Goal: Complete application form: Complete application form

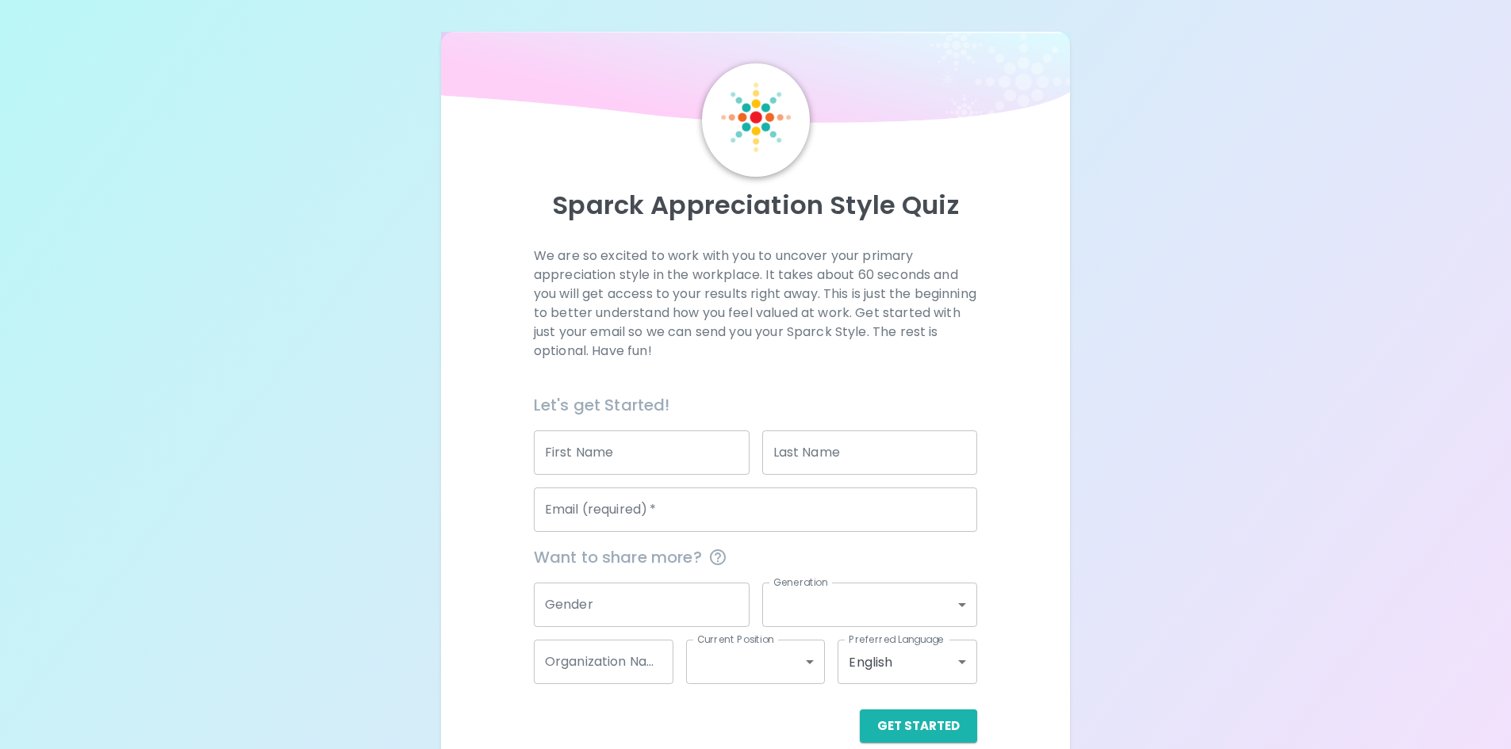
click at [667, 463] on input "First Name" at bounding box center [642, 453] width 216 height 44
type input "ivy"
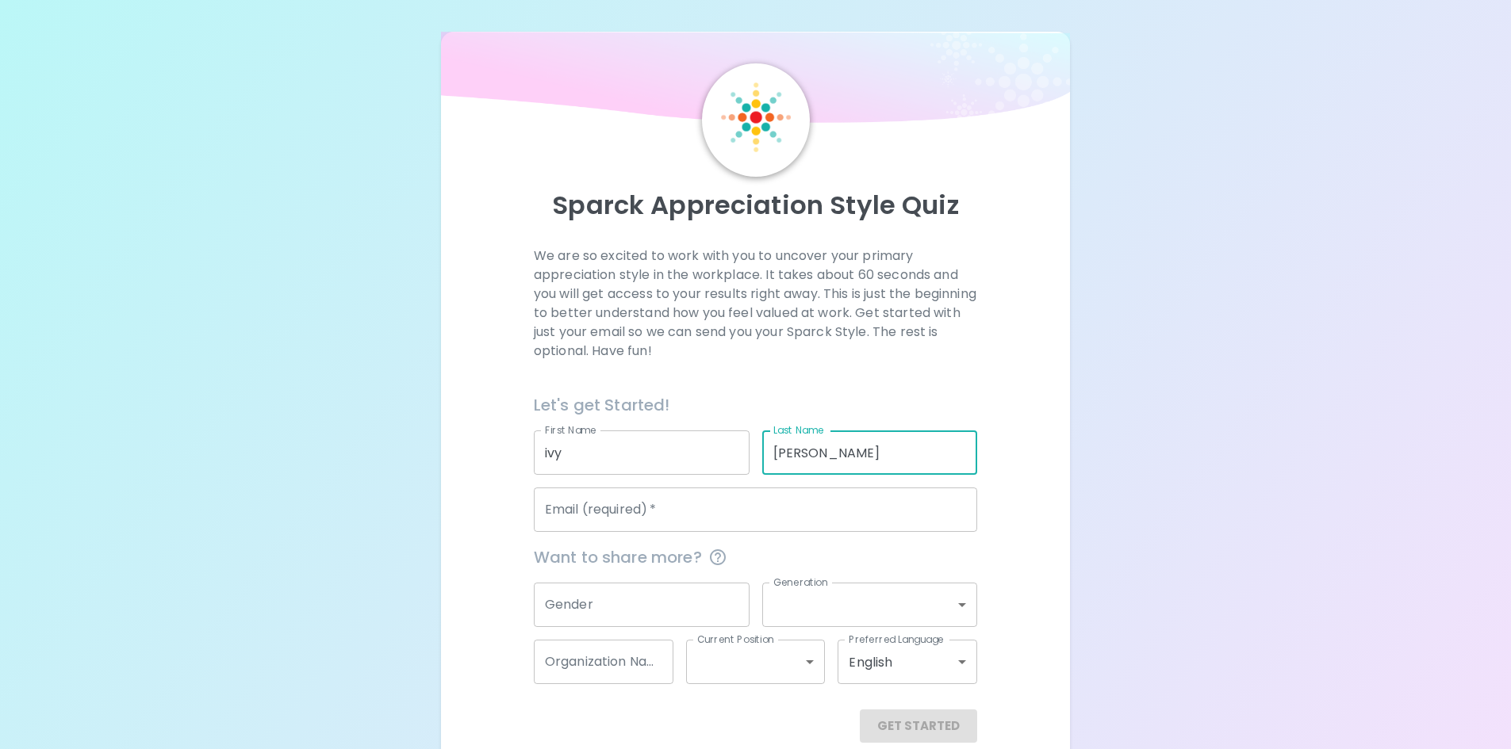
type input "[PERSON_NAME]"
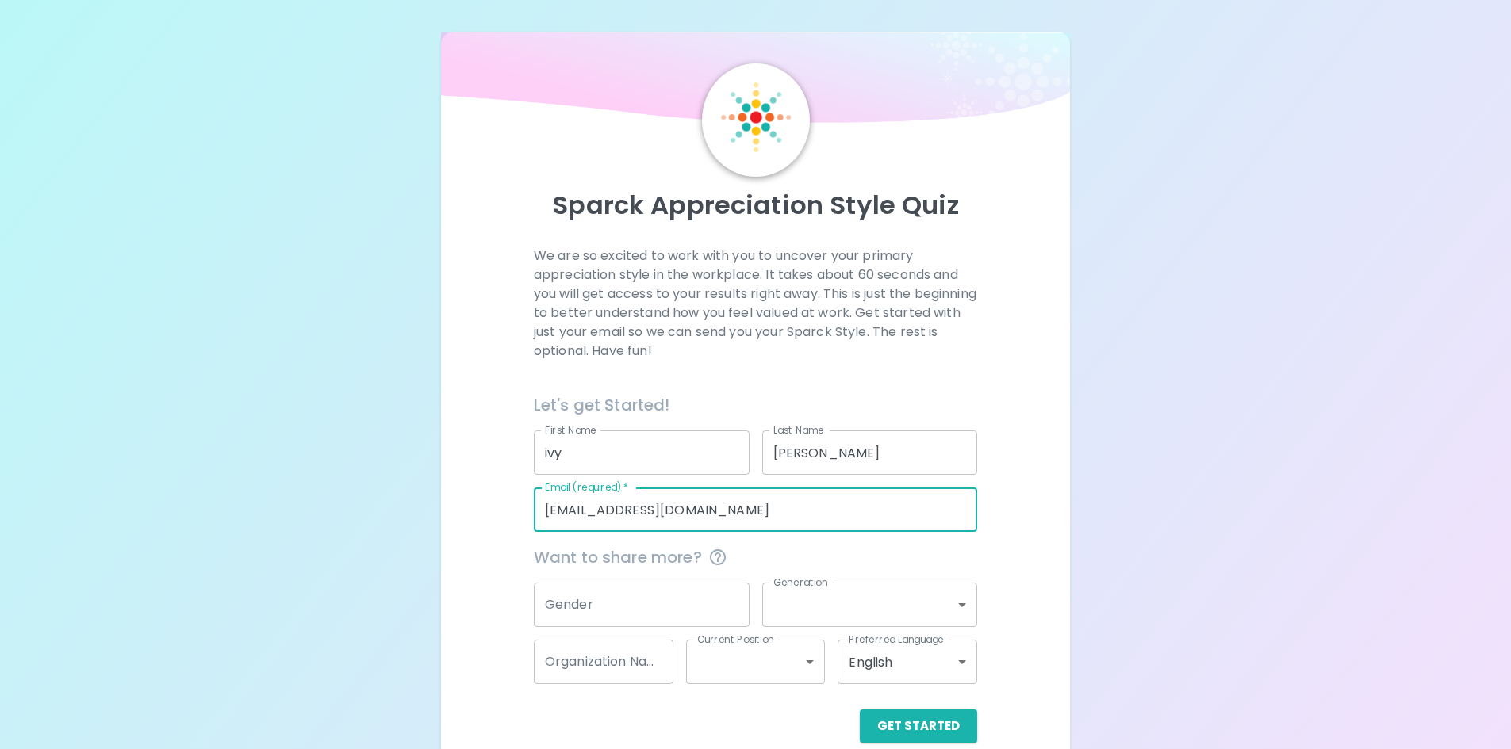
type input "[EMAIL_ADDRESS][DOMAIN_NAME]"
click at [683, 591] on input "Gender" at bounding box center [642, 605] width 216 height 44
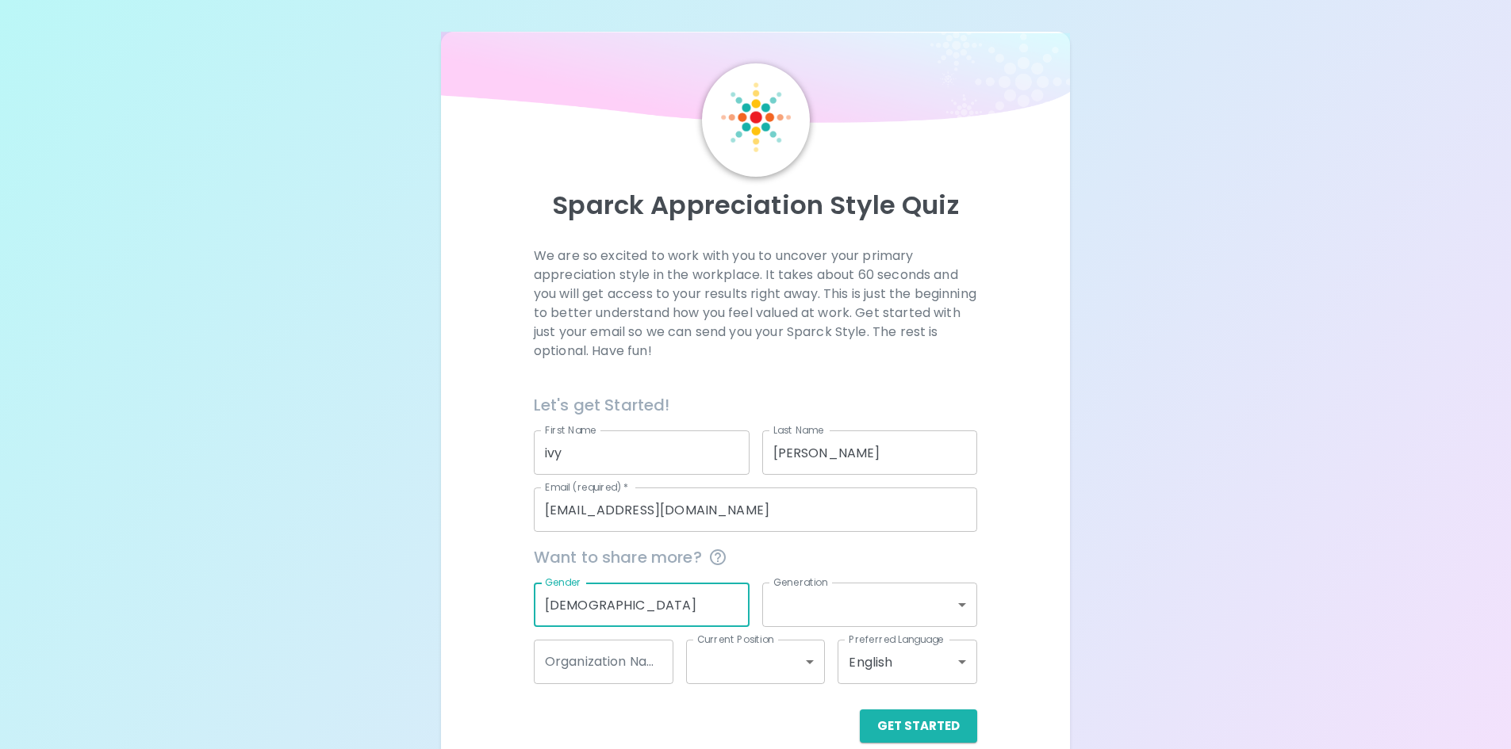
type input "[DEMOGRAPHIC_DATA]"
click at [922, 604] on body "Sparck Appreciation Style Quiz We are so excited to work with you to uncover yo…" at bounding box center [755, 387] width 1511 height 775
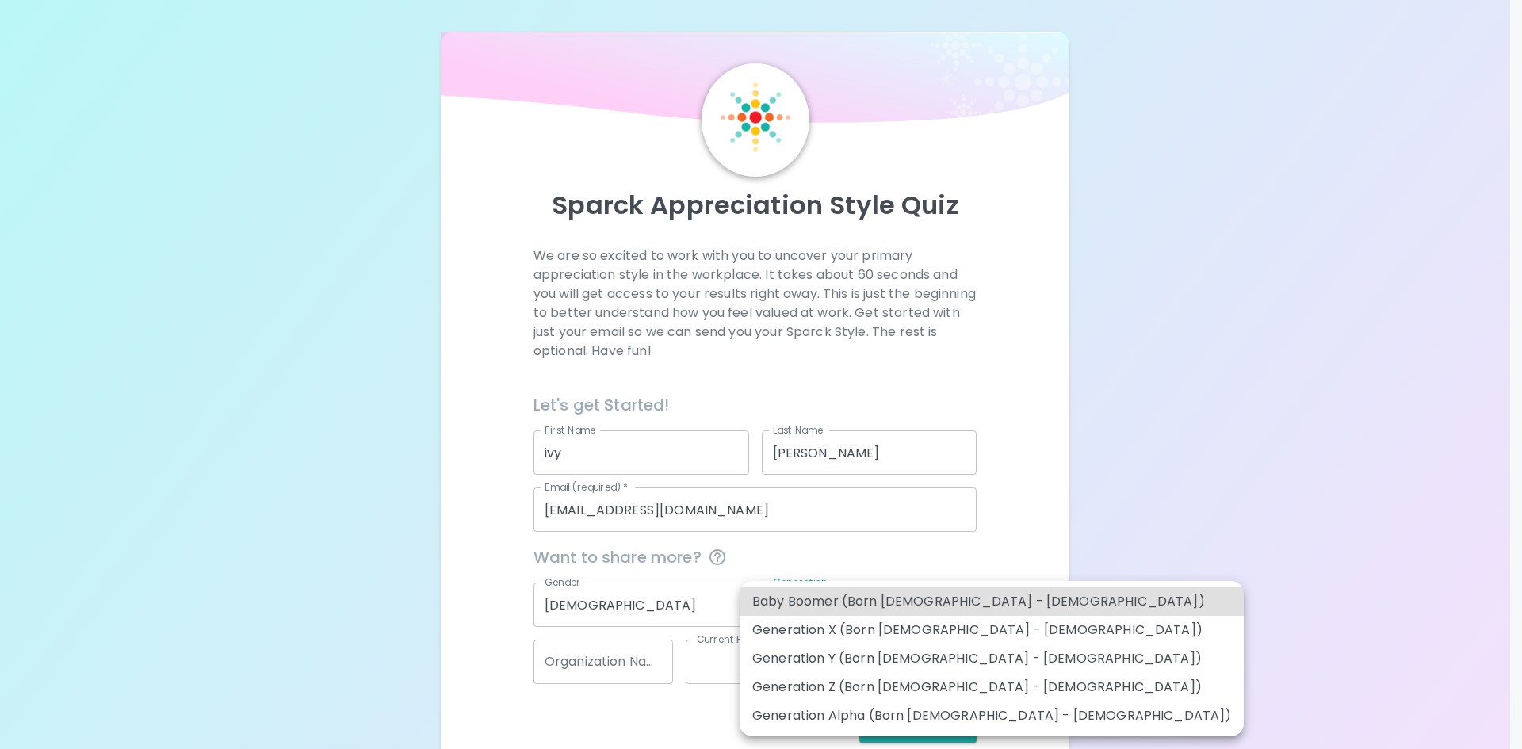
click at [940, 687] on li "Generation Z (Born [DEMOGRAPHIC_DATA] - [DEMOGRAPHIC_DATA])" at bounding box center [992, 687] width 504 height 29
type input "generation_z"
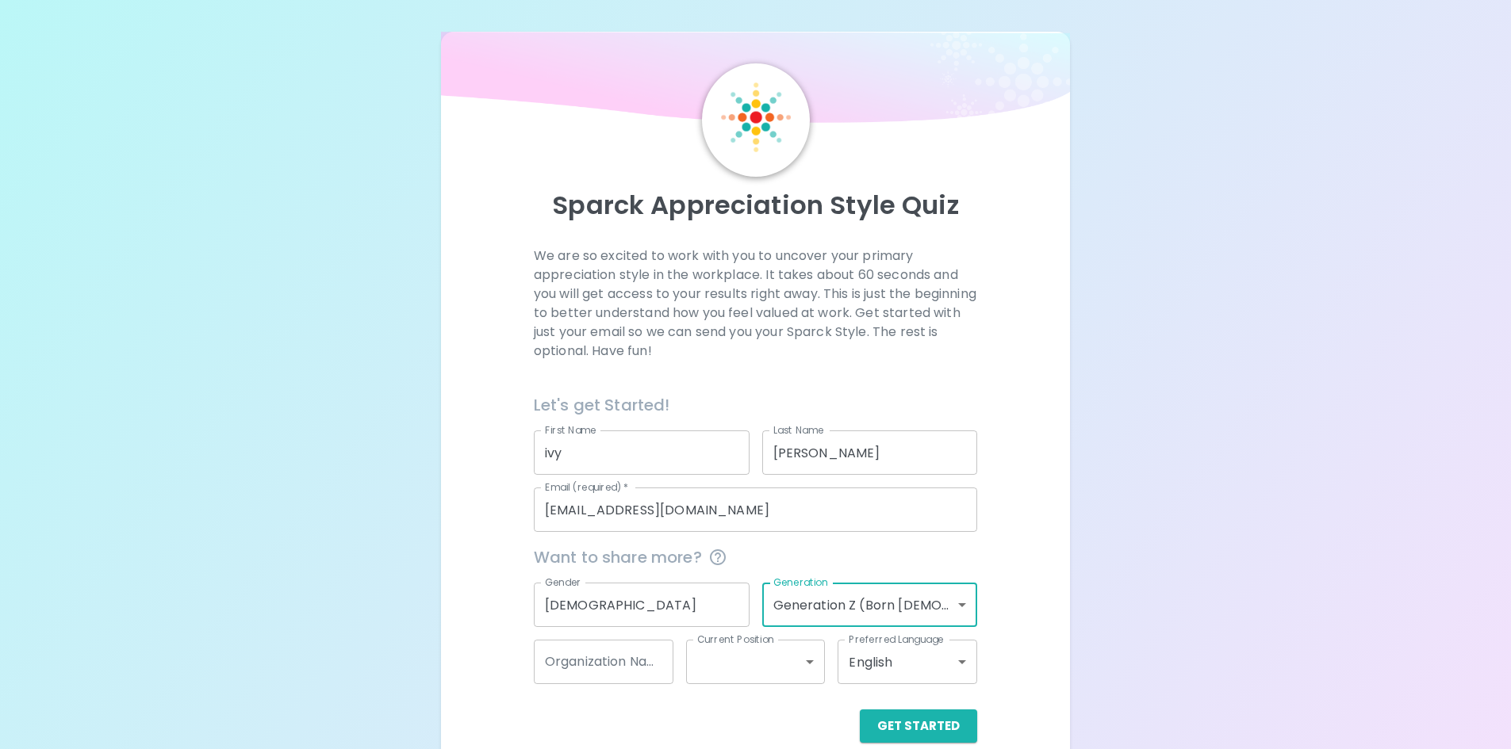
scroll to position [25, 0]
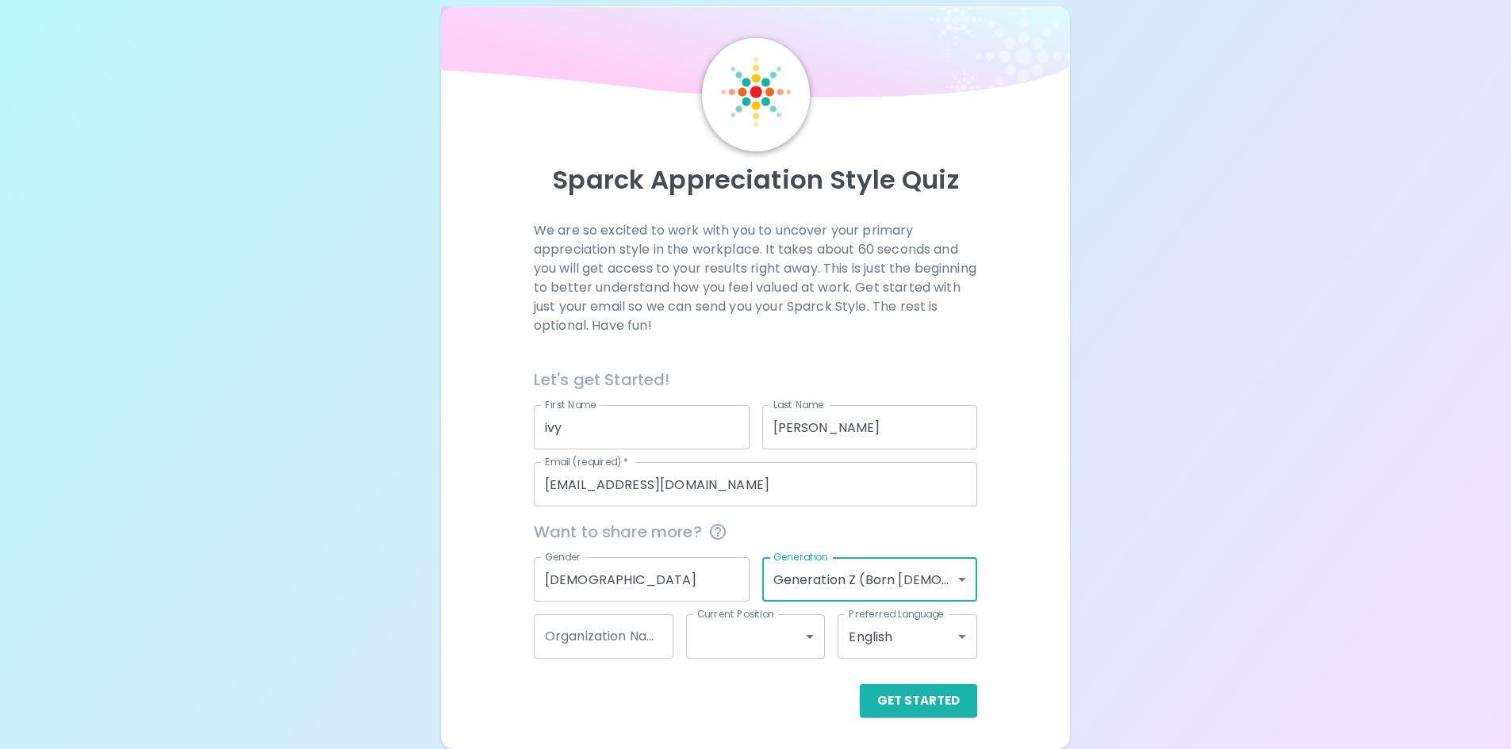
click at [920, 561] on body "Sparck Appreciation Style Quiz We are so excited to work with you to uncover yo…" at bounding box center [755, 362] width 1511 height 775
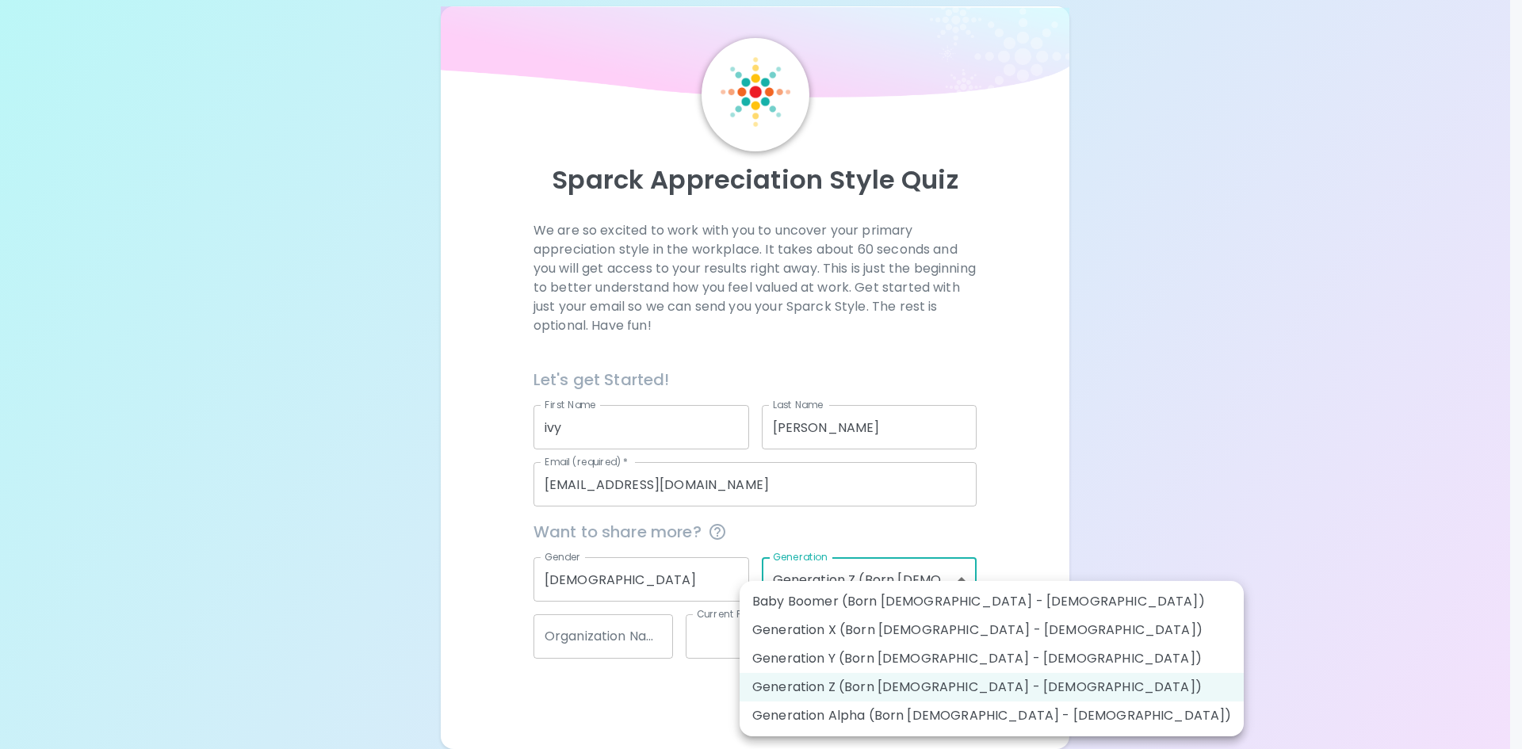
click at [1043, 591] on div at bounding box center [761, 374] width 1522 height 749
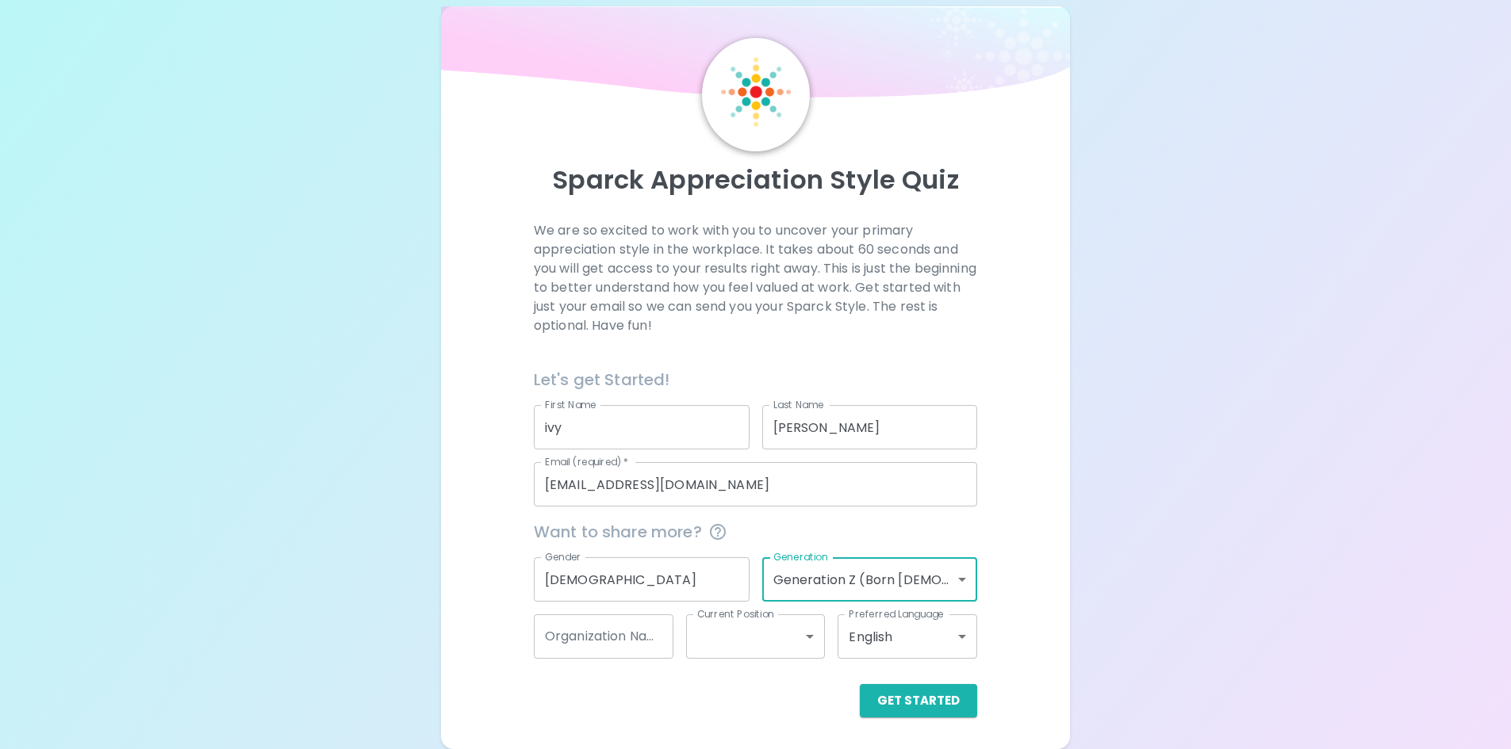
click at [659, 638] on input "Organization Name" at bounding box center [604, 637] width 140 height 44
click at [770, 643] on body "Sparck Appreciation Style Quiz We are so excited to work with you to uncover yo…" at bounding box center [755, 362] width 1511 height 775
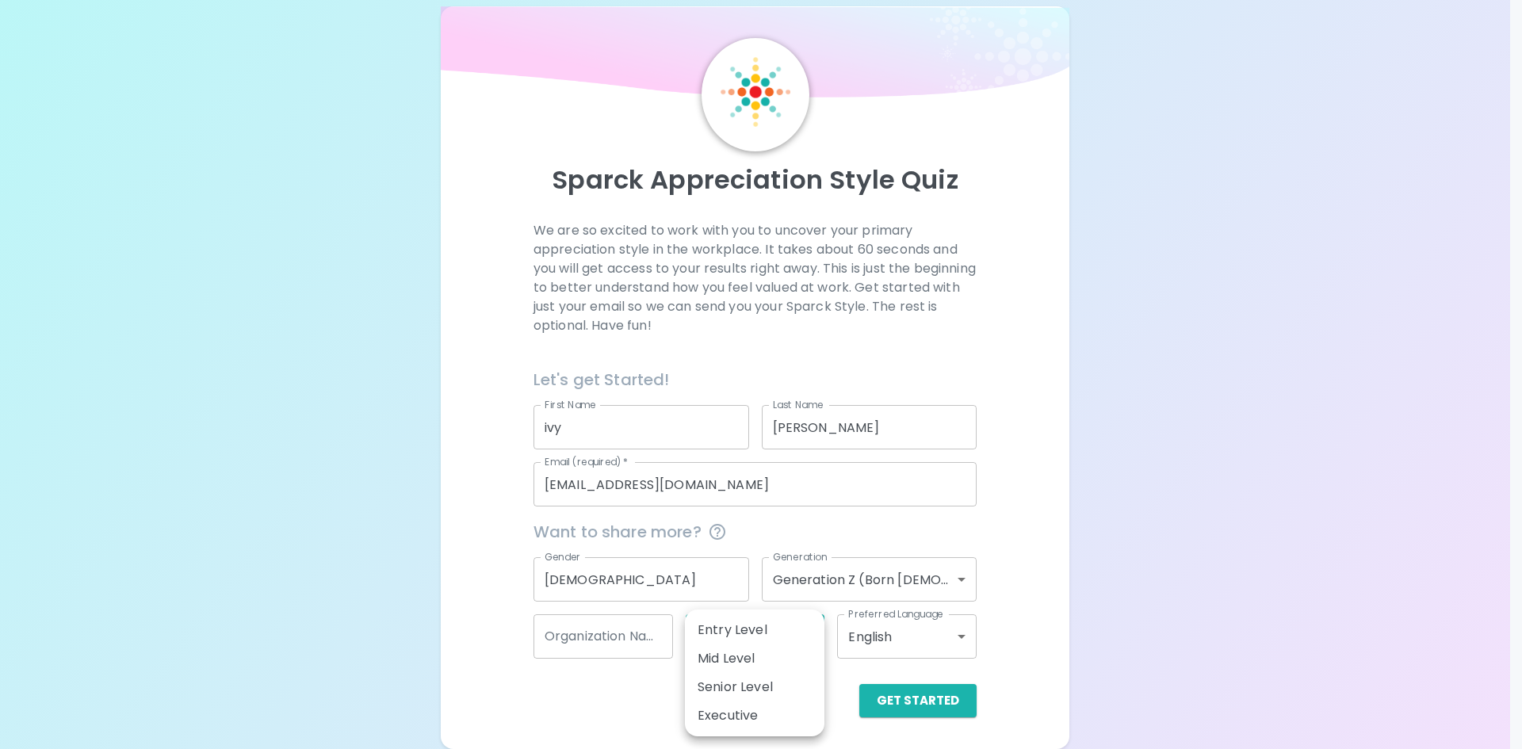
click at [766, 623] on li "Entry Level" at bounding box center [755, 630] width 140 height 29
type input "entry_level"
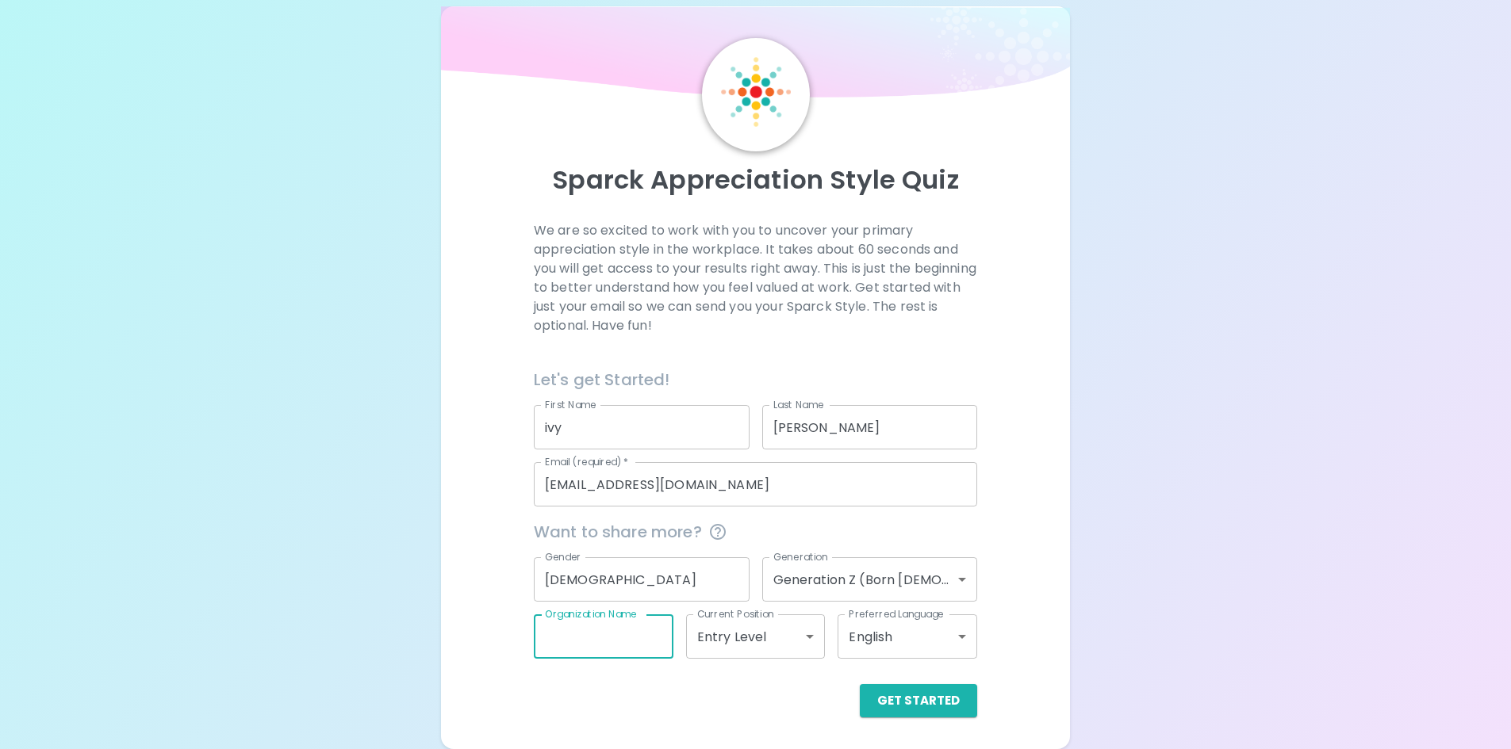
click at [599, 623] on div "Organization Name Organization Name" at bounding box center [604, 637] width 140 height 44
type input "More to Say"
click at [879, 695] on button "Get Started" at bounding box center [918, 700] width 117 height 33
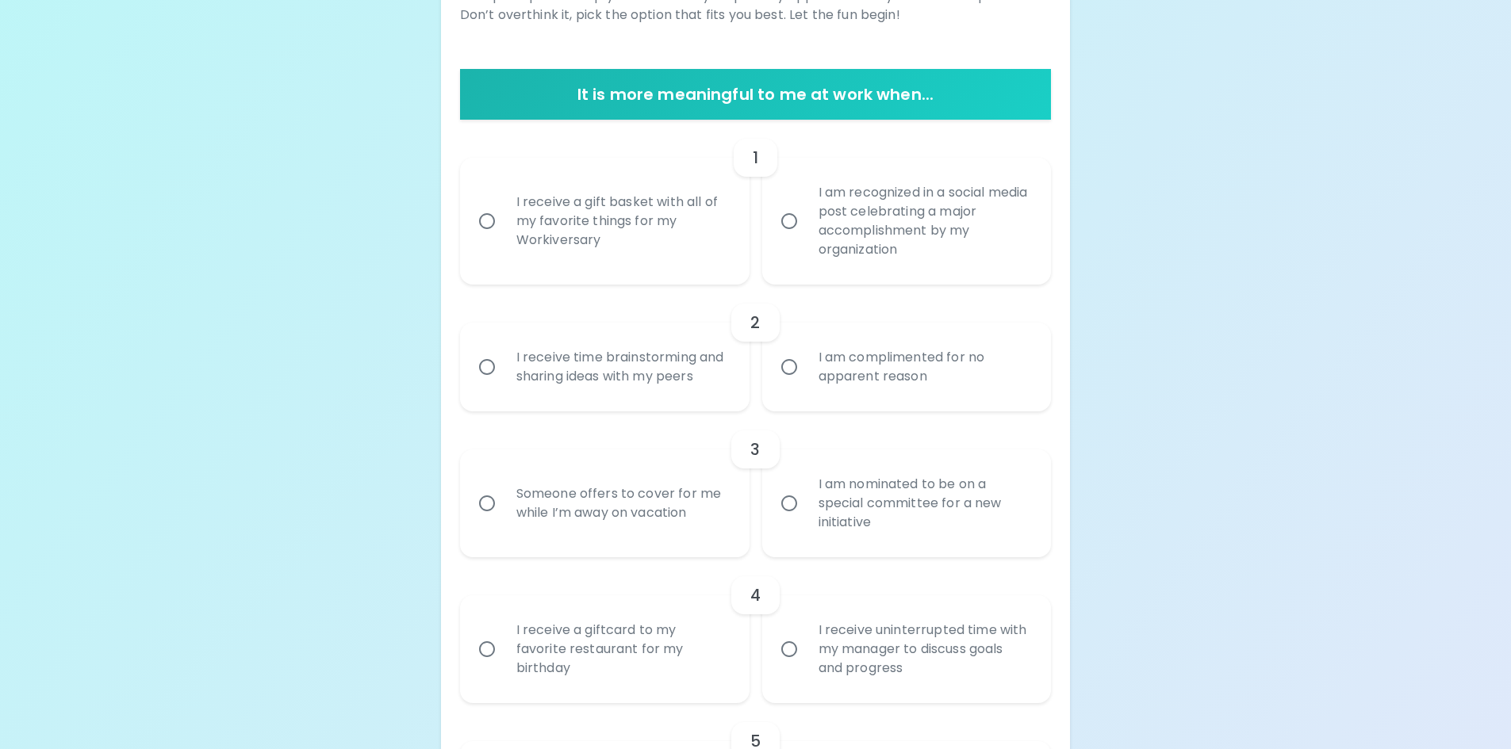
scroll to position [263, 0]
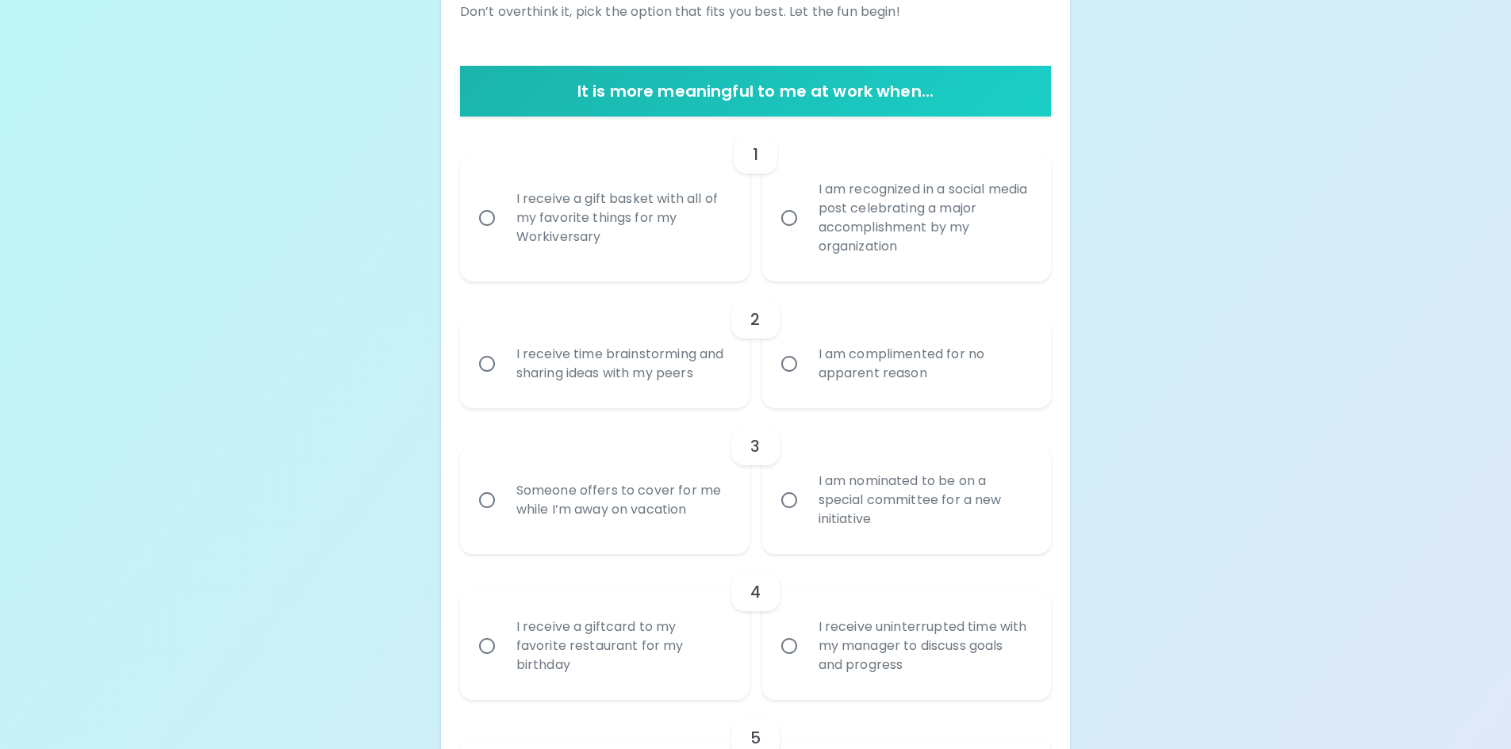
click at [890, 237] on div "I am recognized in a social media post celebrating a major accomplishment by my…" at bounding box center [924, 218] width 237 height 114
click at [806, 235] on input "I am recognized in a social media post celebrating a major accomplishment by my…" at bounding box center [788, 217] width 33 height 33
radio input "true"
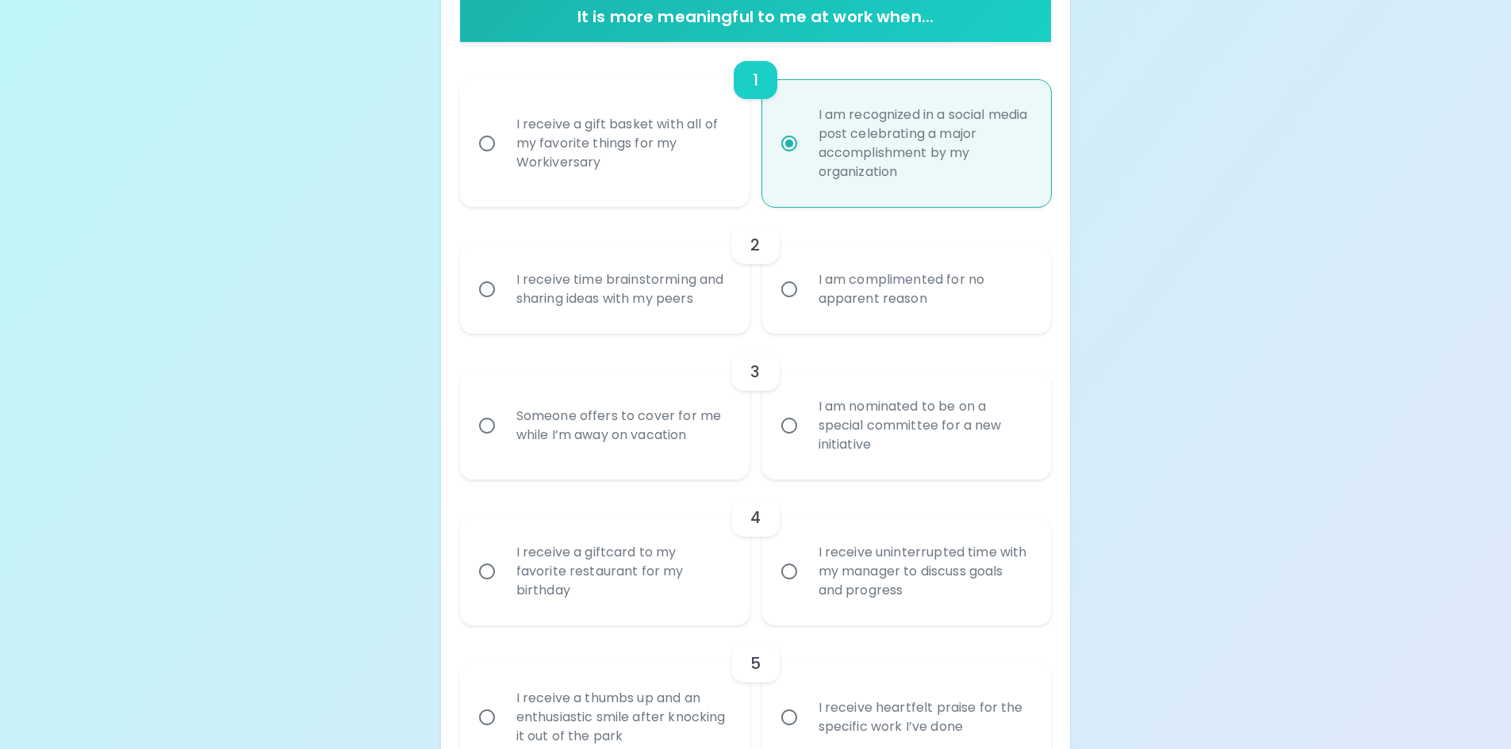
scroll to position [390, 0]
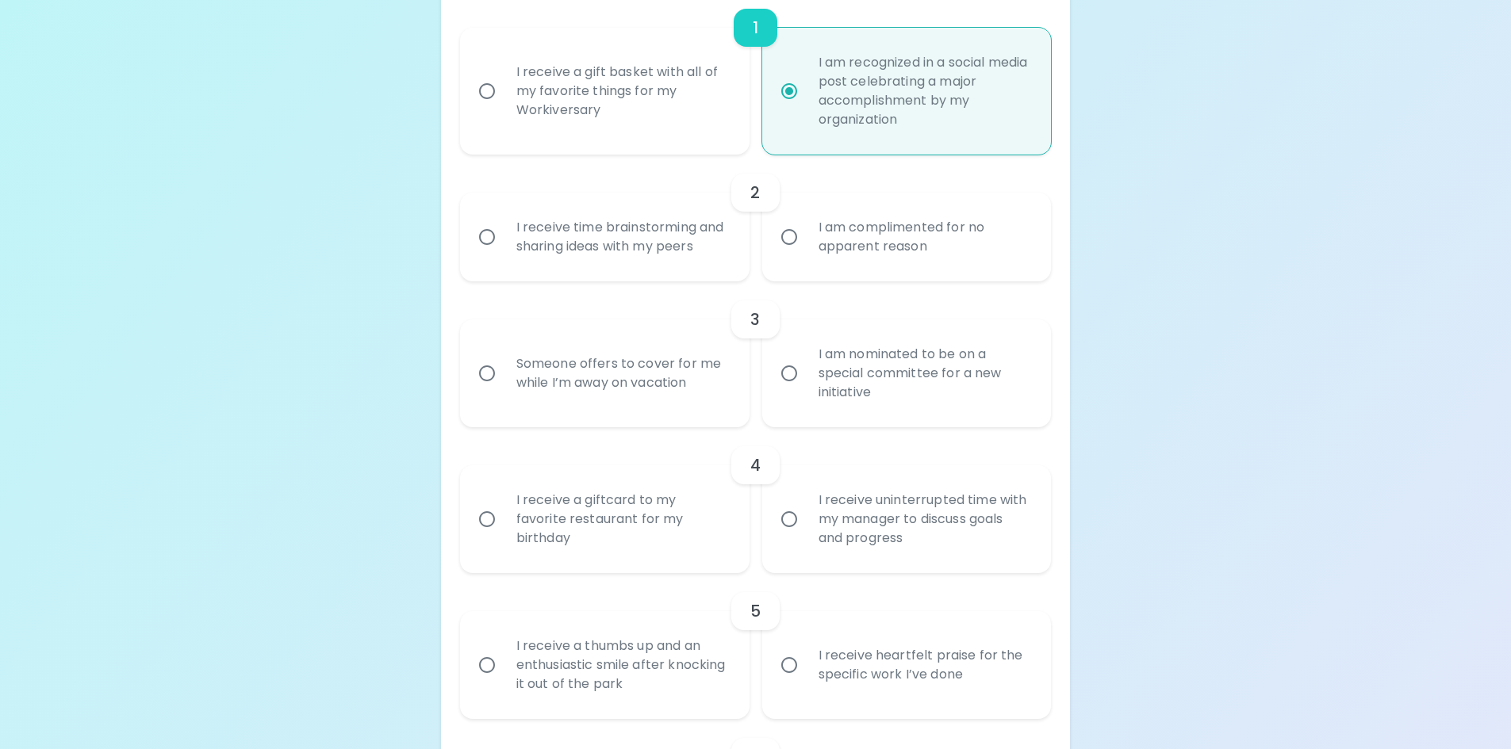
click at [858, 248] on div "I am complimented for no apparent reason" at bounding box center [924, 237] width 237 height 76
click at [806, 248] on input "I am complimented for no apparent reason" at bounding box center [788, 236] width 33 height 33
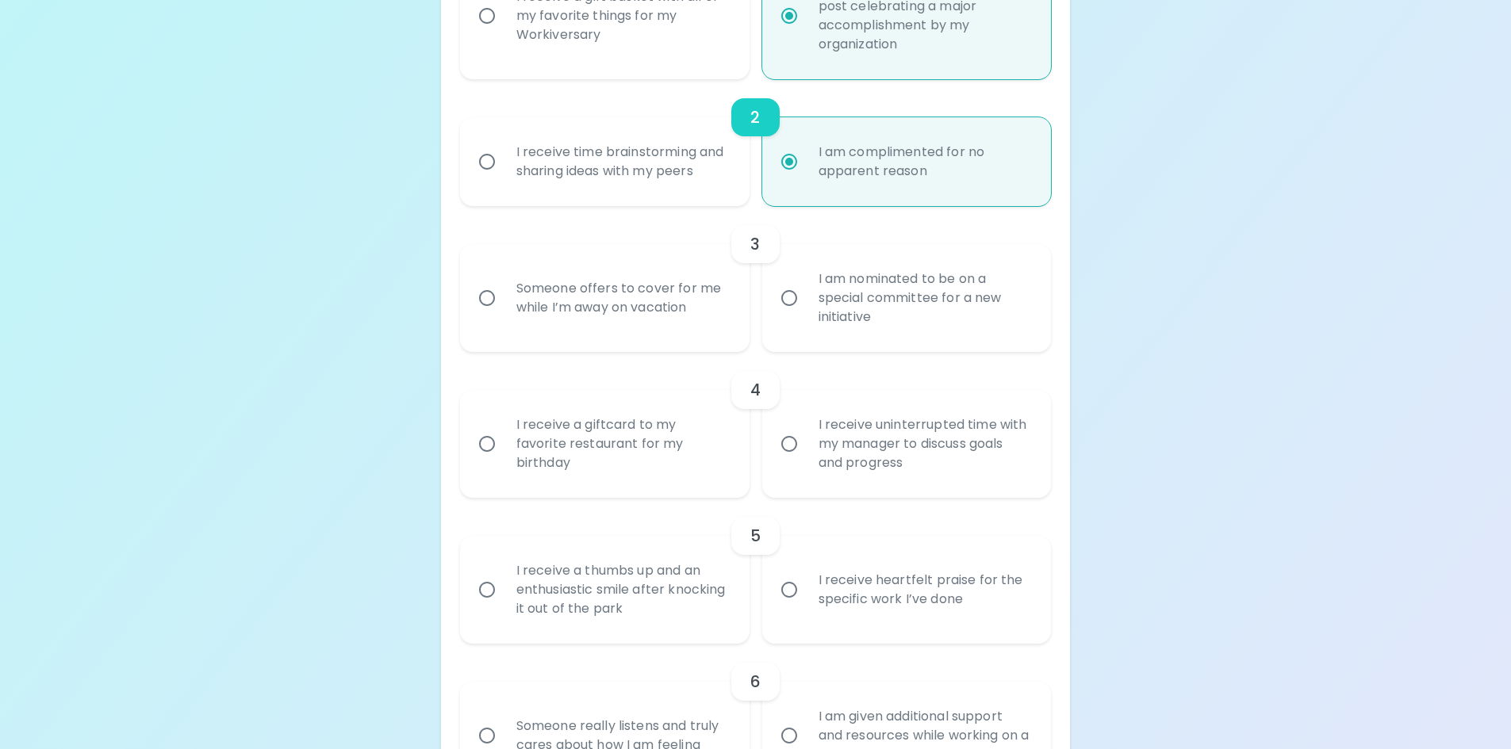
scroll to position [517, 0]
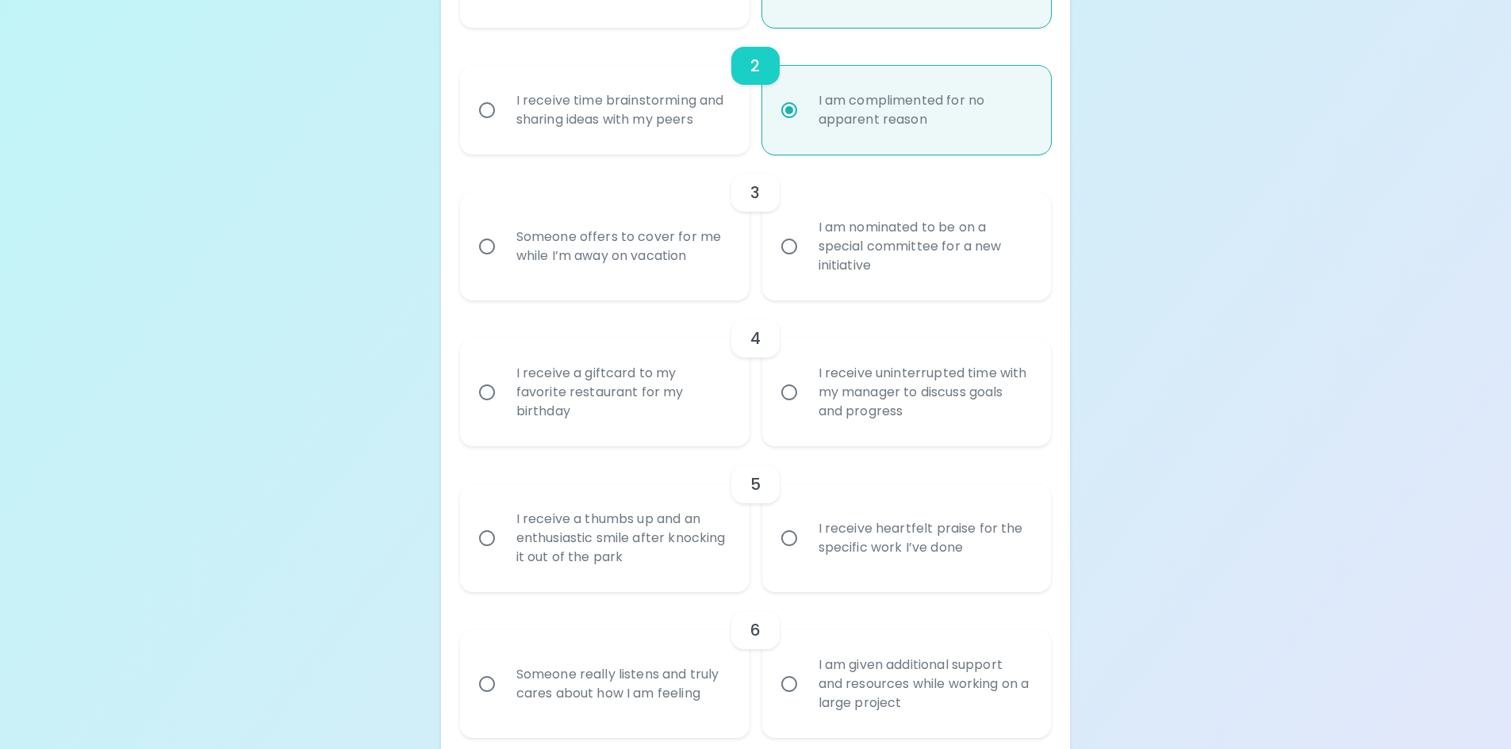
radio input "true"
click at [860, 260] on div "I am nominated to be on a special committee for a new initiative" at bounding box center [924, 246] width 237 height 95
click at [806, 260] on input "I am nominated to be on a special committee for a new initiative" at bounding box center [788, 246] width 33 height 33
radio input "false"
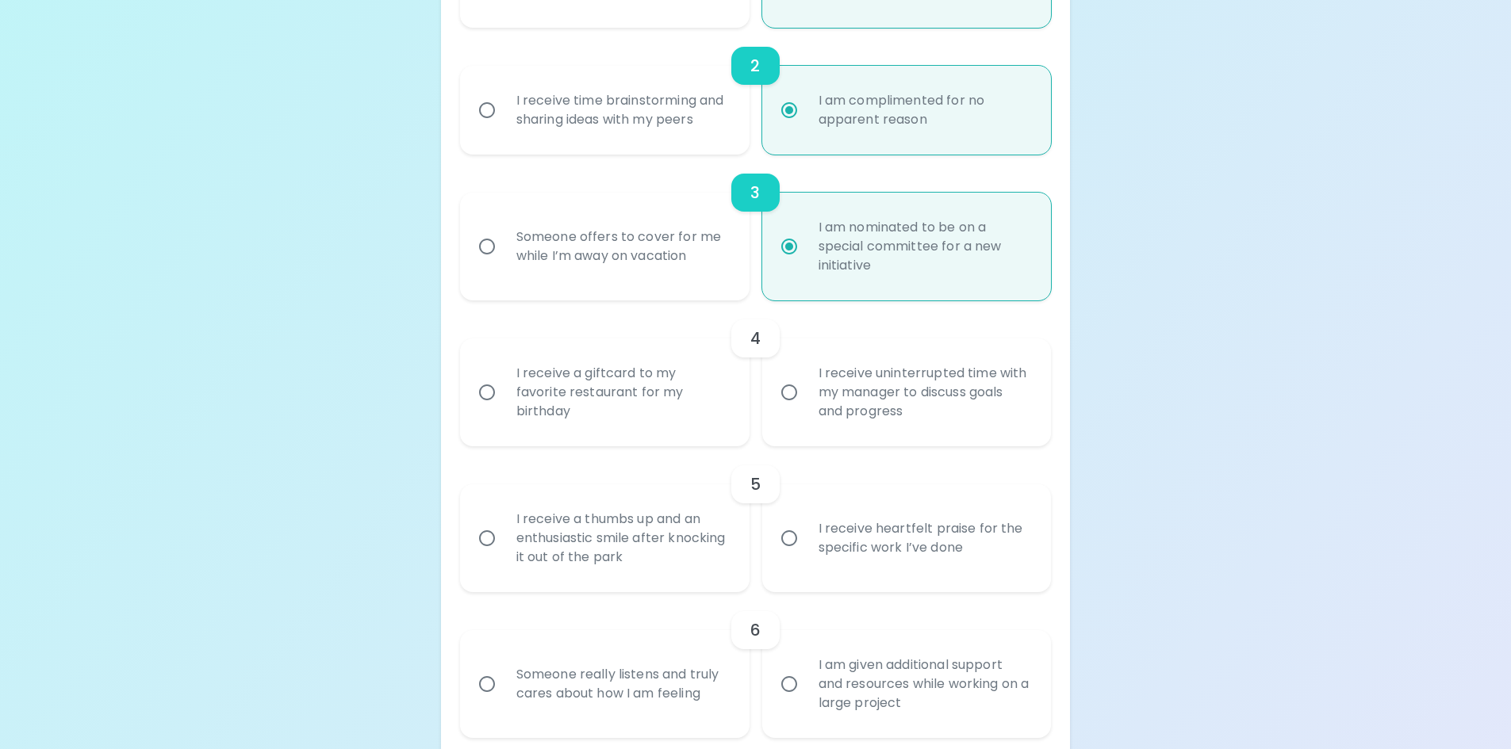
scroll to position [644, 0]
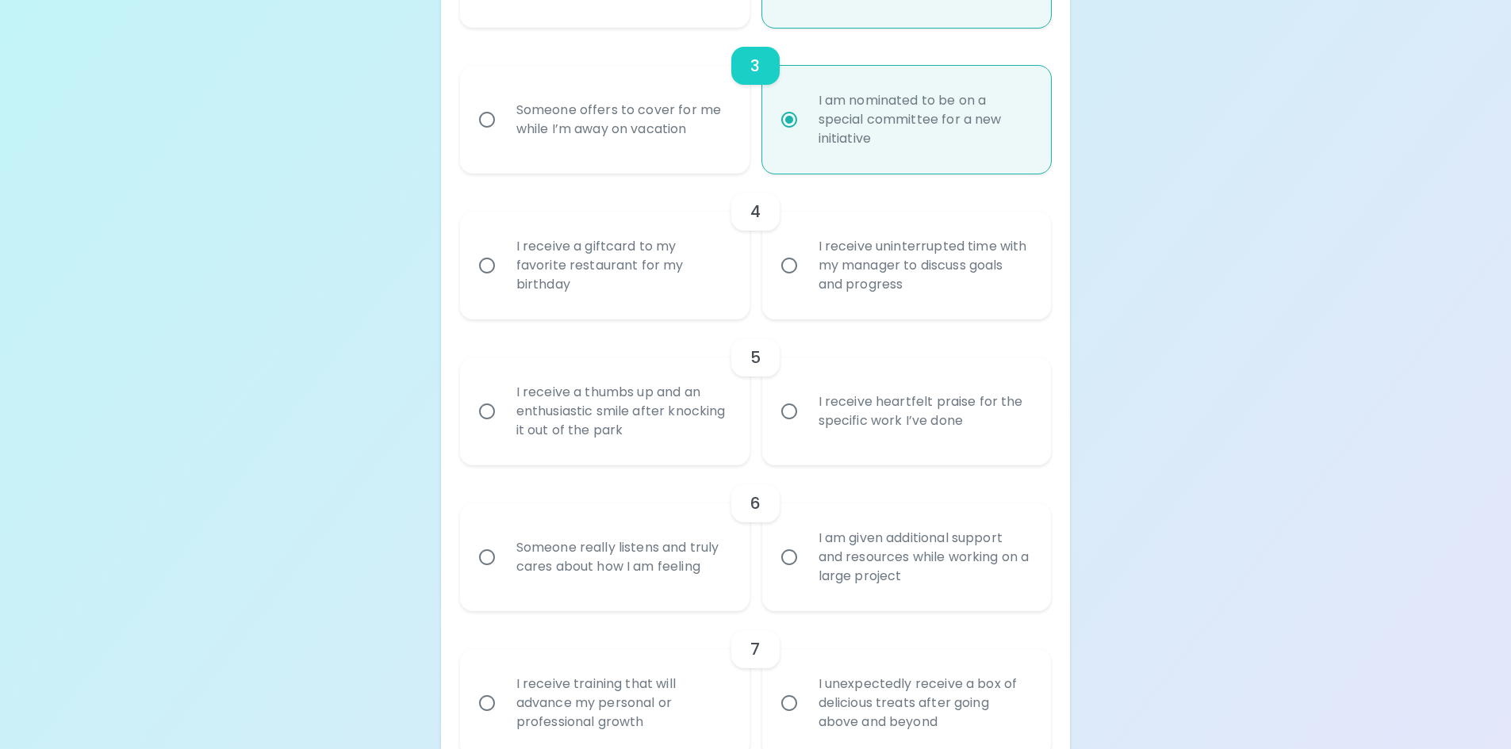
radio input "true"
click at [828, 281] on div "I receive uninterrupted time with my manager to discuss goals and progress" at bounding box center [924, 265] width 237 height 95
click at [806, 281] on input "I receive uninterrupted time with my manager to discuss goals and progress" at bounding box center [788, 265] width 33 height 33
radio input "false"
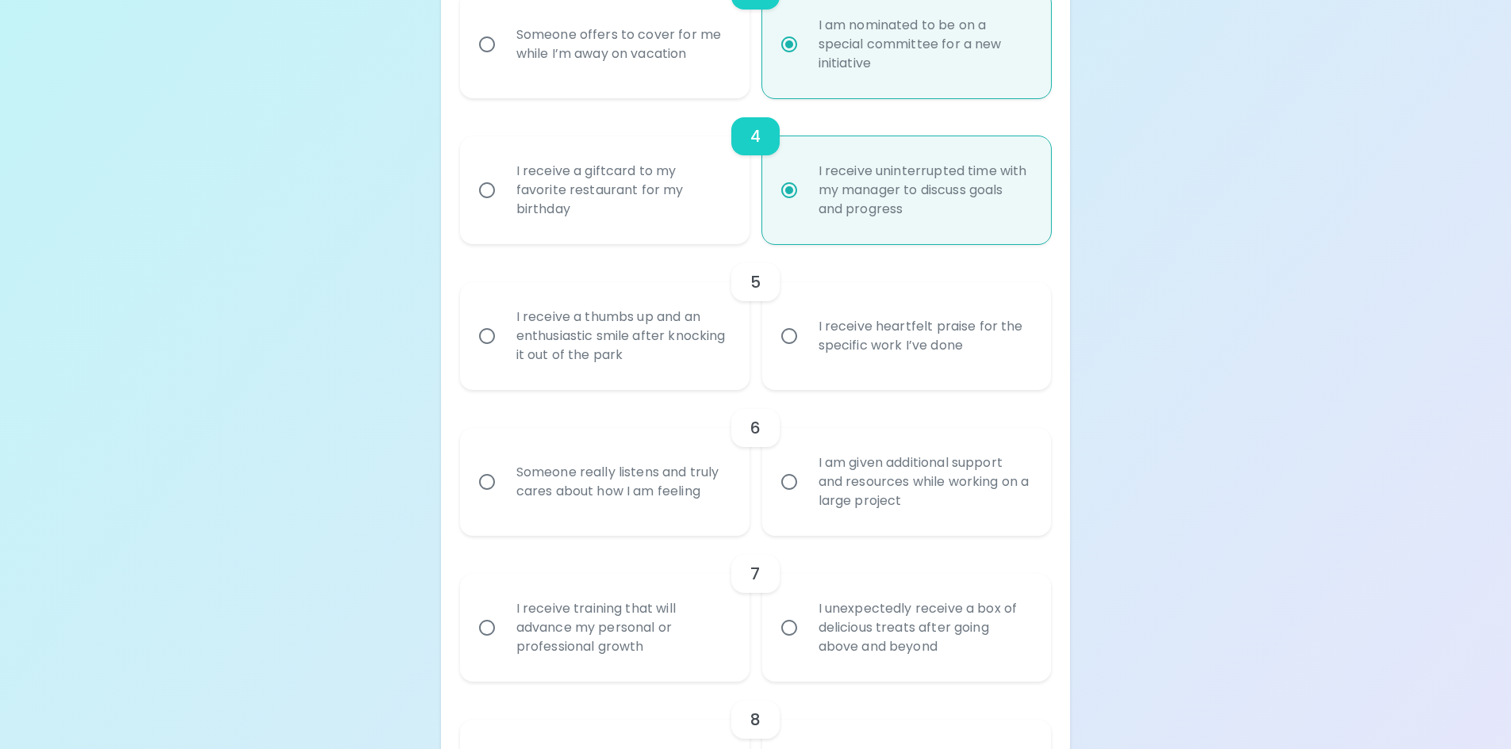
scroll to position [771, 0]
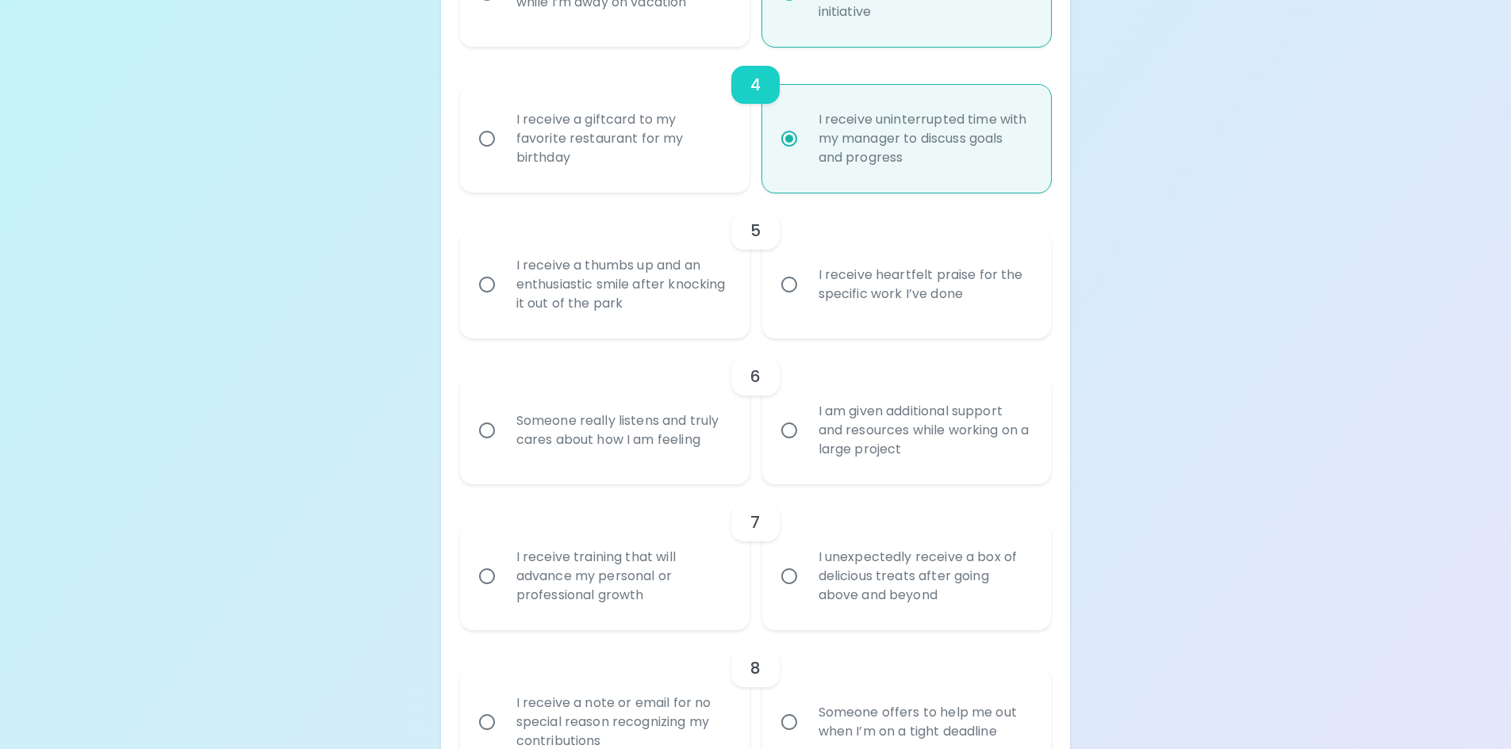
radio input "true"
click at [920, 302] on div "I receive heartfelt praise for the specific work I’ve done" at bounding box center [924, 285] width 237 height 76
click at [806, 301] on input "I receive heartfelt praise for the specific work I’ve done" at bounding box center [788, 284] width 33 height 33
radio input "false"
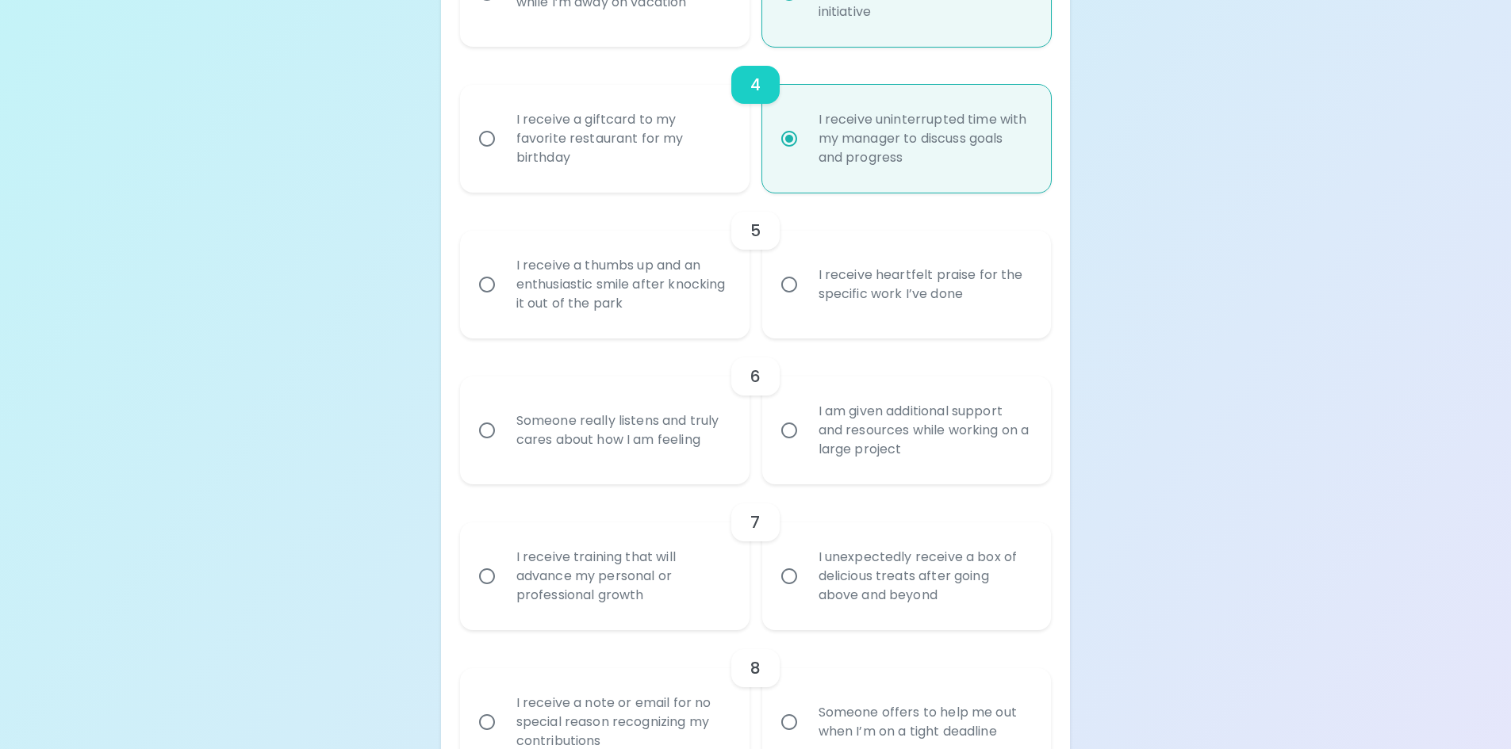
radio input "false"
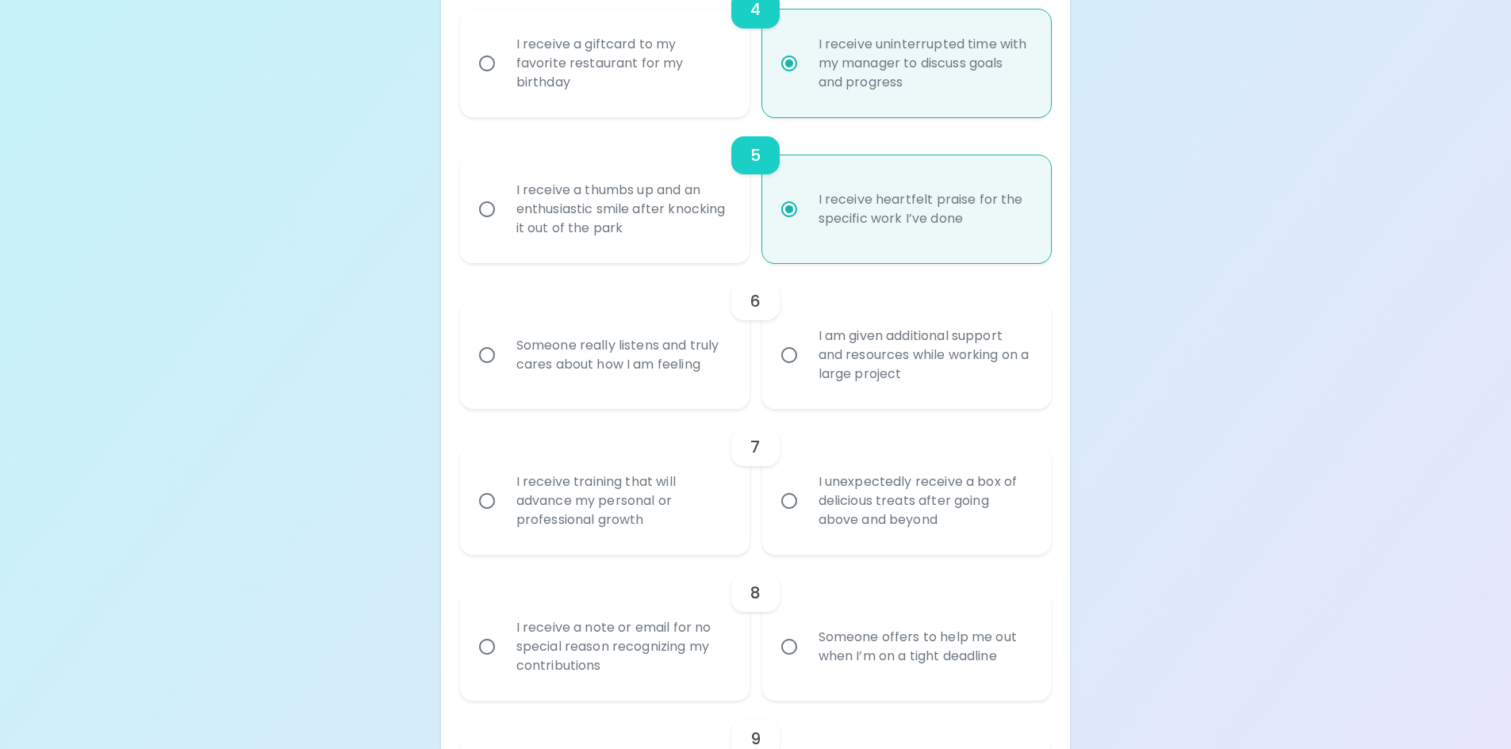
scroll to position [898, 0]
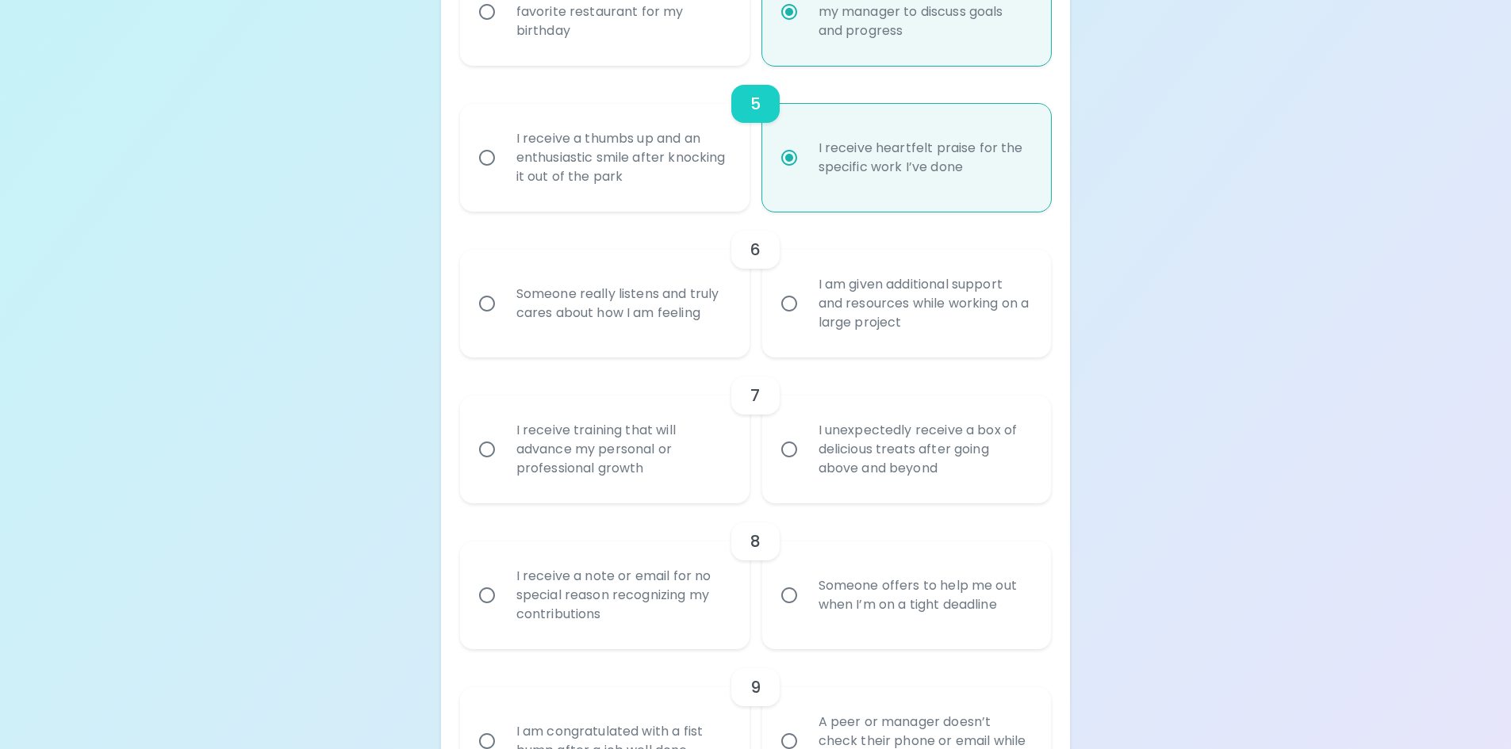
radio input "true"
click at [718, 331] on div "Someone really listens and truly cares about how I am feeling" at bounding box center [622, 304] width 237 height 76
click at [504, 320] on input "Someone really listens and truly cares about how I am feeling" at bounding box center [486, 303] width 33 height 33
radio input "false"
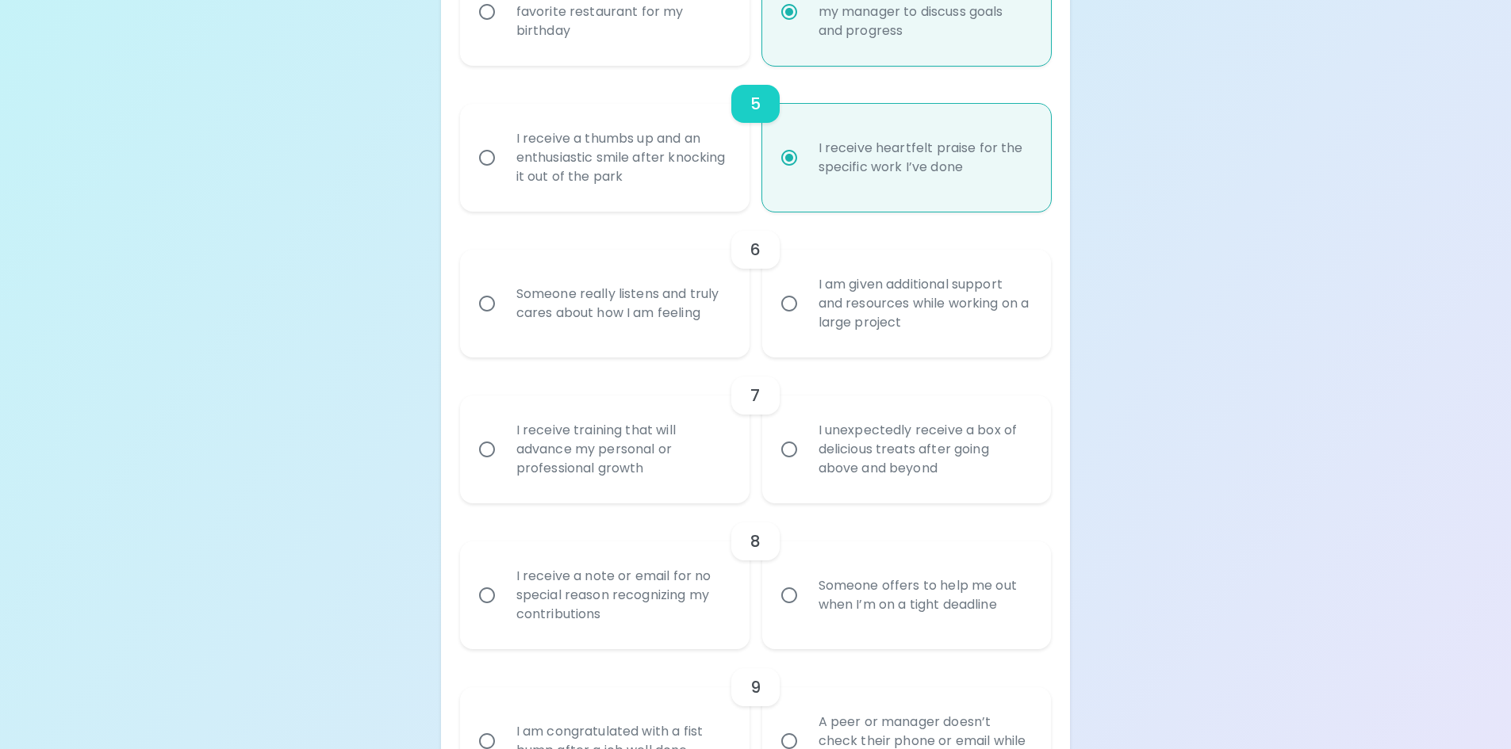
radio input "false"
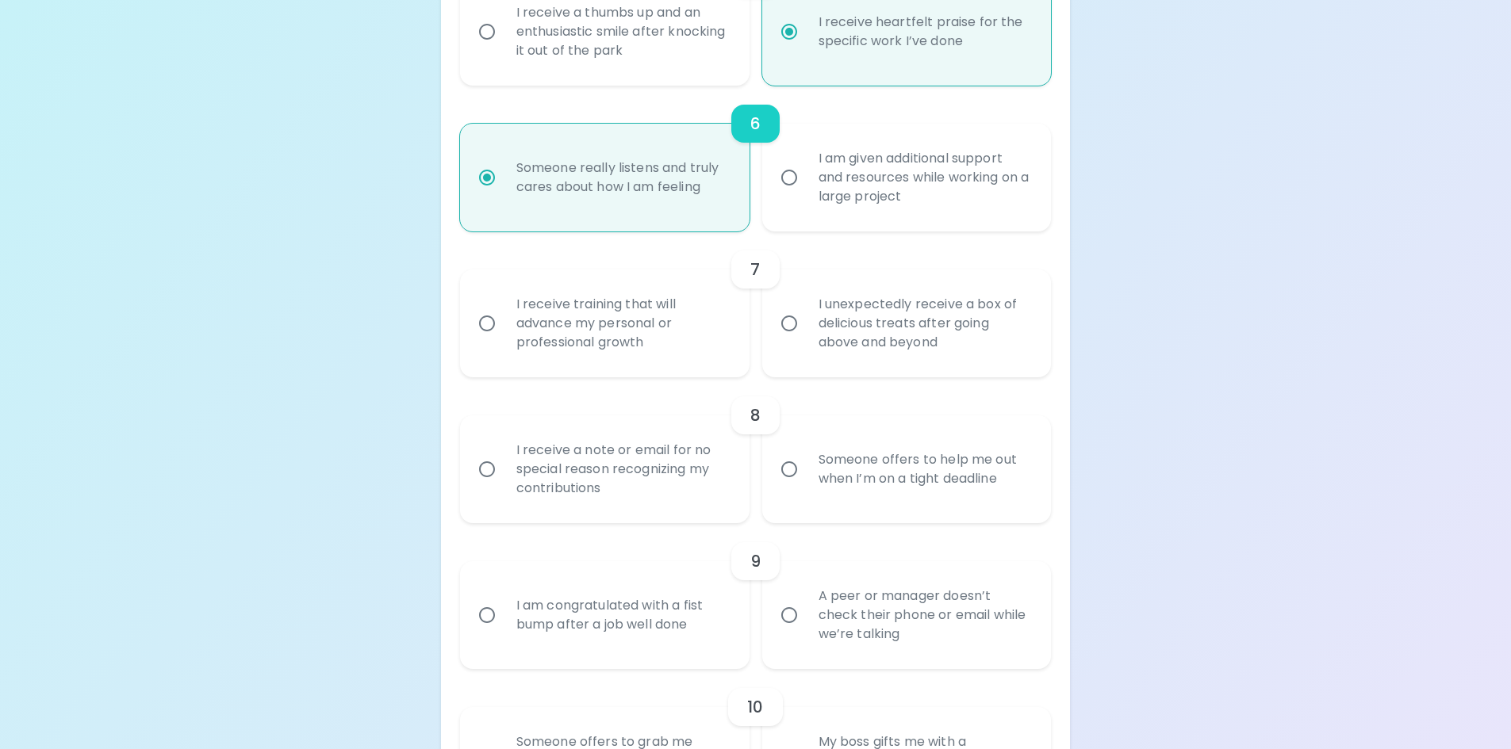
scroll to position [1024, 0]
radio input "true"
click at [718, 331] on div "I receive training that will advance my personal or professional growth" at bounding box center [622, 322] width 237 height 95
click at [504, 331] on input "I receive training that will advance my personal or professional growth" at bounding box center [486, 322] width 33 height 33
radio input "false"
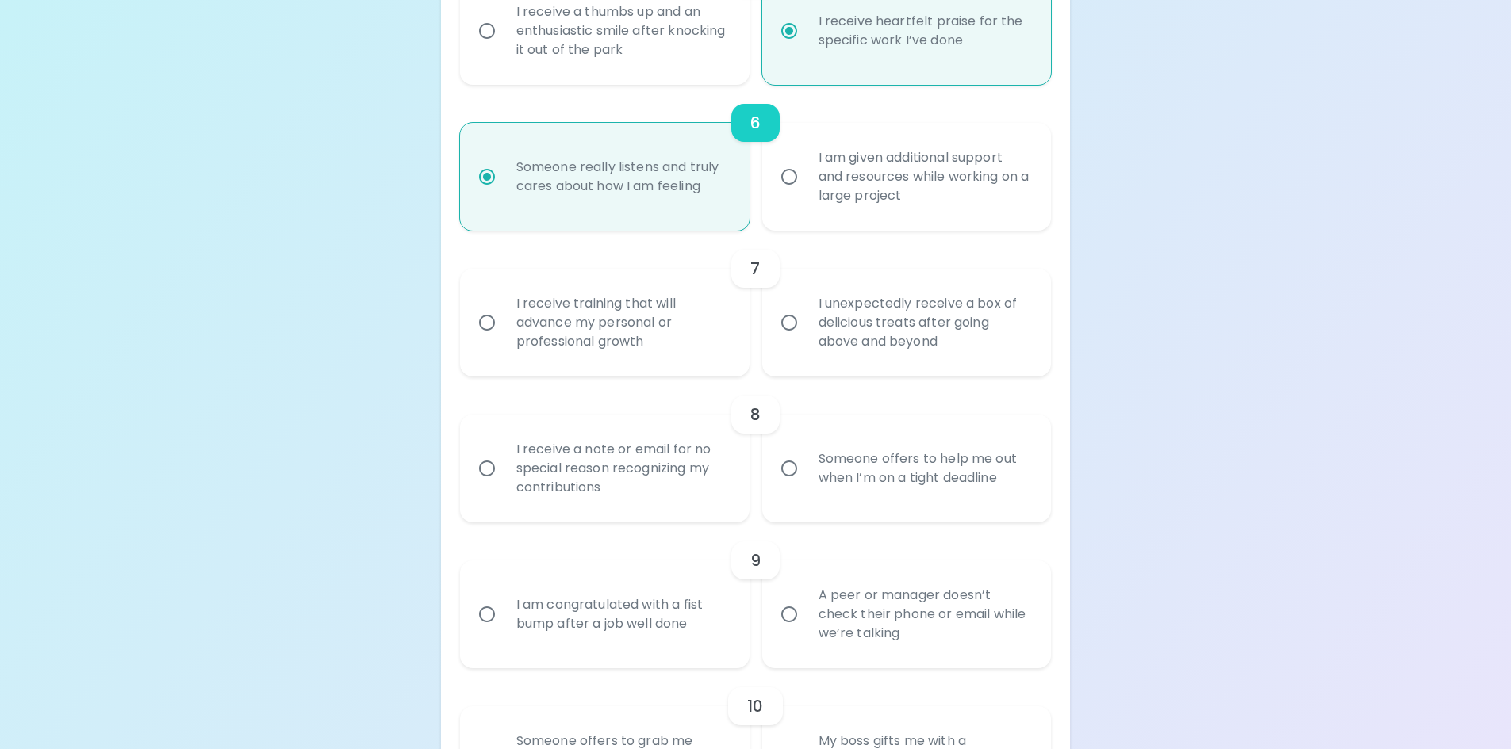
radio input "false"
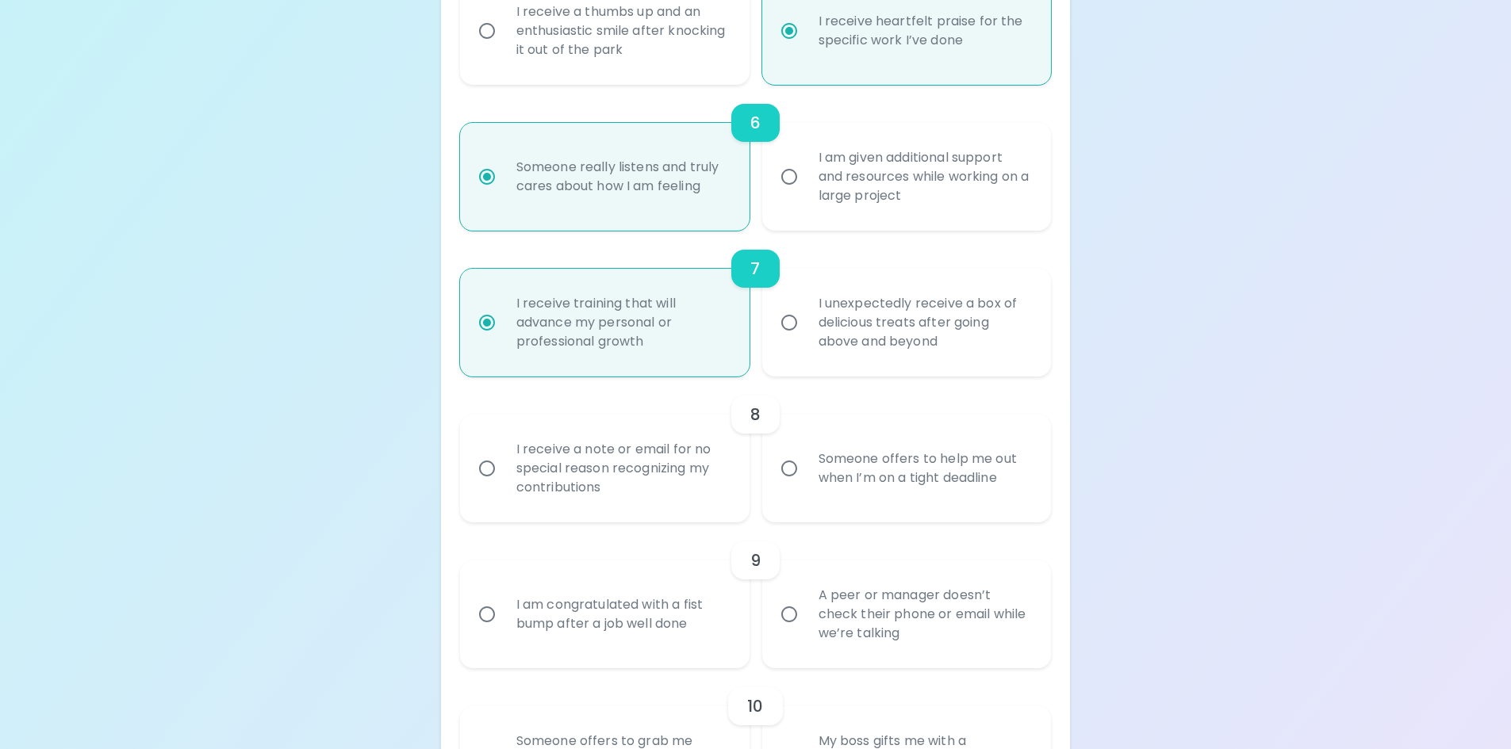
scroll to position [1151, 0]
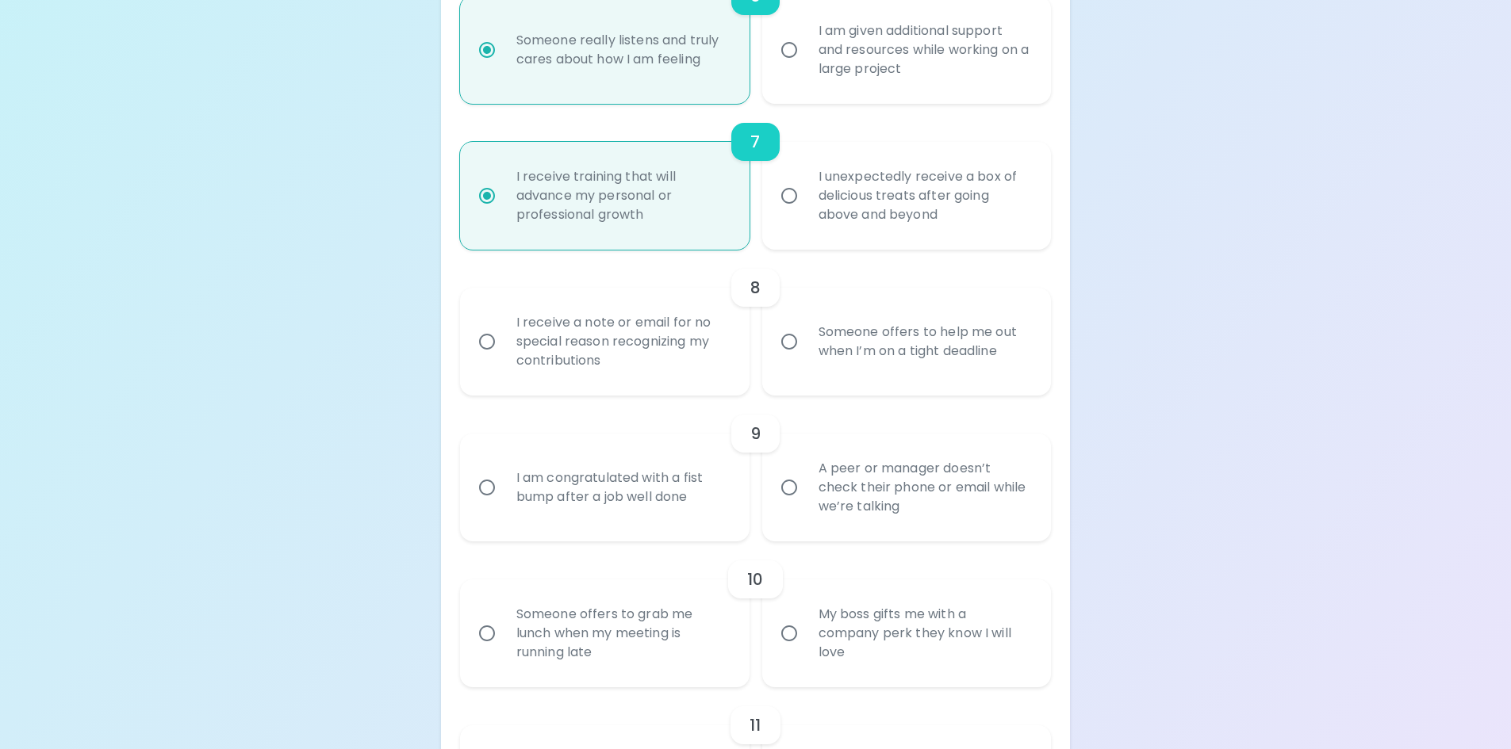
radio input "true"
click at [942, 354] on div "Someone offers to help me out when I’m on a tight deadline" at bounding box center [924, 342] width 237 height 76
click at [806, 354] on input "Someone offers to help me out when I’m on a tight deadline" at bounding box center [788, 341] width 33 height 33
radio input "false"
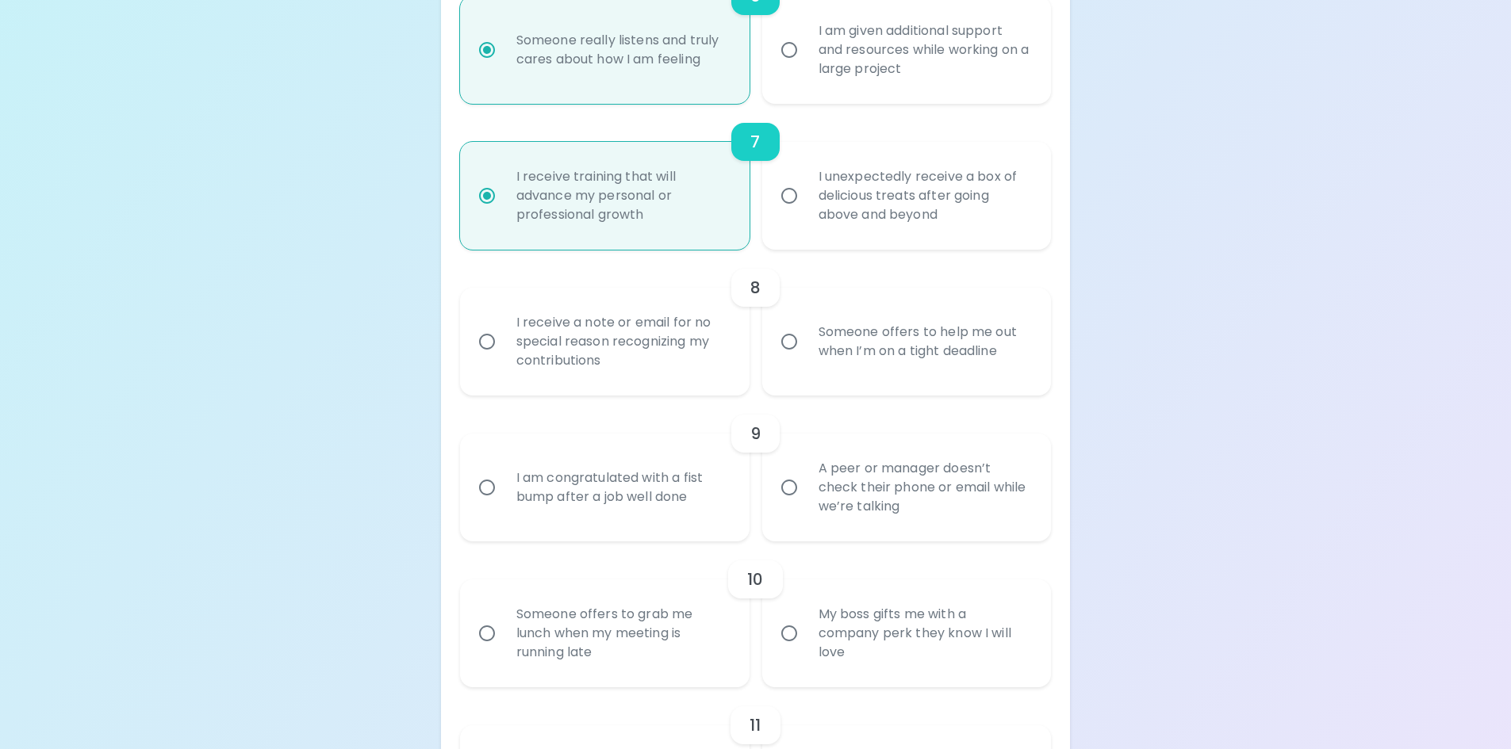
radio input "false"
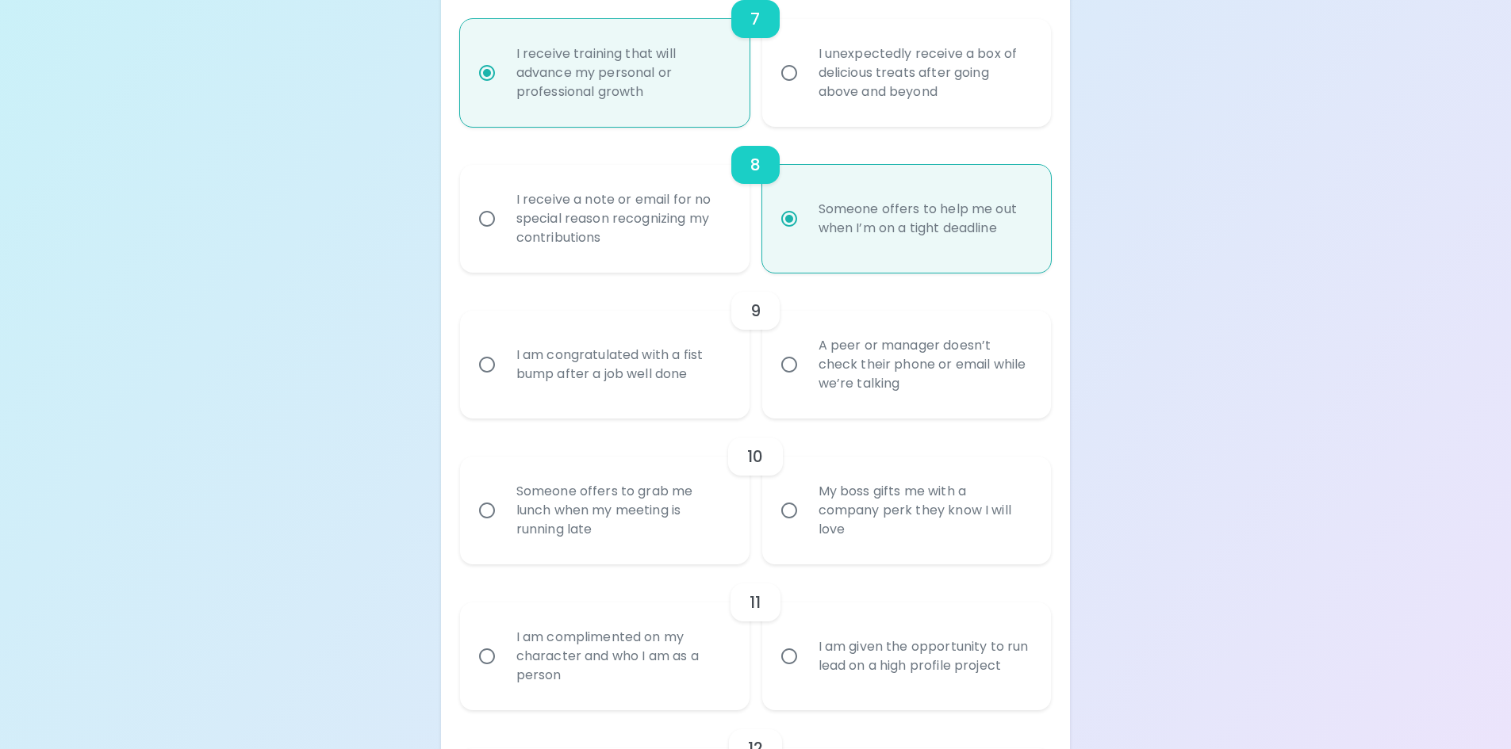
scroll to position [1278, 0]
radio input "true"
click at [923, 381] on div "A peer or manager doesn’t check their phone or email while we’re talking" at bounding box center [924, 360] width 237 height 95
click at [806, 377] on input "A peer or manager doesn’t check their phone or email while we’re talking" at bounding box center [788, 360] width 33 height 33
radio input "false"
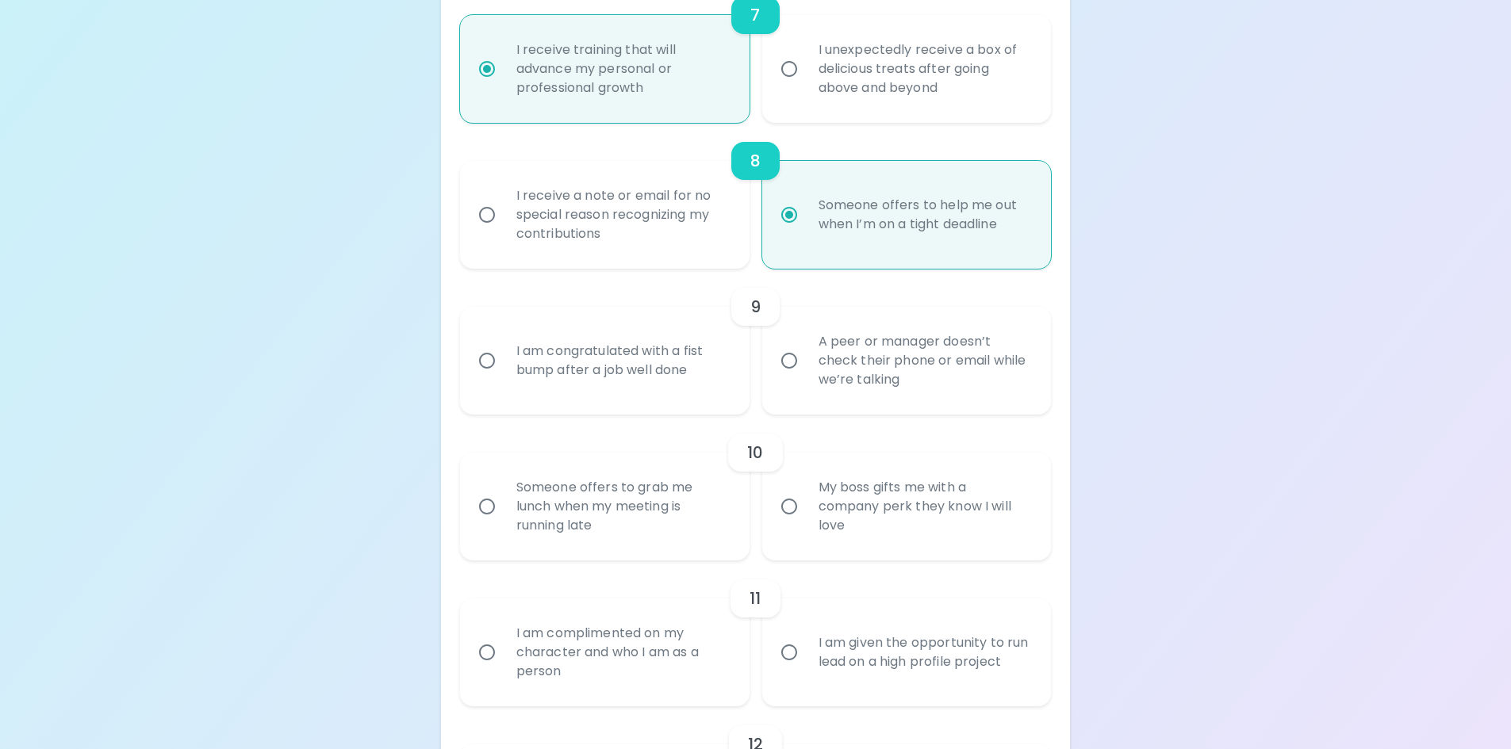
radio input "false"
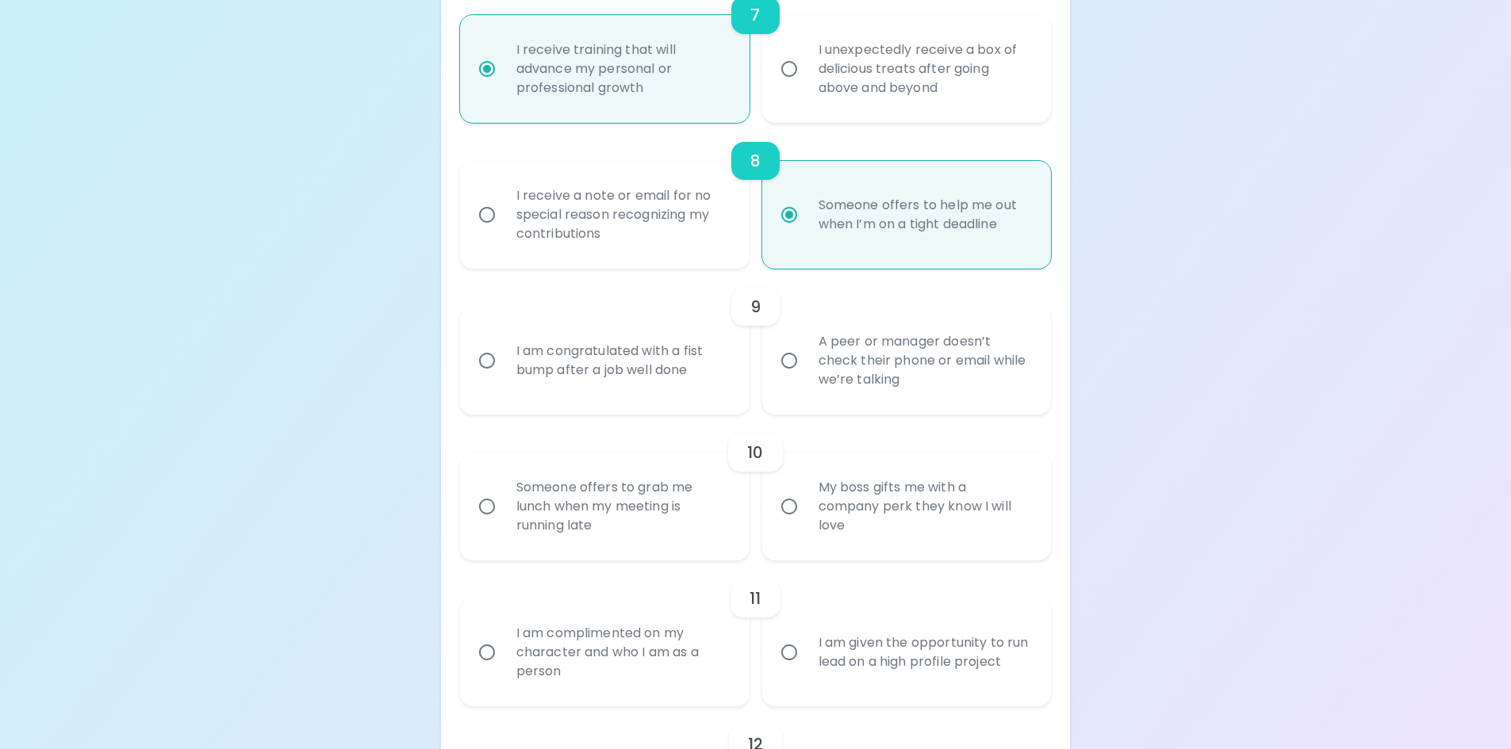
radio input "false"
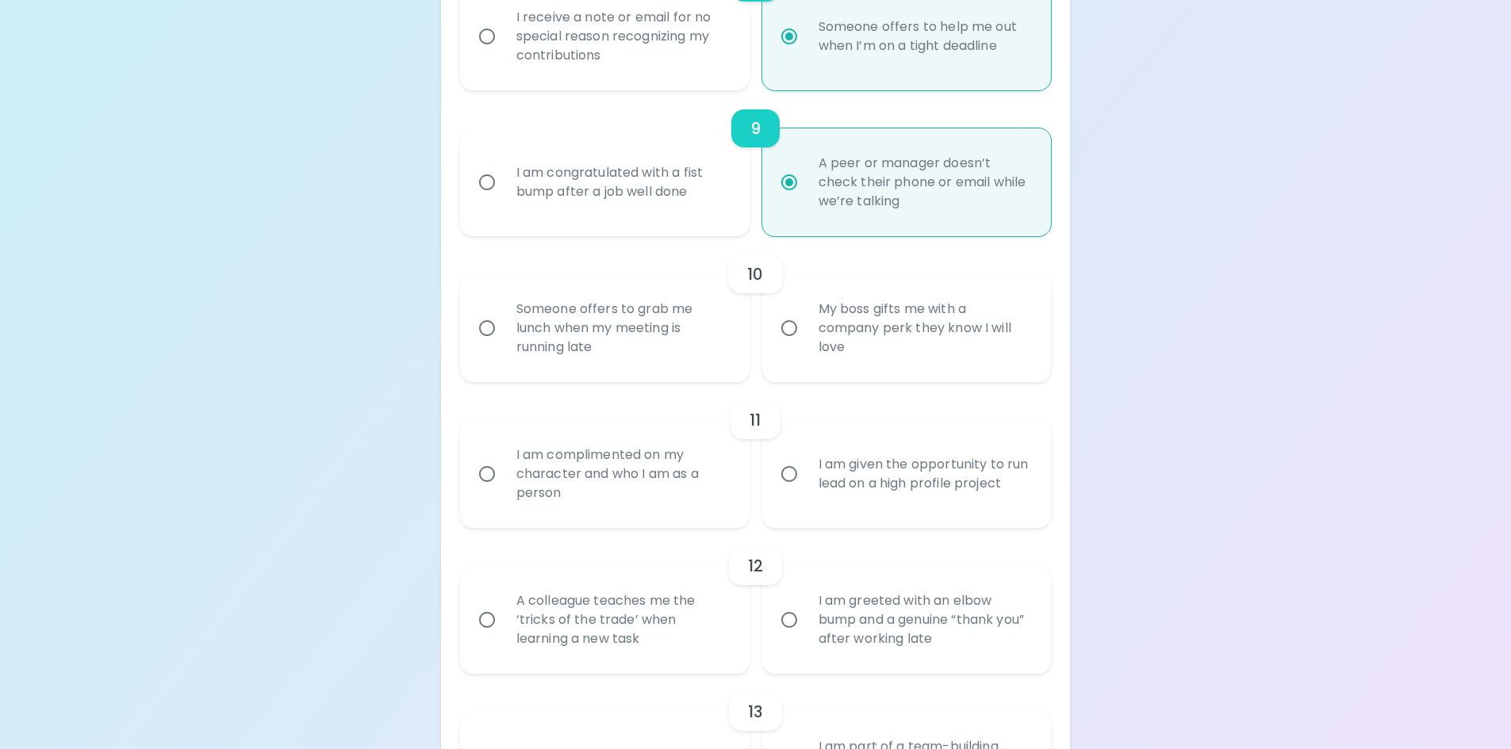
scroll to position [1484, 0]
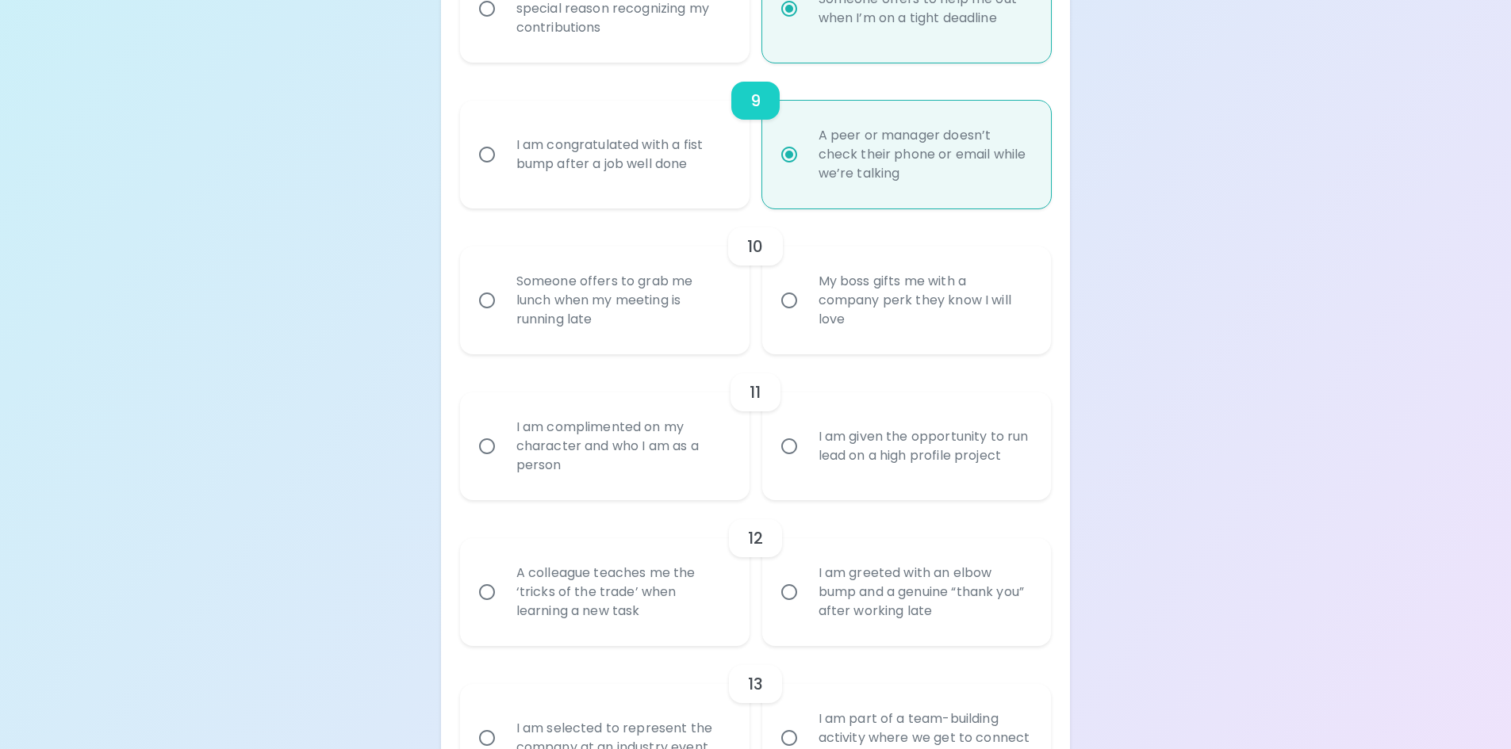
radio input "true"
click at [611, 282] on div "Someone offers to grab me lunch when my meeting is running late" at bounding box center [622, 300] width 237 height 95
click at [504, 284] on input "Someone offers to grab me lunch when my meeting is running late" at bounding box center [486, 300] width 33 height 33
radio input "false"
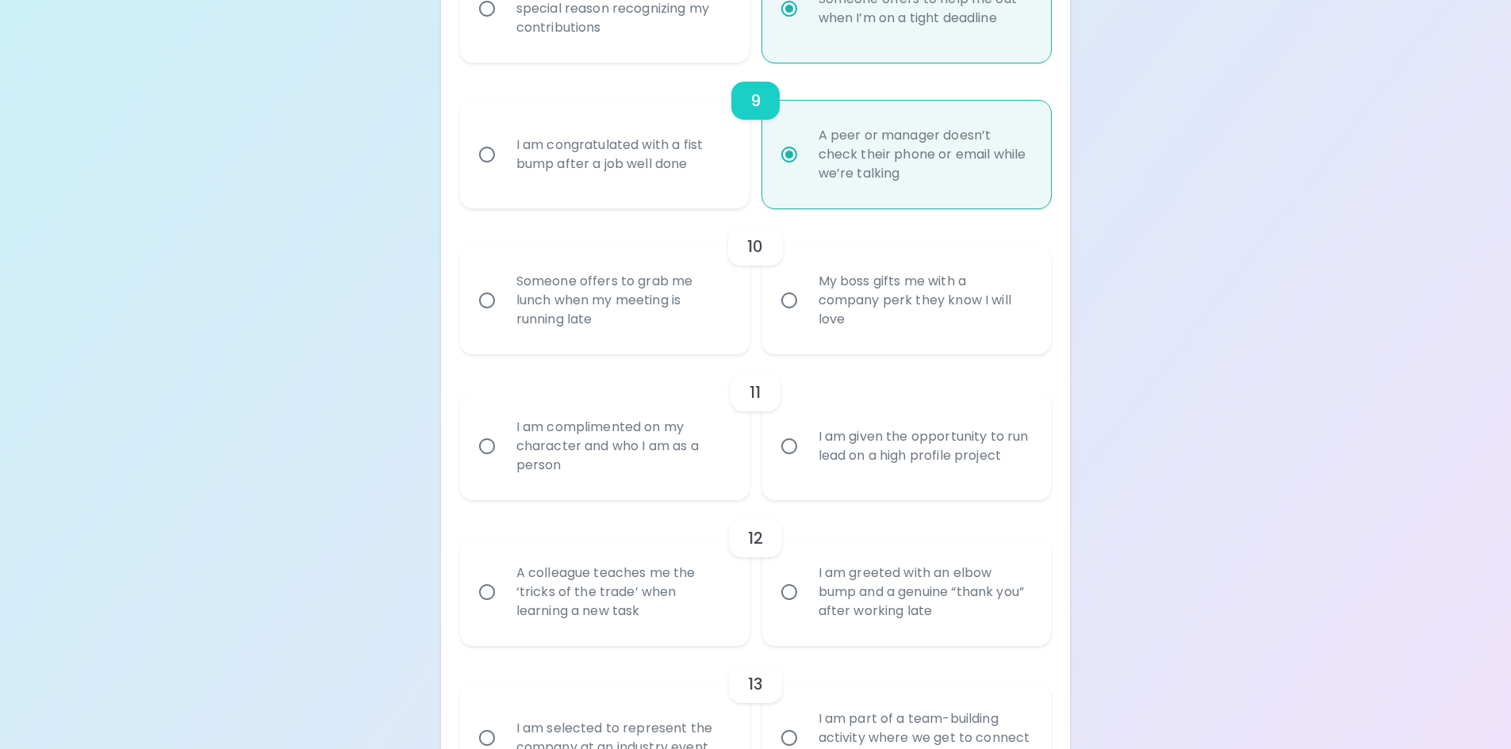
radio input "false"
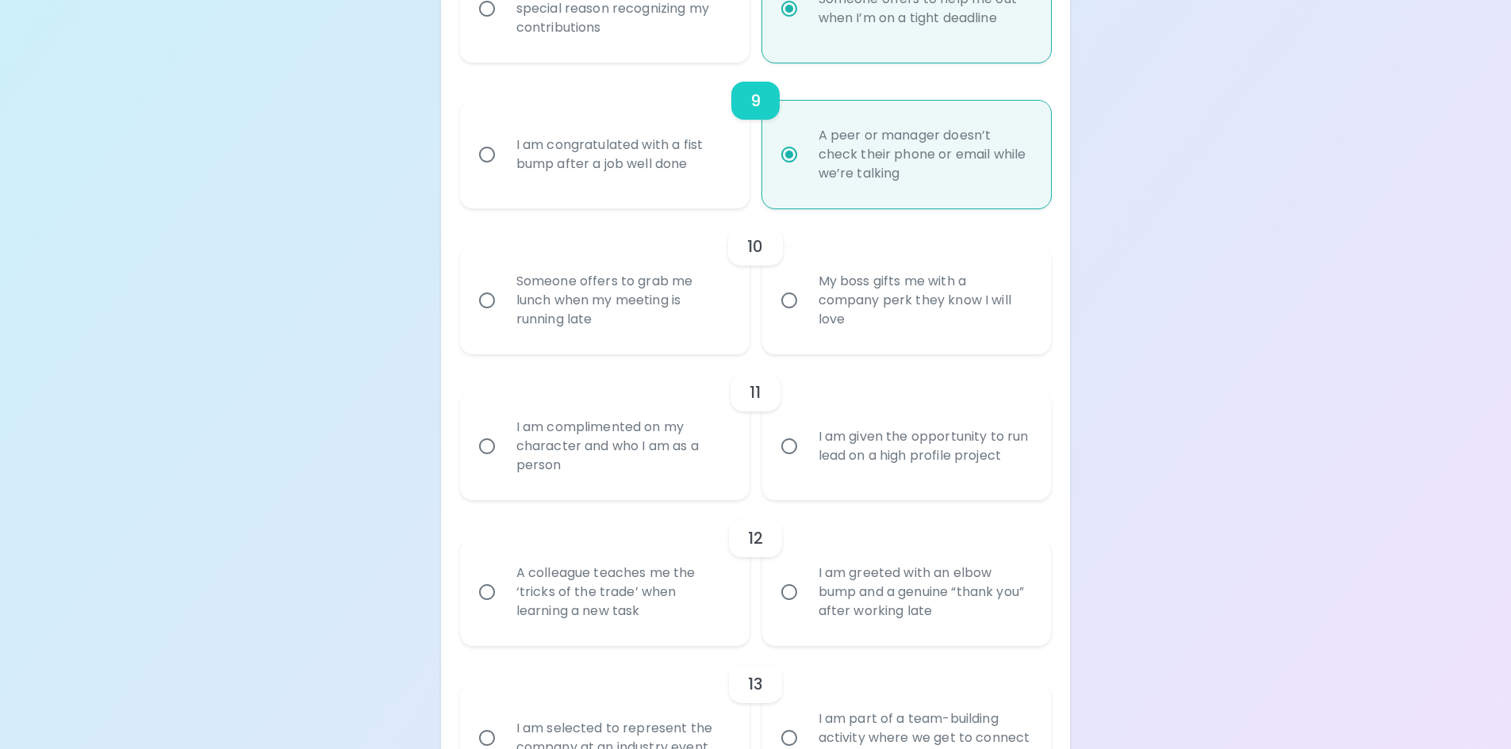
radio input "false"
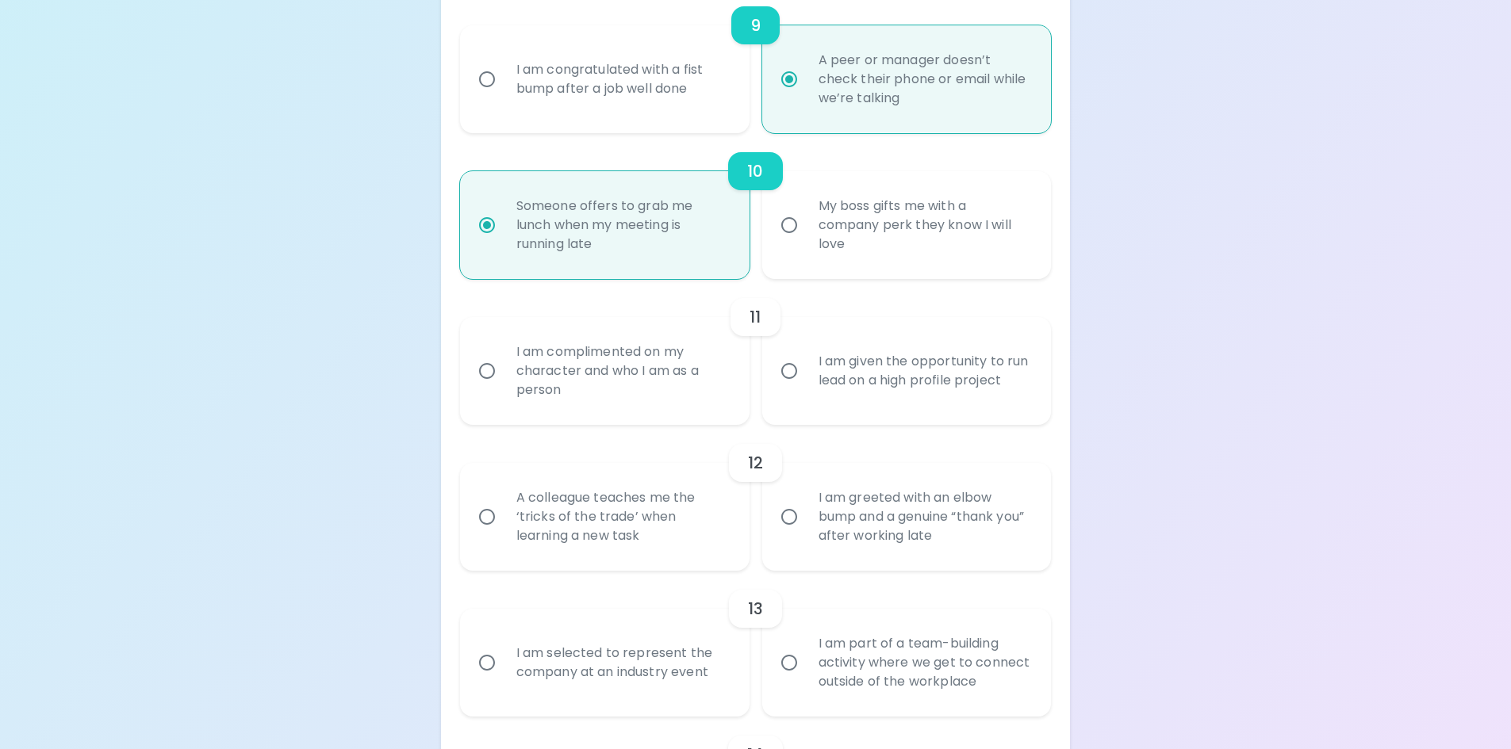
scroll to position [1611, 0]
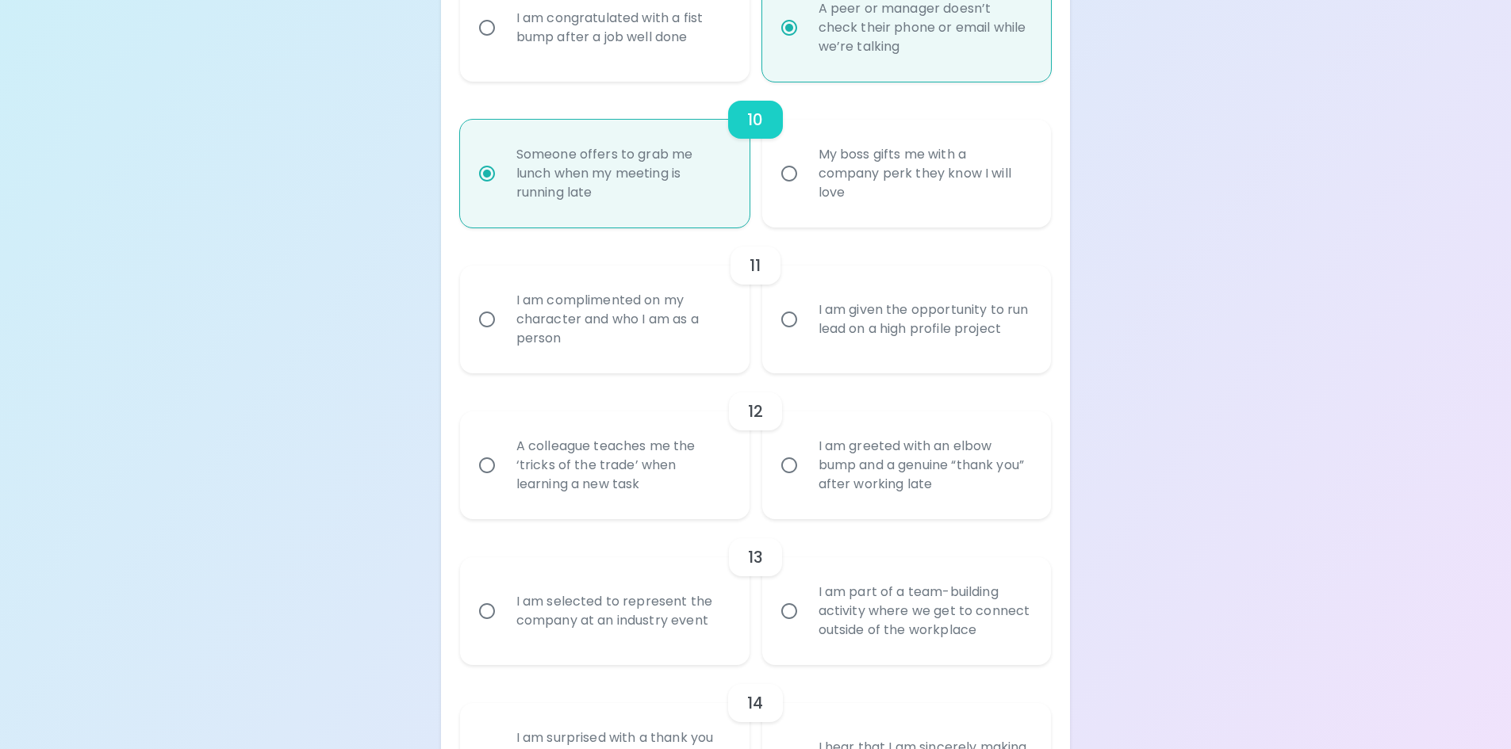
radio input "true"
click at [655, 328] on div "I am complimented on my character and who I am as a person" at bounding box center [622, 319] width 237 height 95
click at [504, 328] on input "I am complimented on my character and who I am as a person" at bounding box center [486, 319] width 33 height 33
radio input "false"
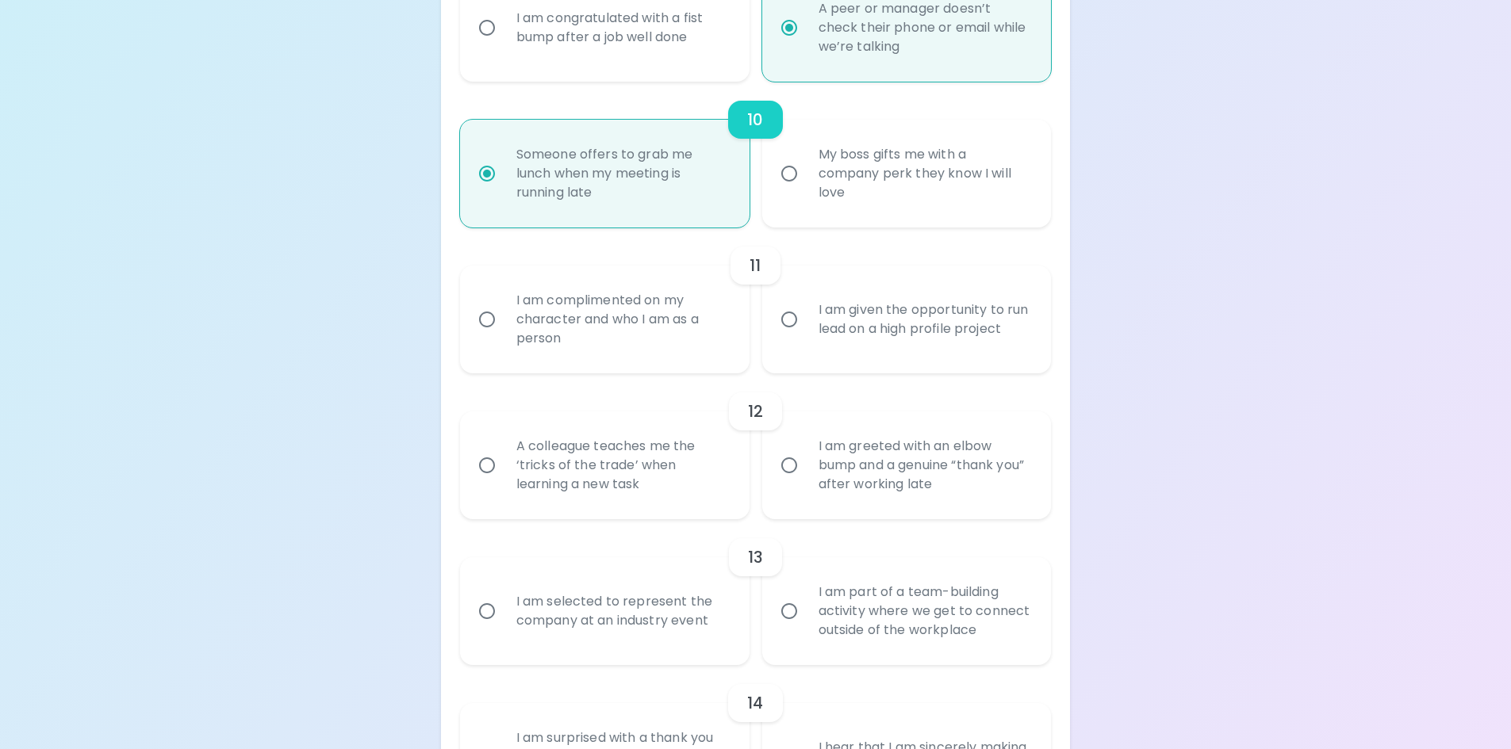
radio input "false"
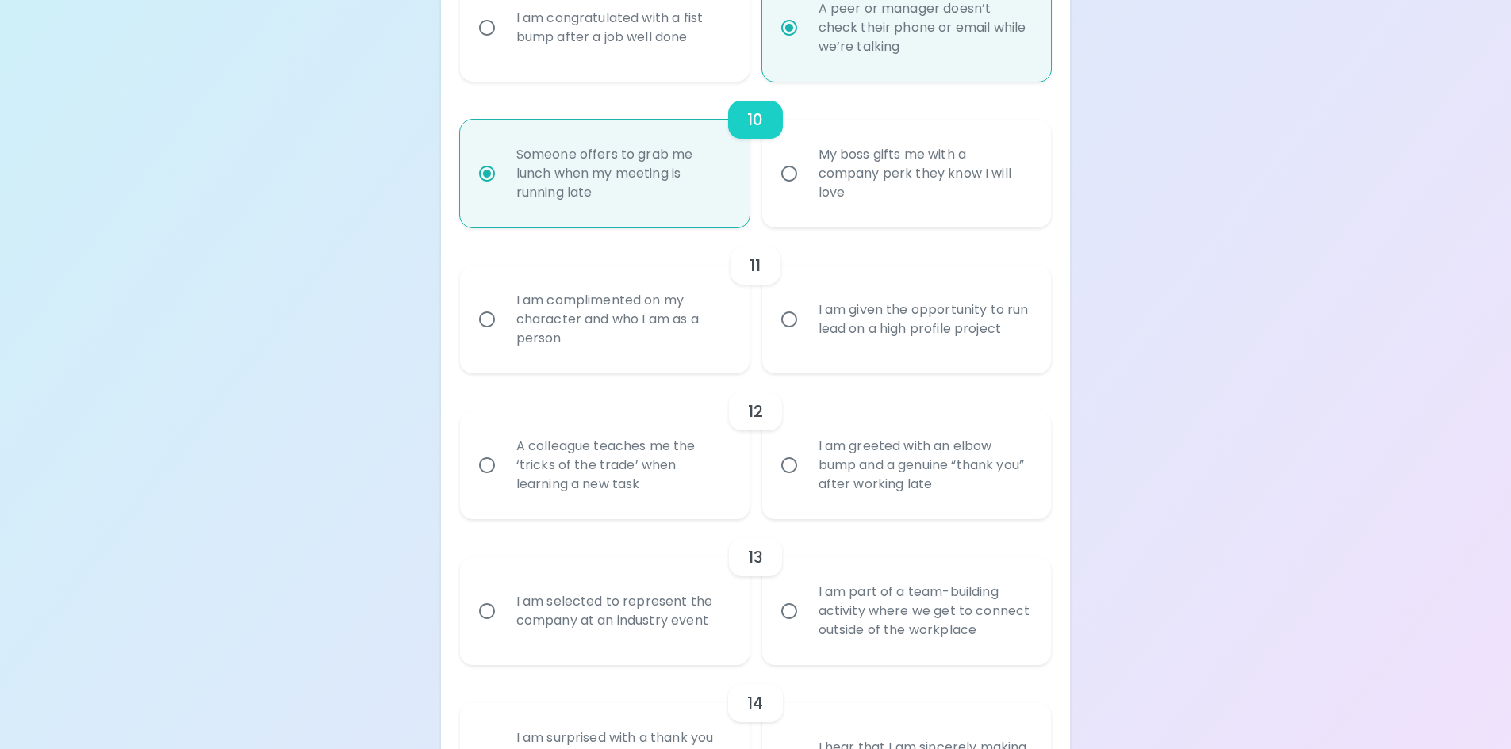
radio input "false"
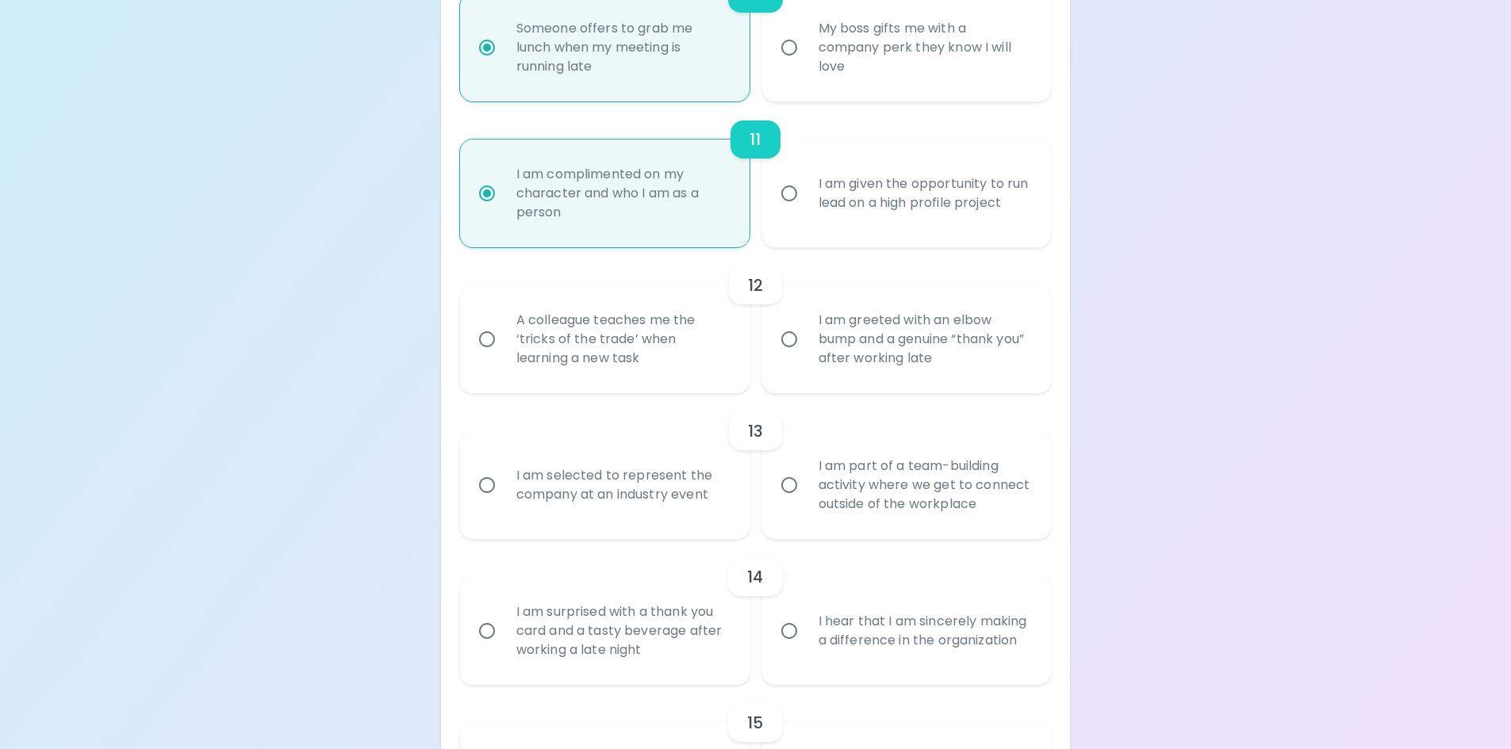
scroll to position [1738, 0]
radio input "true"
click at [703, 352] on div "A colleague teaches me the ‘tricks of the trade’ when learning a new task" at bounding box center [622, 338] width 237 height 95
click at [504, 352] on input "A colleague teaches me the ‘tricks of the trade’ when learning a new task" at bounding box center [486, 338] width 33 height 33
radio input "false"
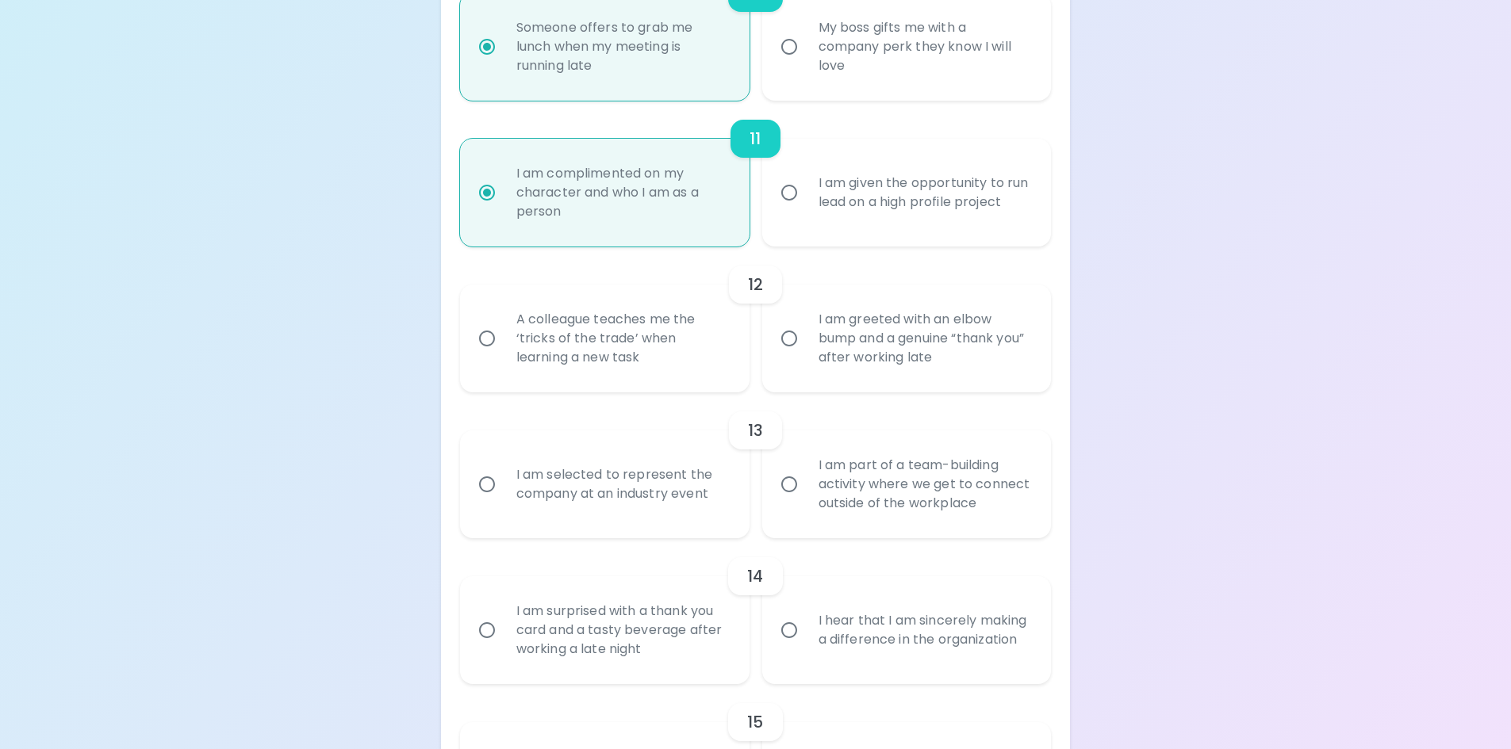
radio input "false"
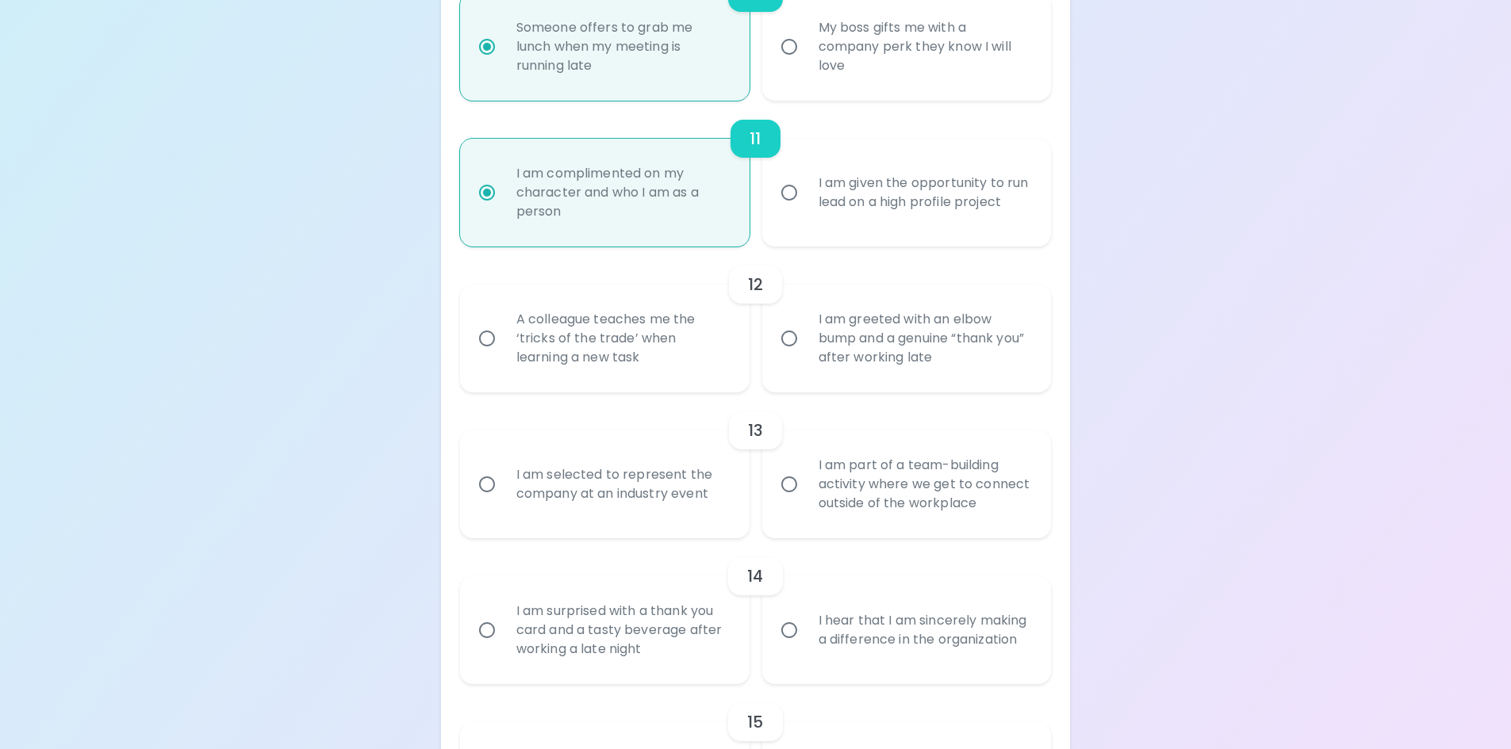
radio input "false"
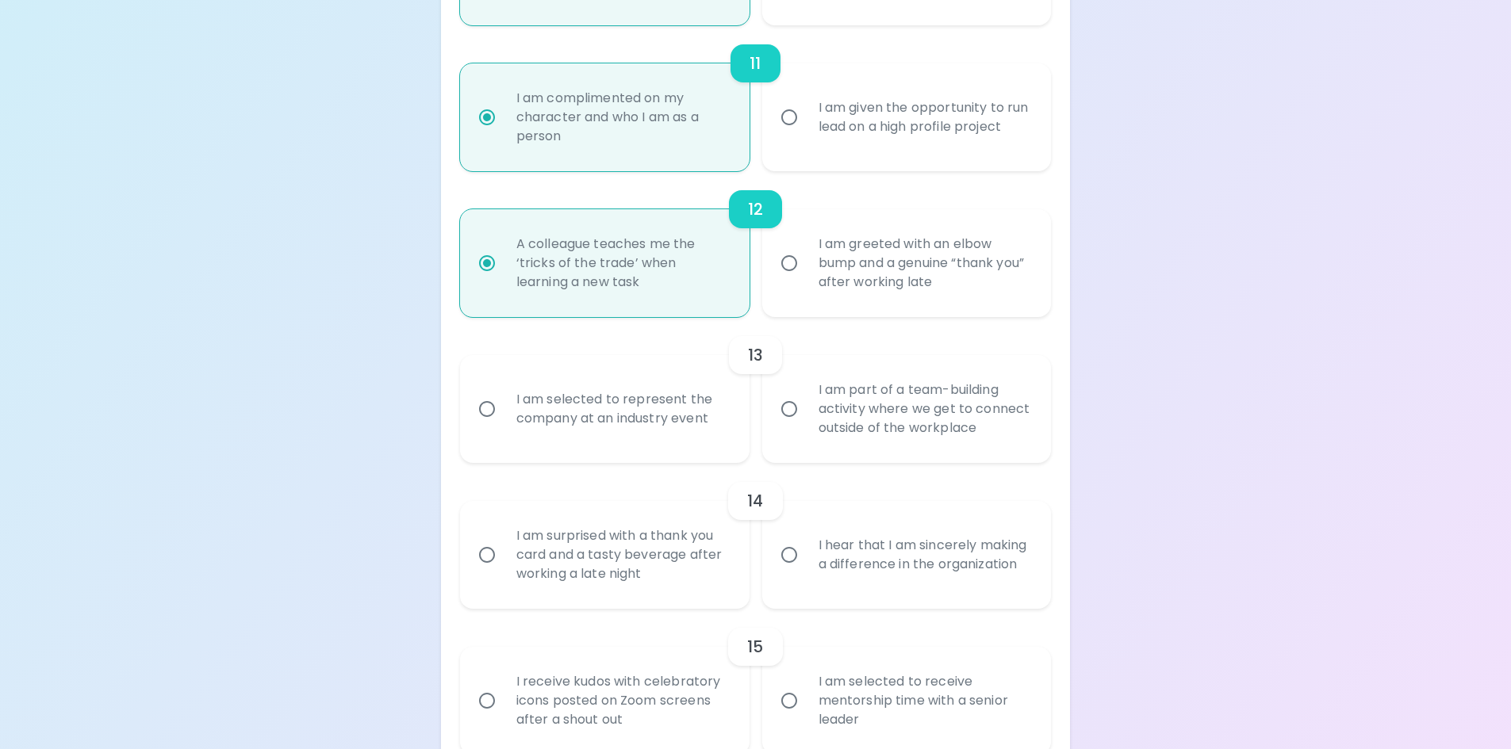
scroll to position [1865, 0]
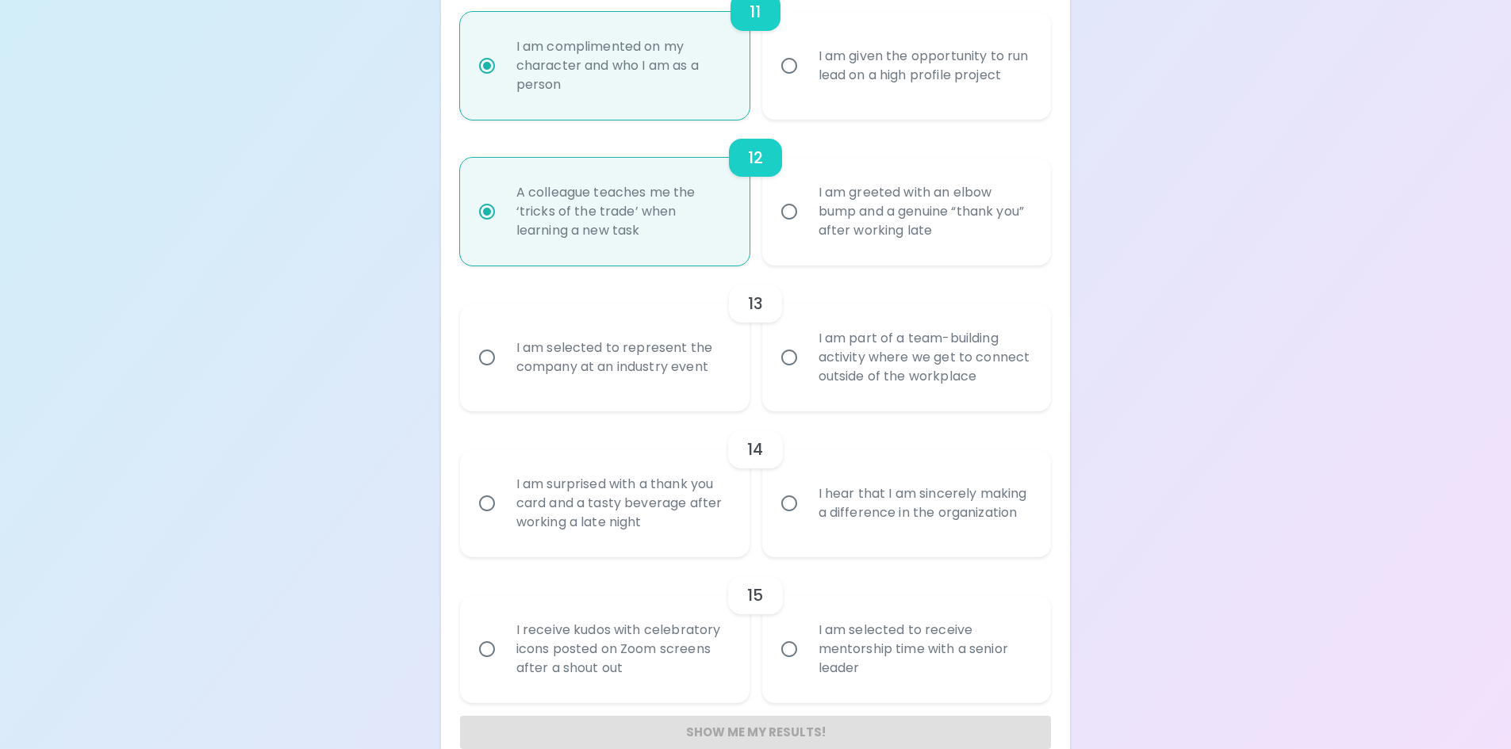
radio input "true"
click at [914, 377] on div "I am part of a team-building activity where we get to connect outside of the wo…" at bounding box center [924, 357] width 237 height 95
click at [806, 374] on input "I am part of a team-building activity where we get to connect outside of the wo…" at bounding box center [788, 357] width 33 height 33
radio input "false"
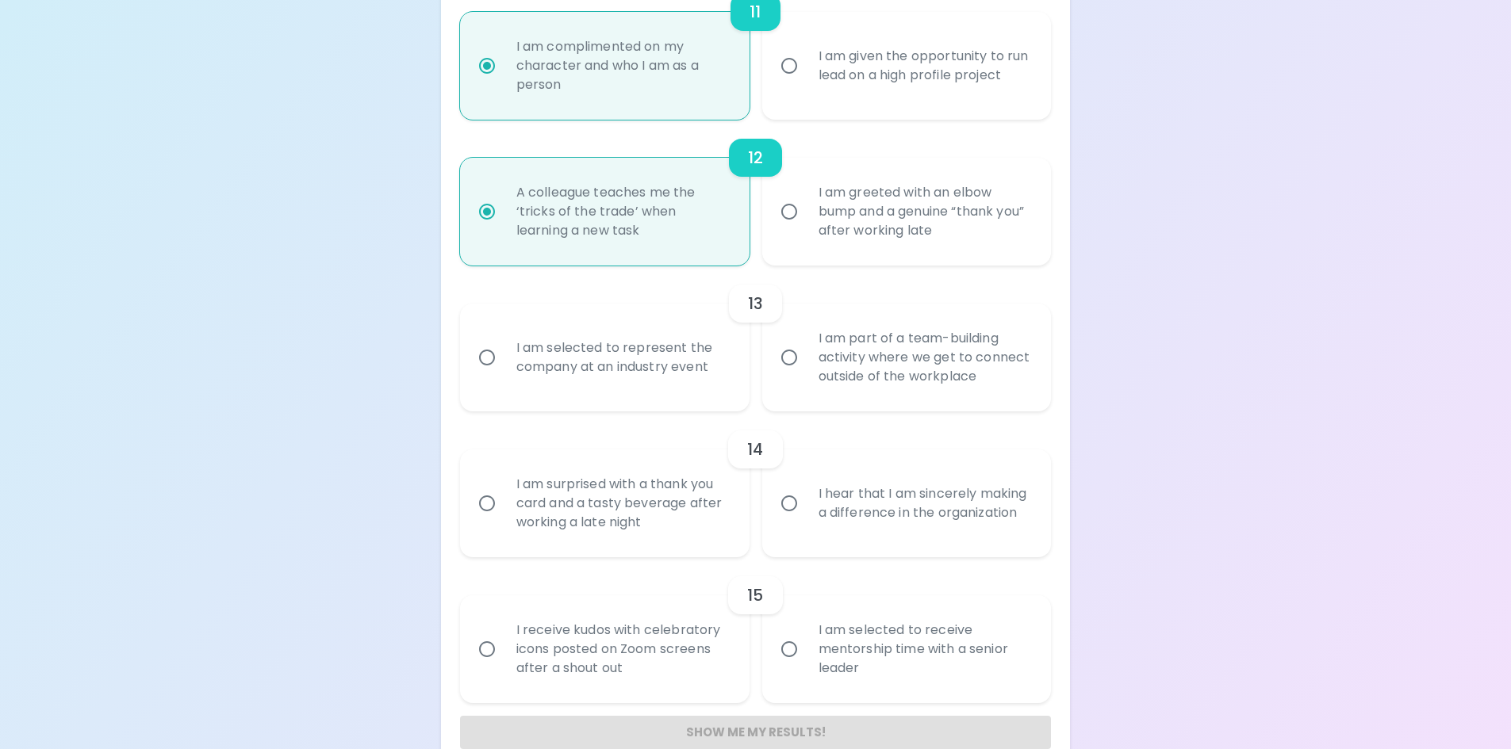
radio input "false"
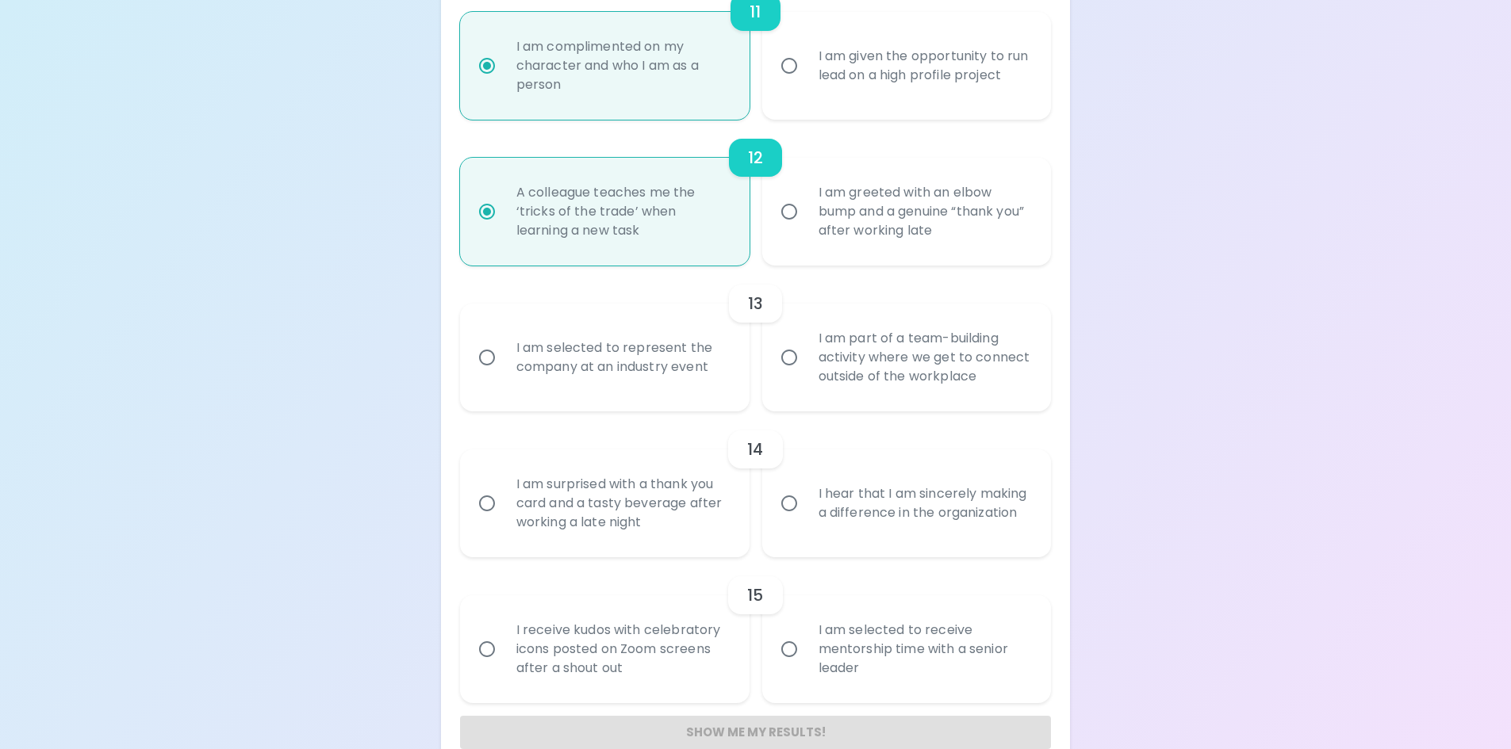
radio input "false"
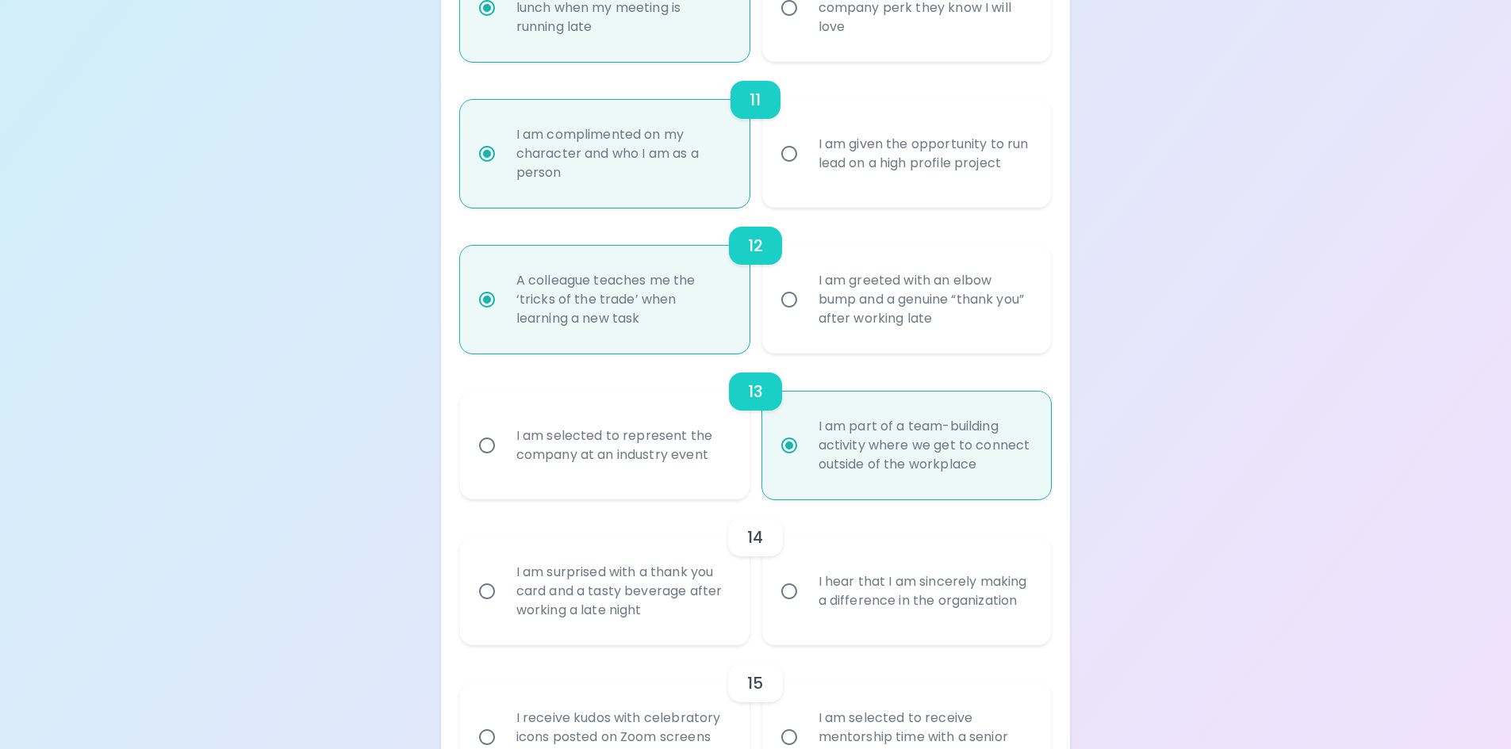
scroll to position [1897, 0]
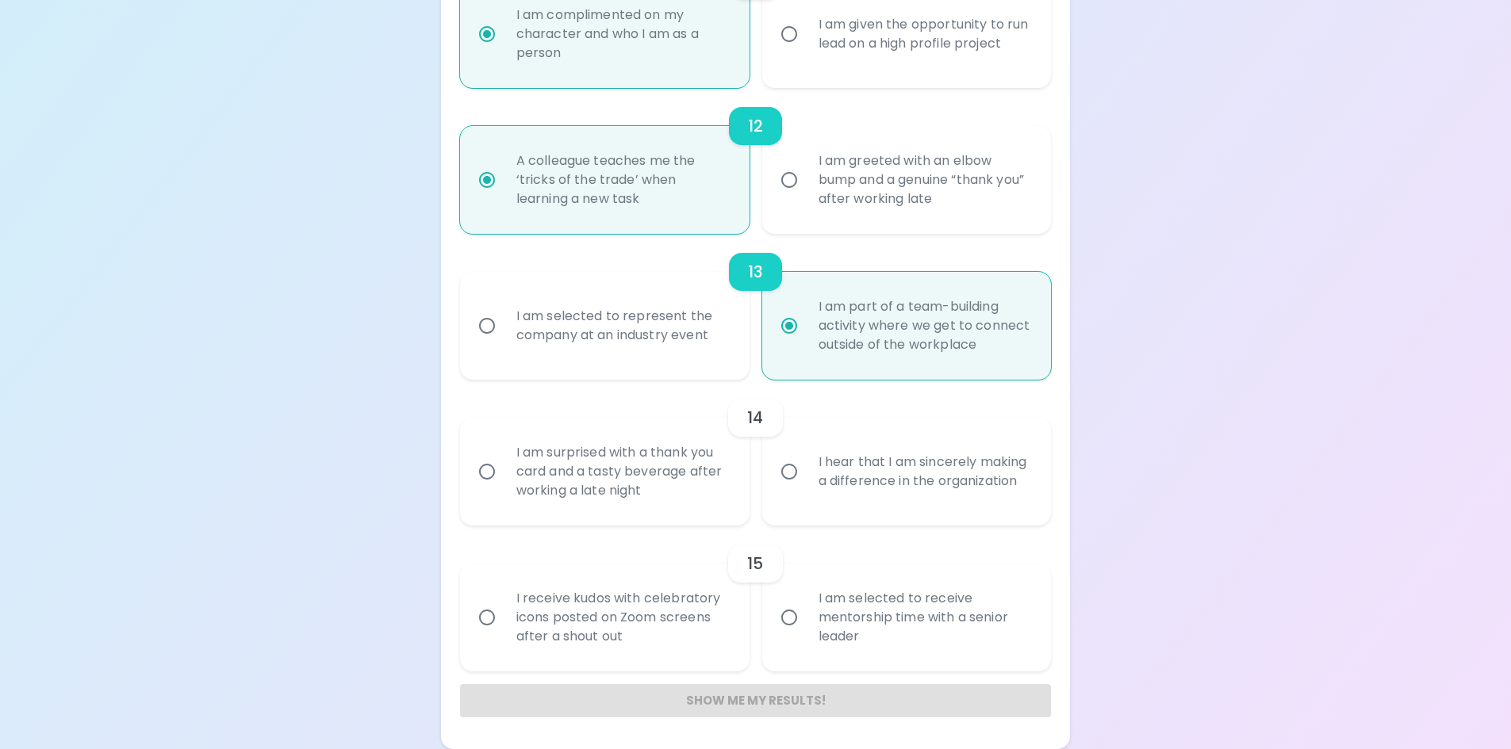
radio input "true"
click at [651, 344] on div "I am selected to represent the company at an industry event" at bounding box center [622, 326] width 237 height 76
click at [504, 343] on input "I am selected to represent the company at an industry event" at bounding box center [486, 325] width 33 height 33
radio input "false"
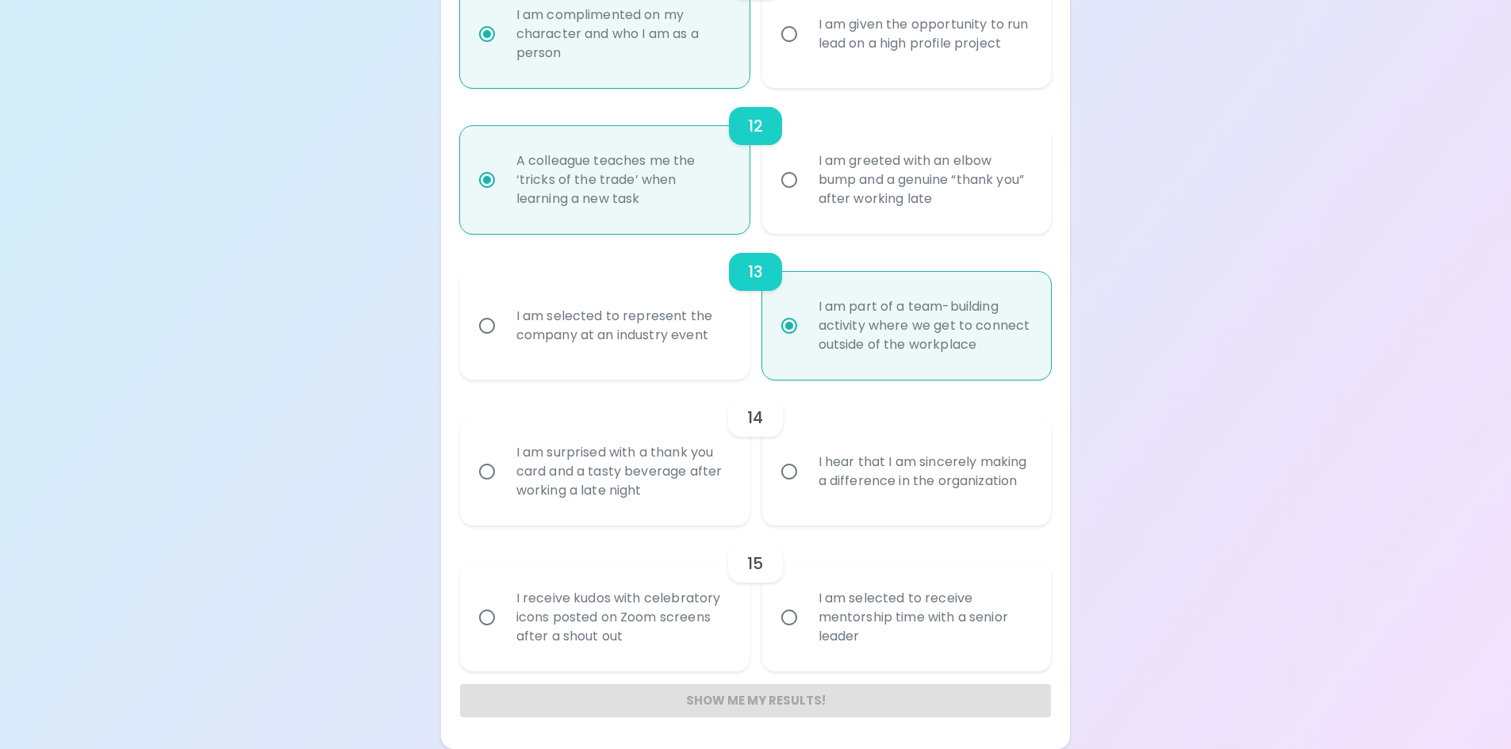
radio input "false"
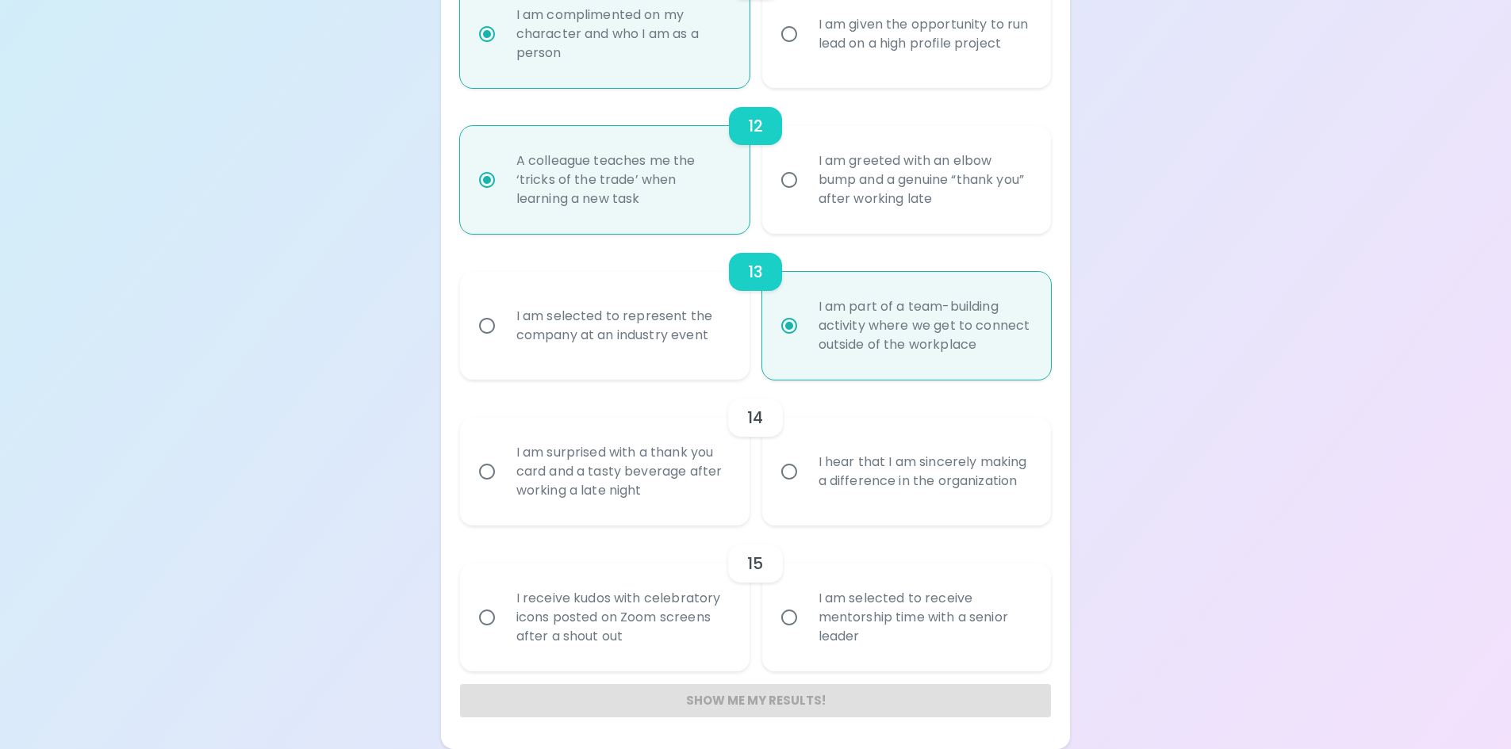
radio input "false"
radio input "true"
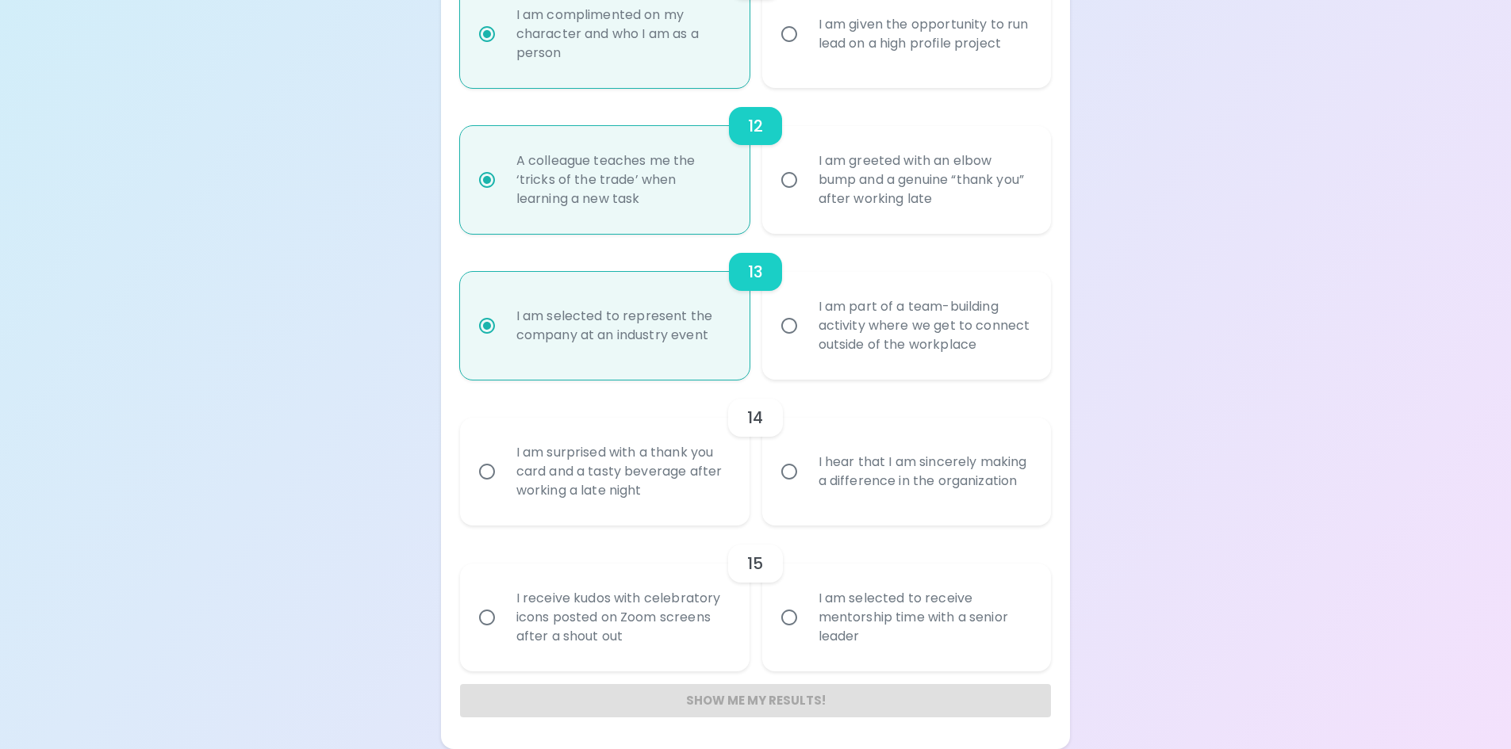
radio input "true"
click at [820, 351] on div "I am part of a team-building activity where we get to connect outside of the wo…" at bounding box center [924, 325] width 237 height 95
click at [806, 343] on input "I am part of a team-building activity where we get to connect outside of the wo…" at bounding box center [788, 325] width 33 height 33
radio input "false"
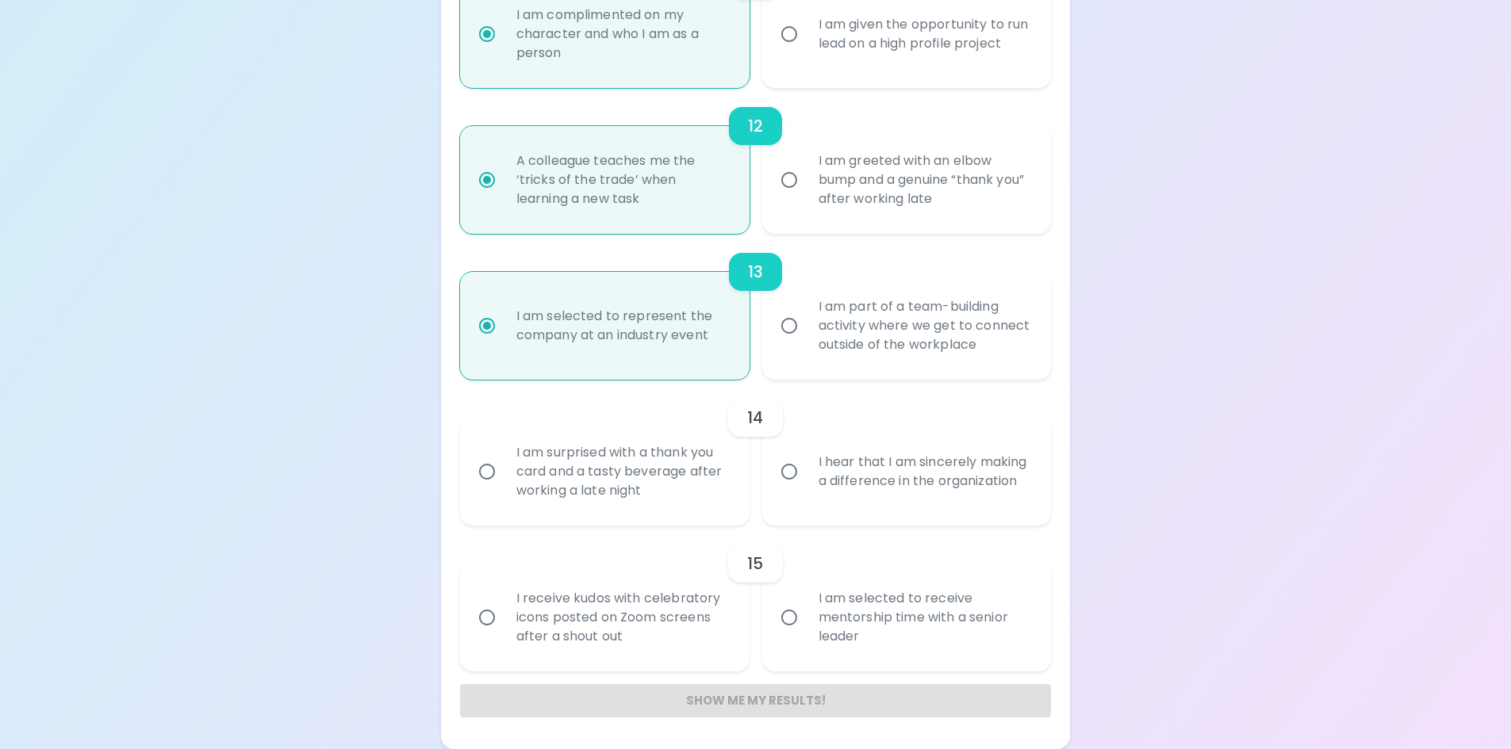
radio input "false"
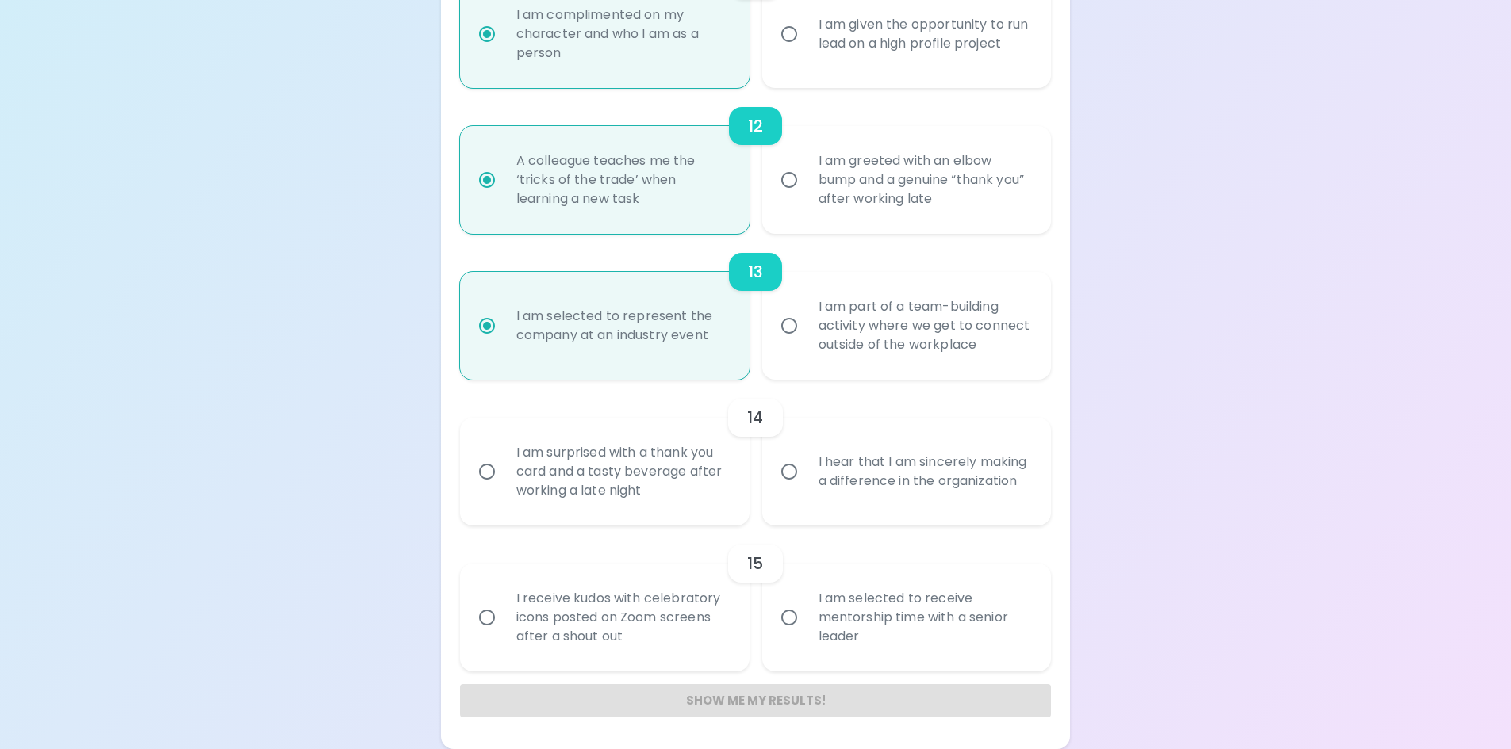
radio input "false"
radio input "true"
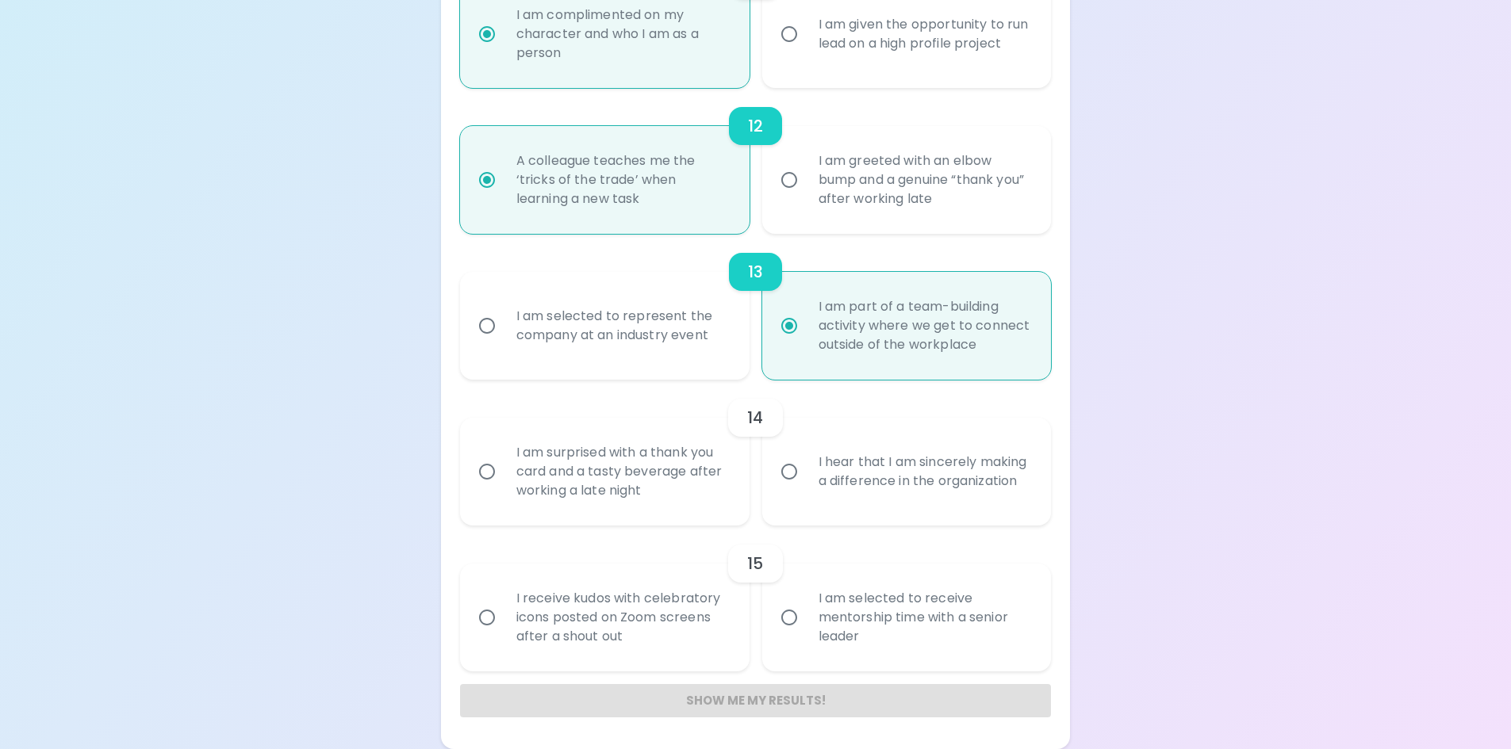
radio input "true"
click at [885, 454] on div "I hear that I am sincerely making a difference in the organization" at bounding box center [924, 472] width 237 height 76
click at [806, 455] on input "I hear that I am sincerely making a difference in the organization" at bounding box center [788, 471] width 33 height 33
radio input "false"
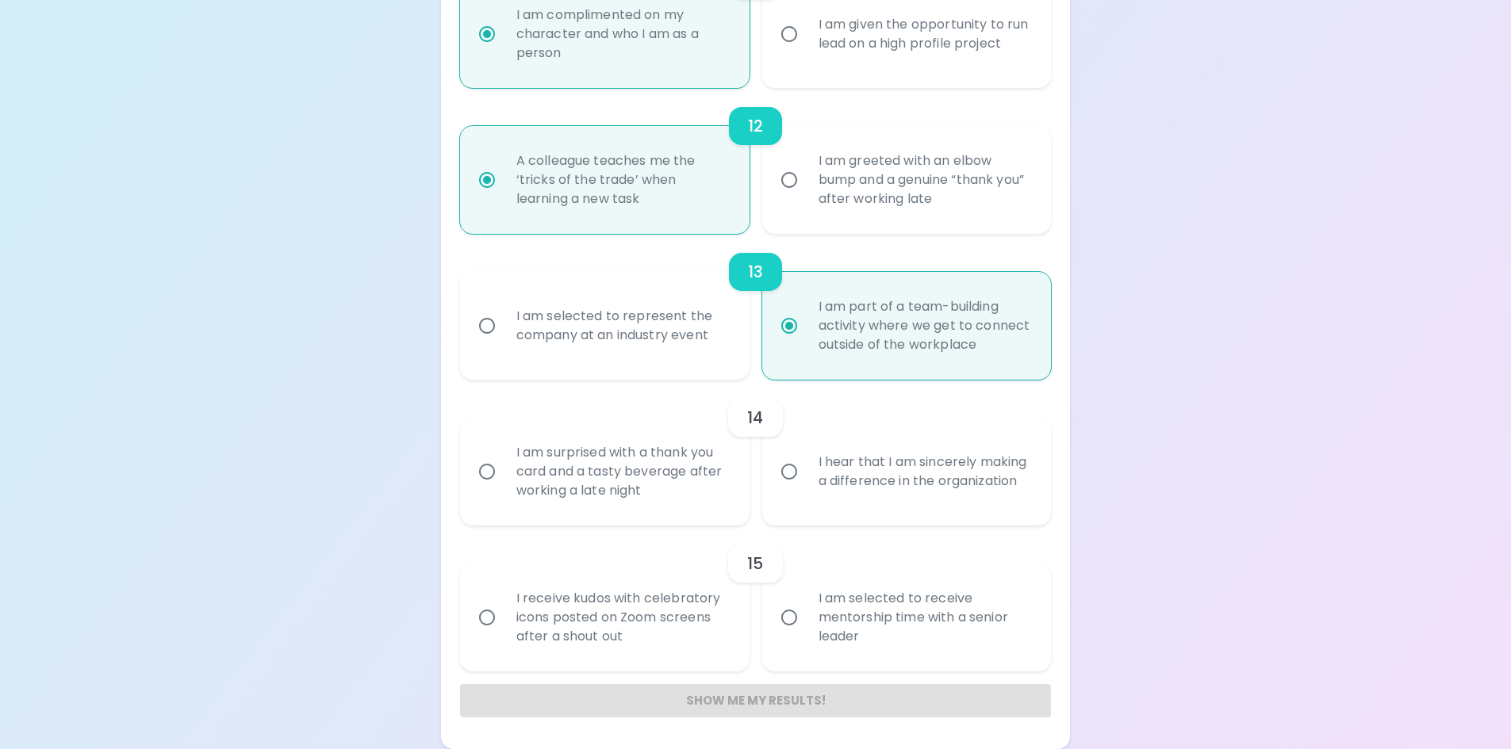
radio input "false"
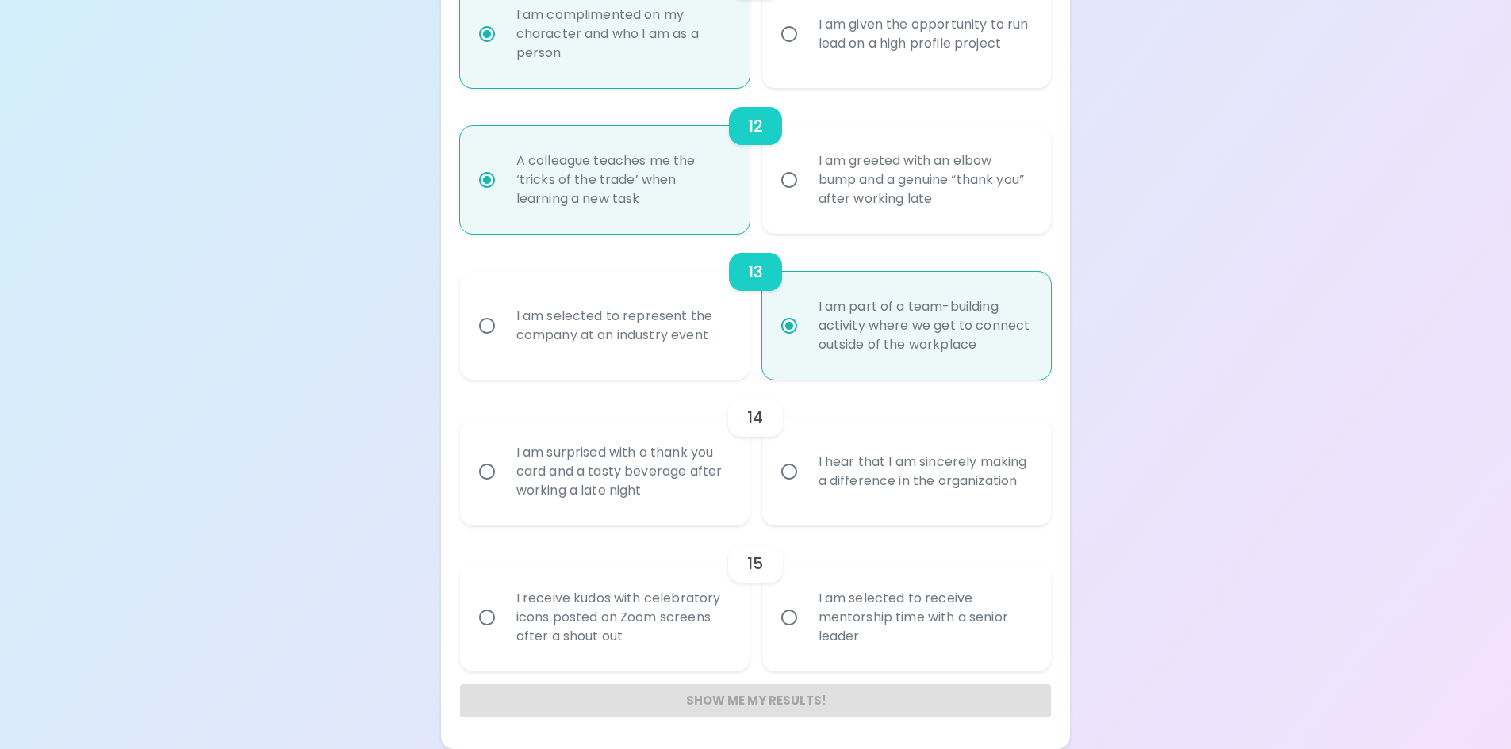
radio input "false"
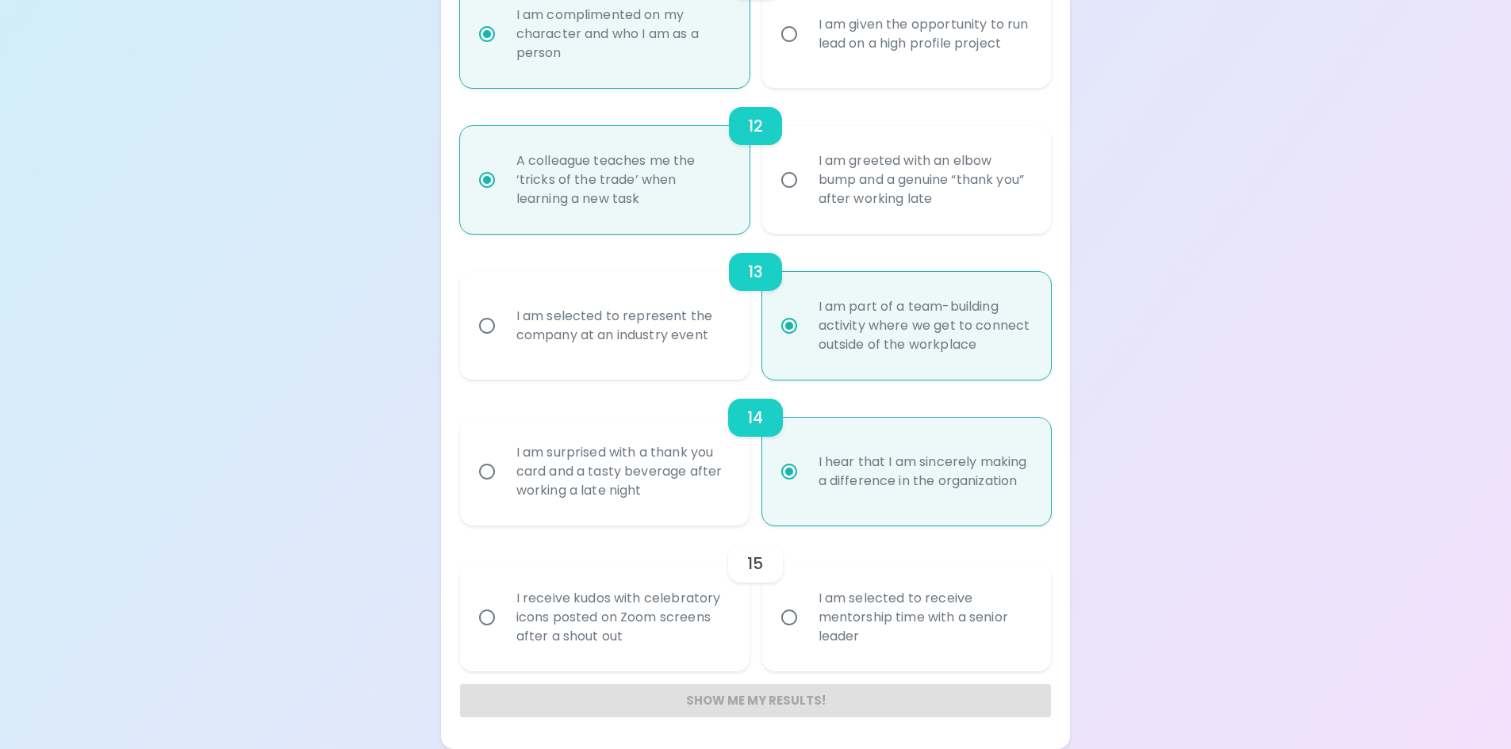
radio input "true"
click at [879, 628] on div "I am selected to receive mentorship time with a senior leader" at bounding box center [924, 617] width 237 height 95
click at [806, 628] on input "I am selected to receive mentorship time with a senior leader" at bounding box center [788, 617] width 33 height 33
radio input "false"
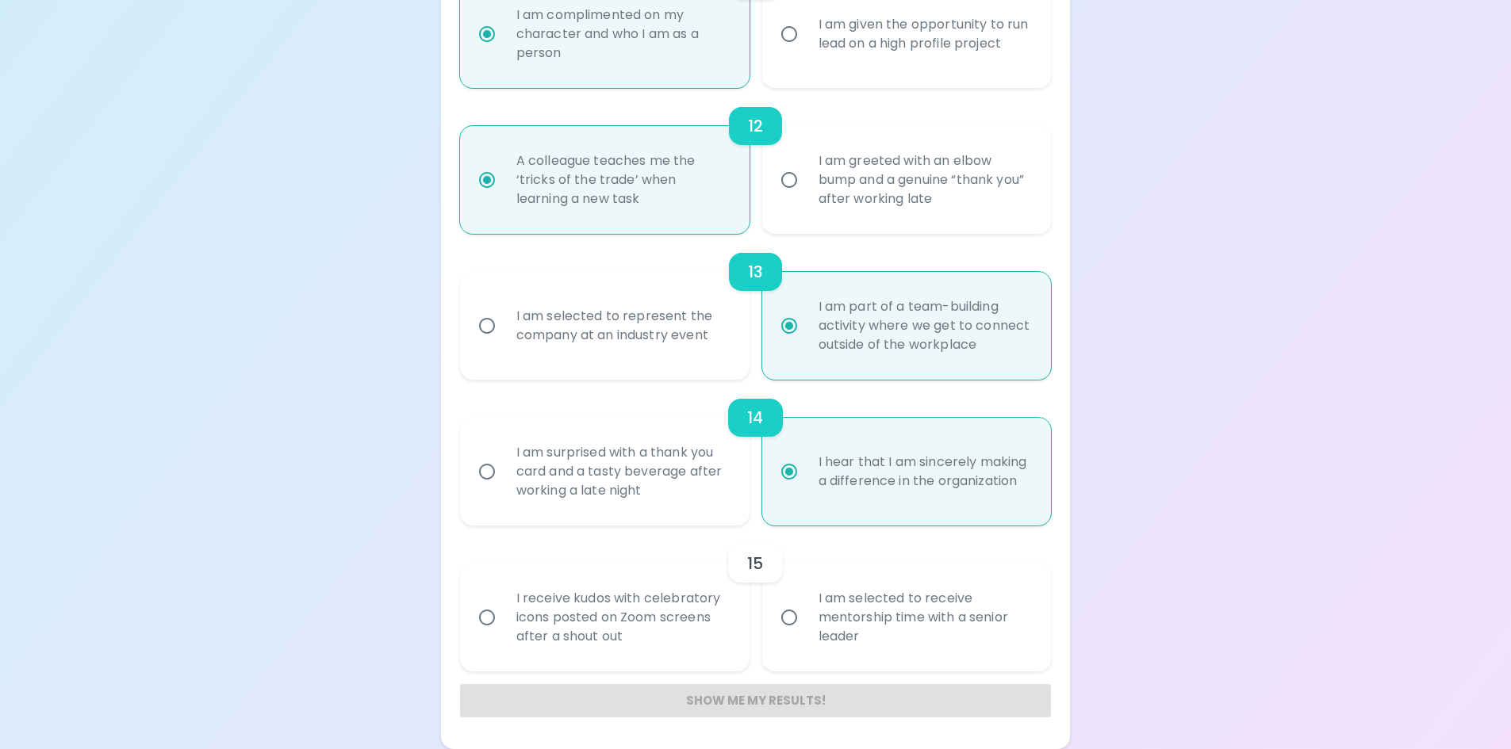
radio input "false"
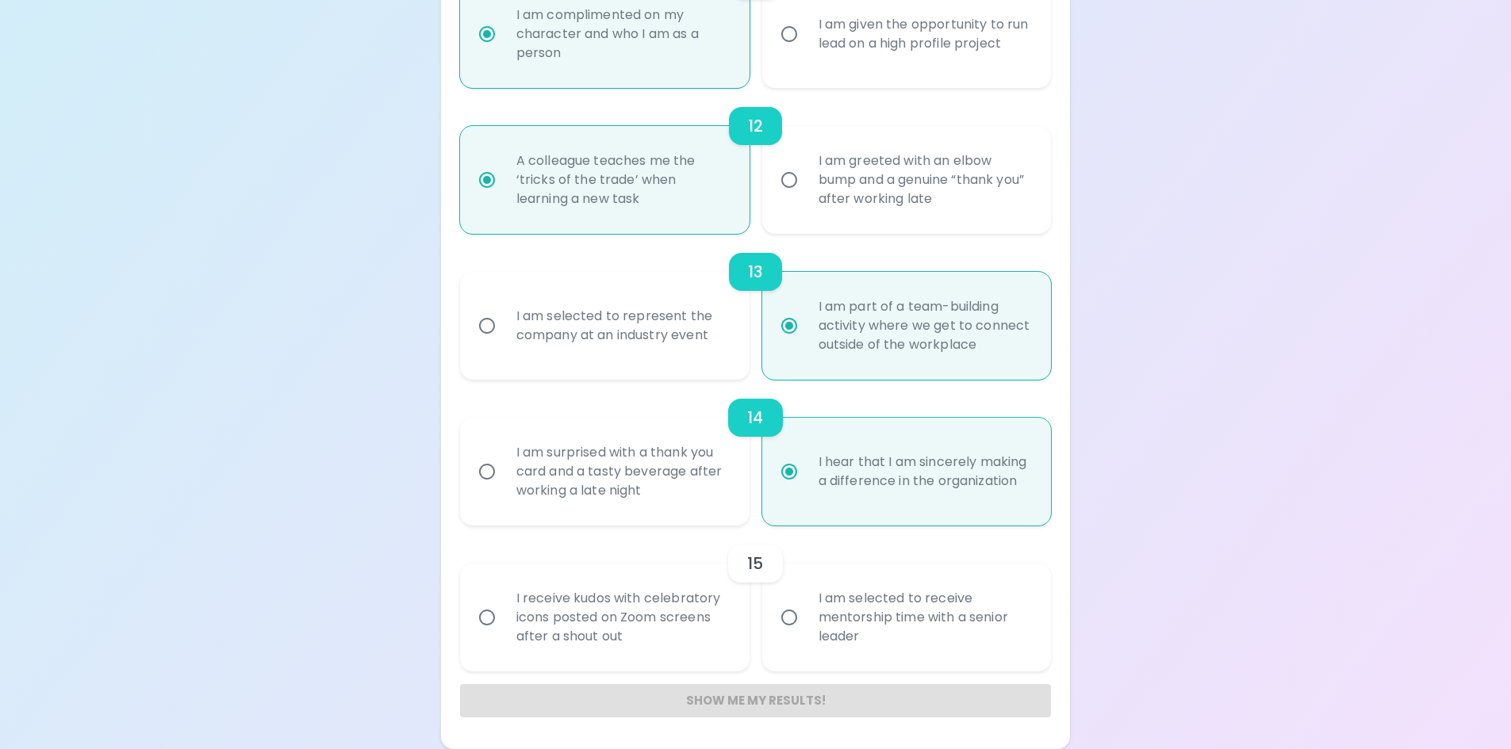
radio input "false"
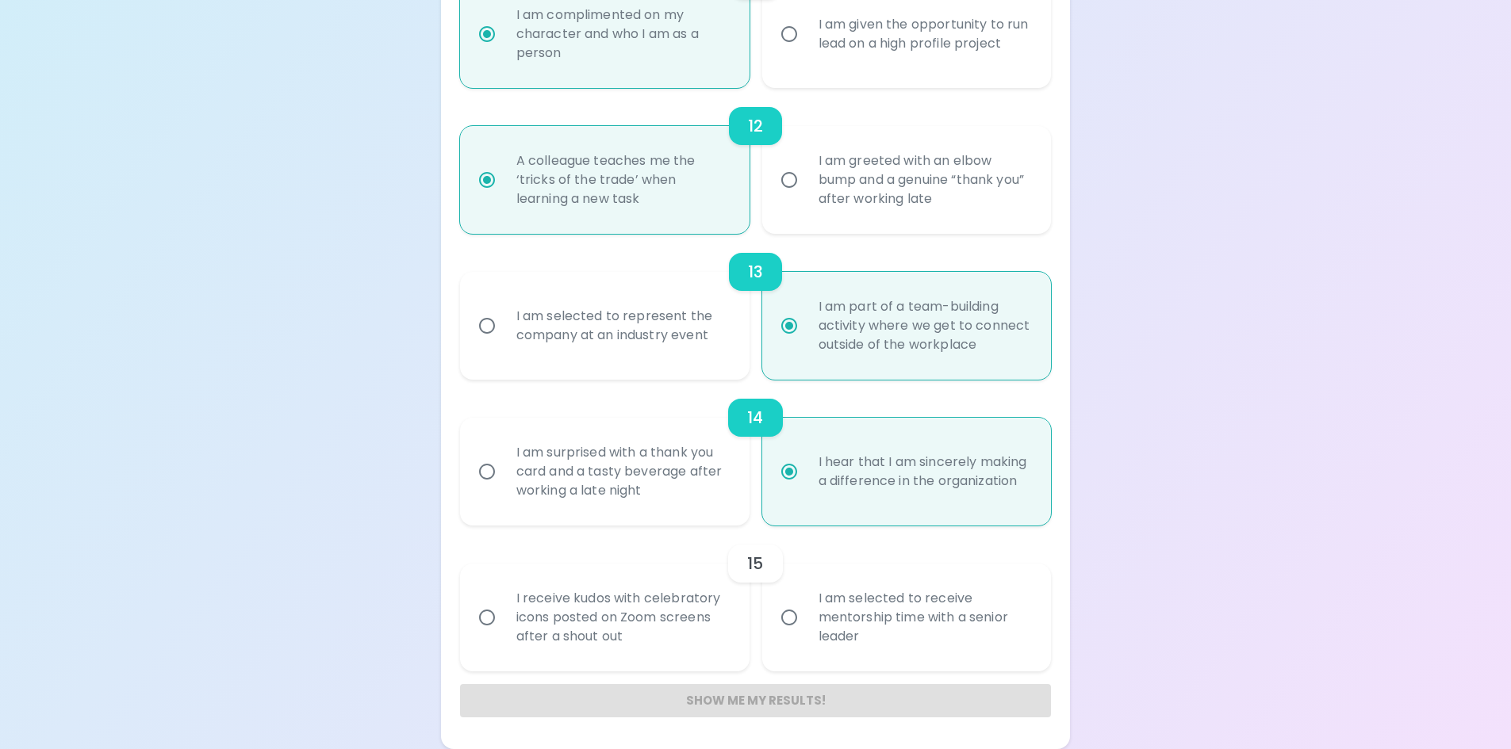
radio input "false"
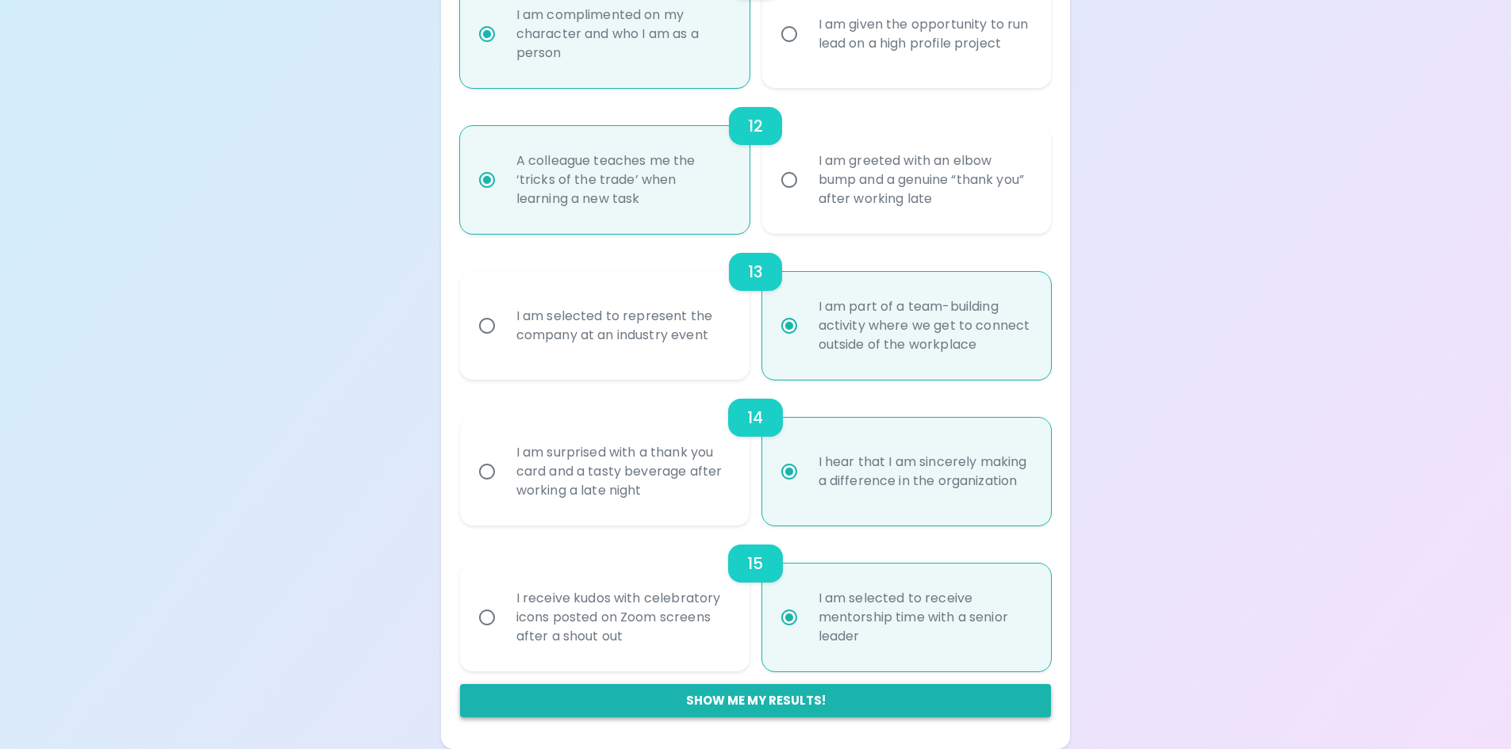
radio input "true"
click at [746, 692] on button "Show me my results!" at bounding box center [756, 700] width 592 height 33
radio input "false"
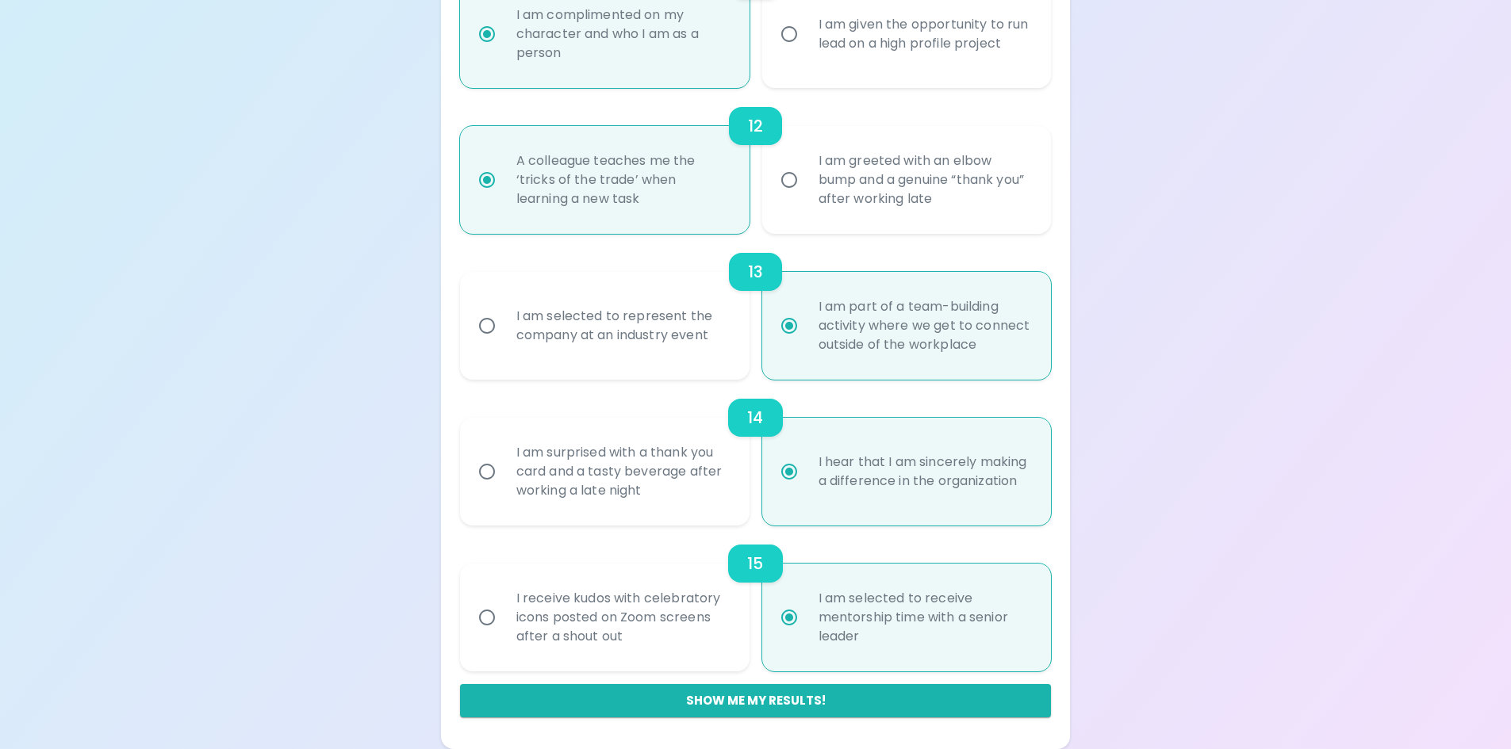
radio input "false"
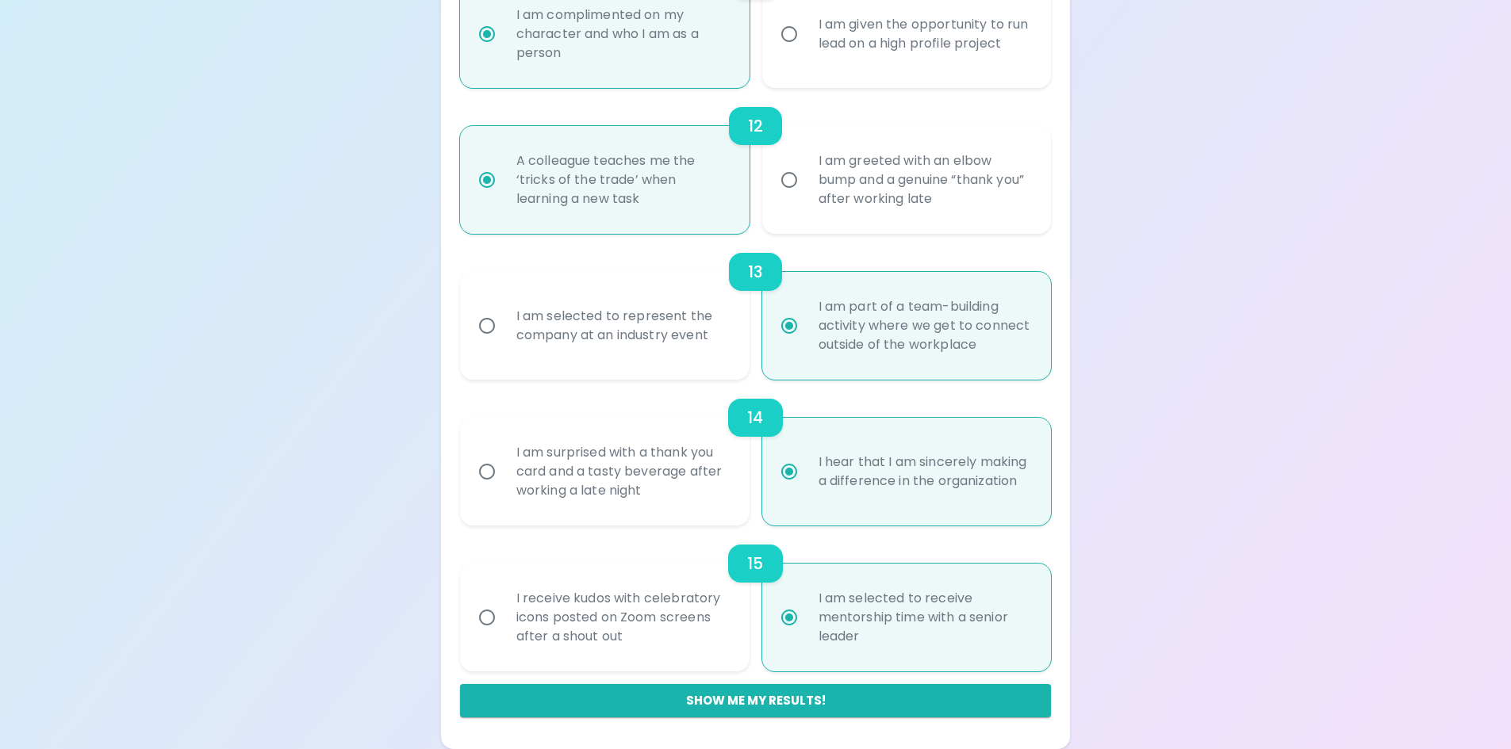
radio input "false"
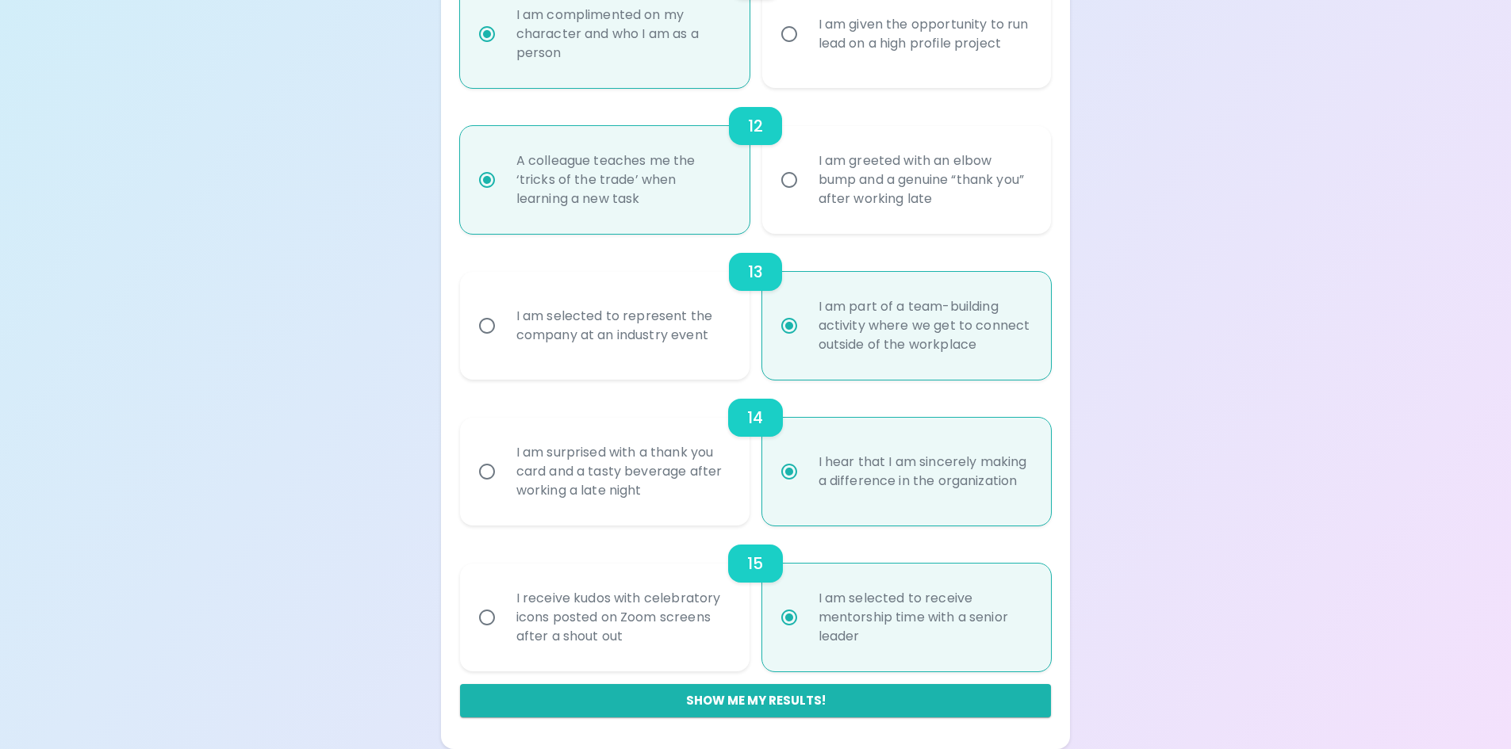
radio input "false"
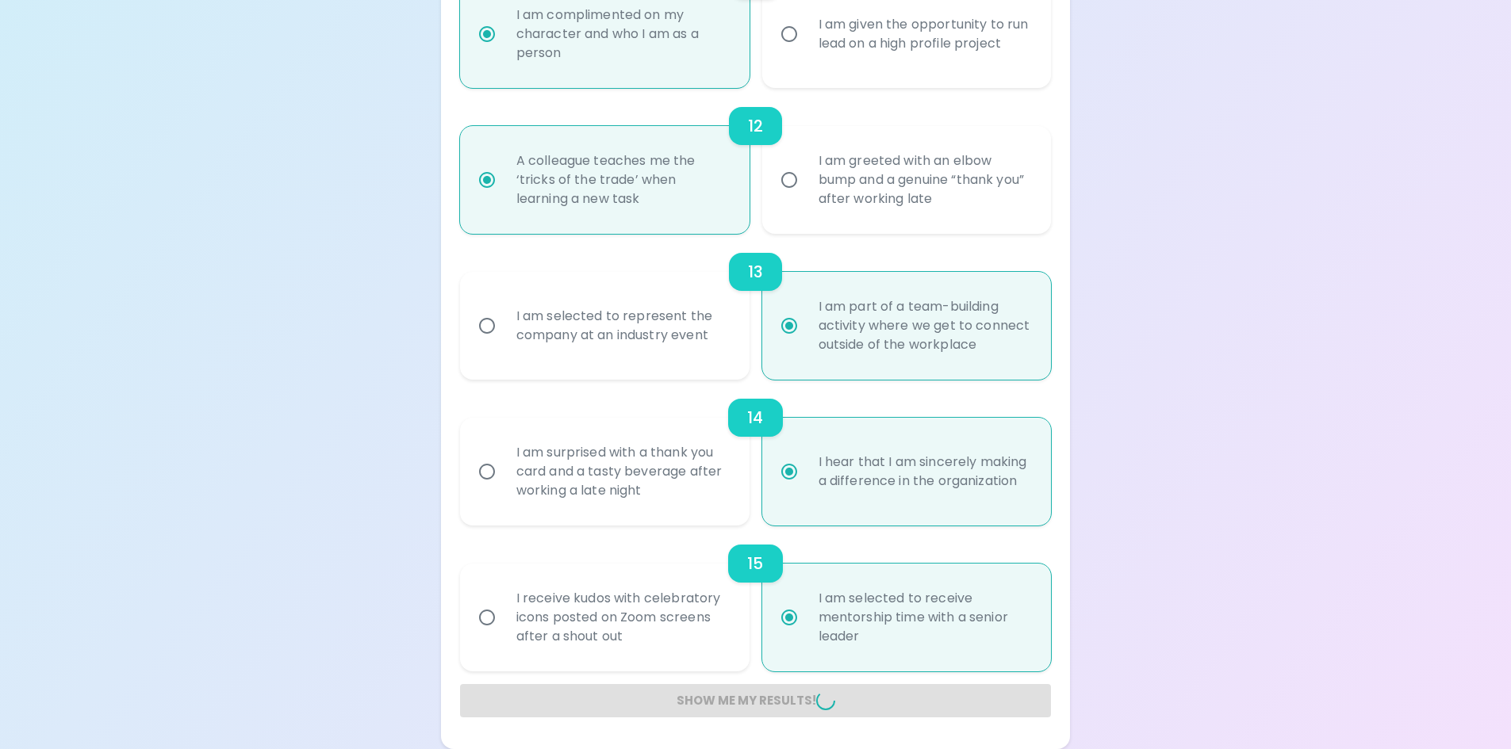
radio input "false"
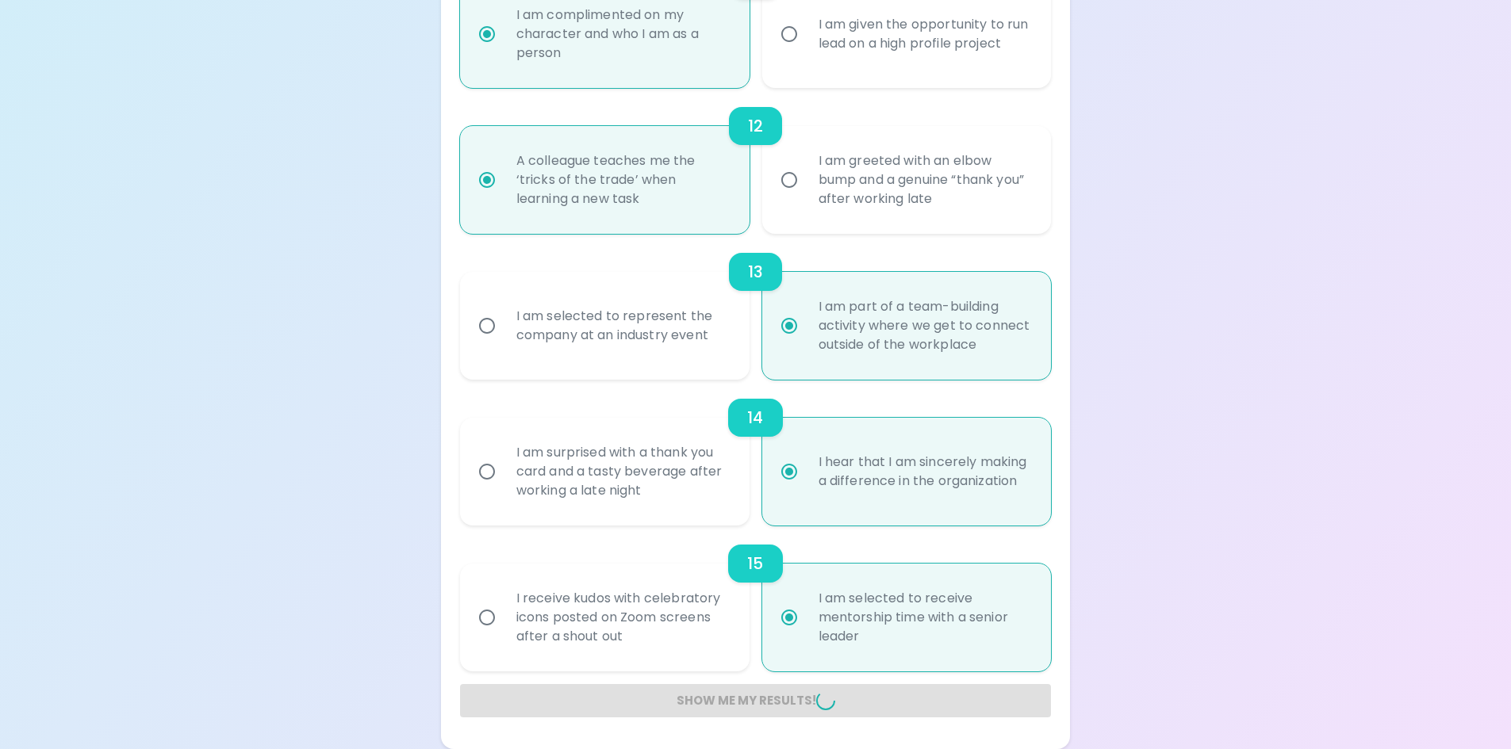
radio input "false"
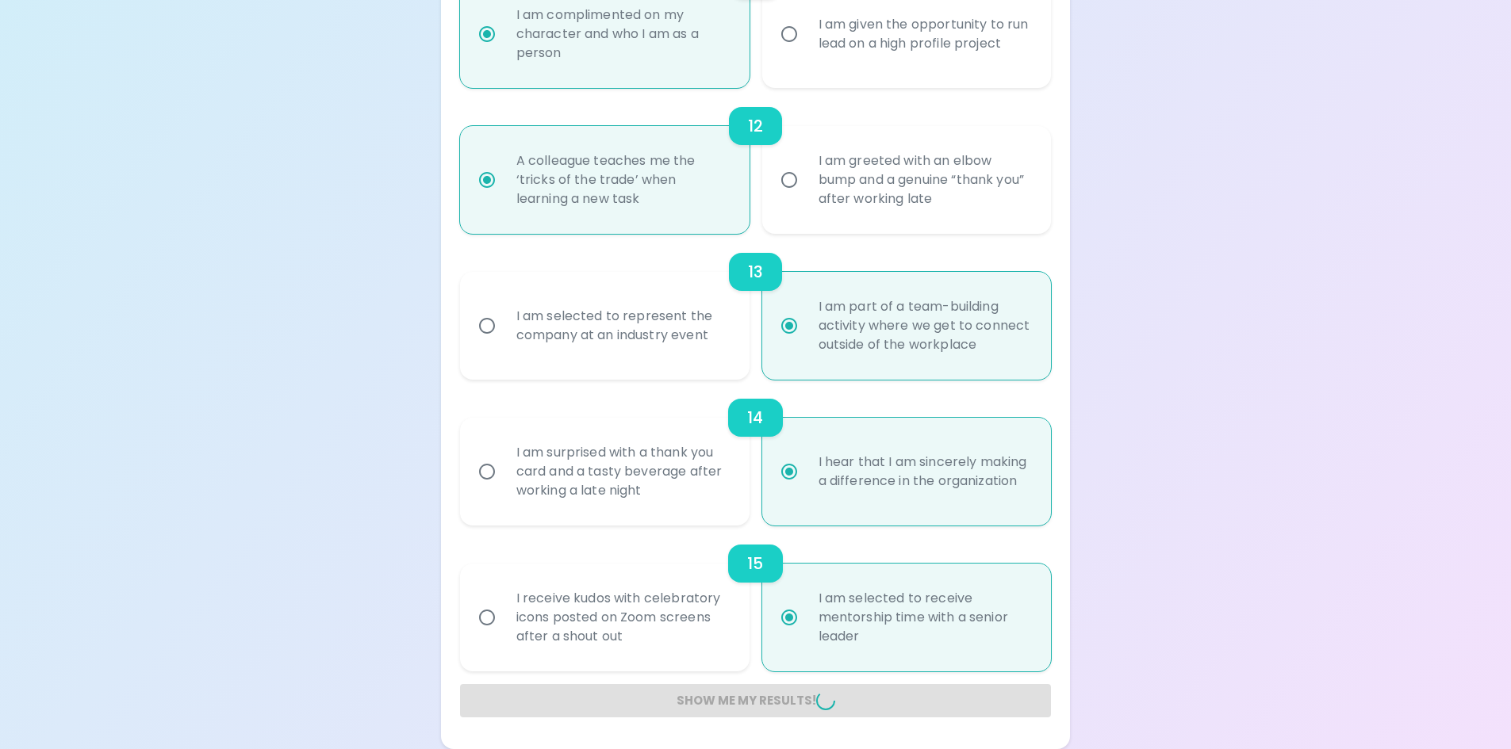
radio input "false"
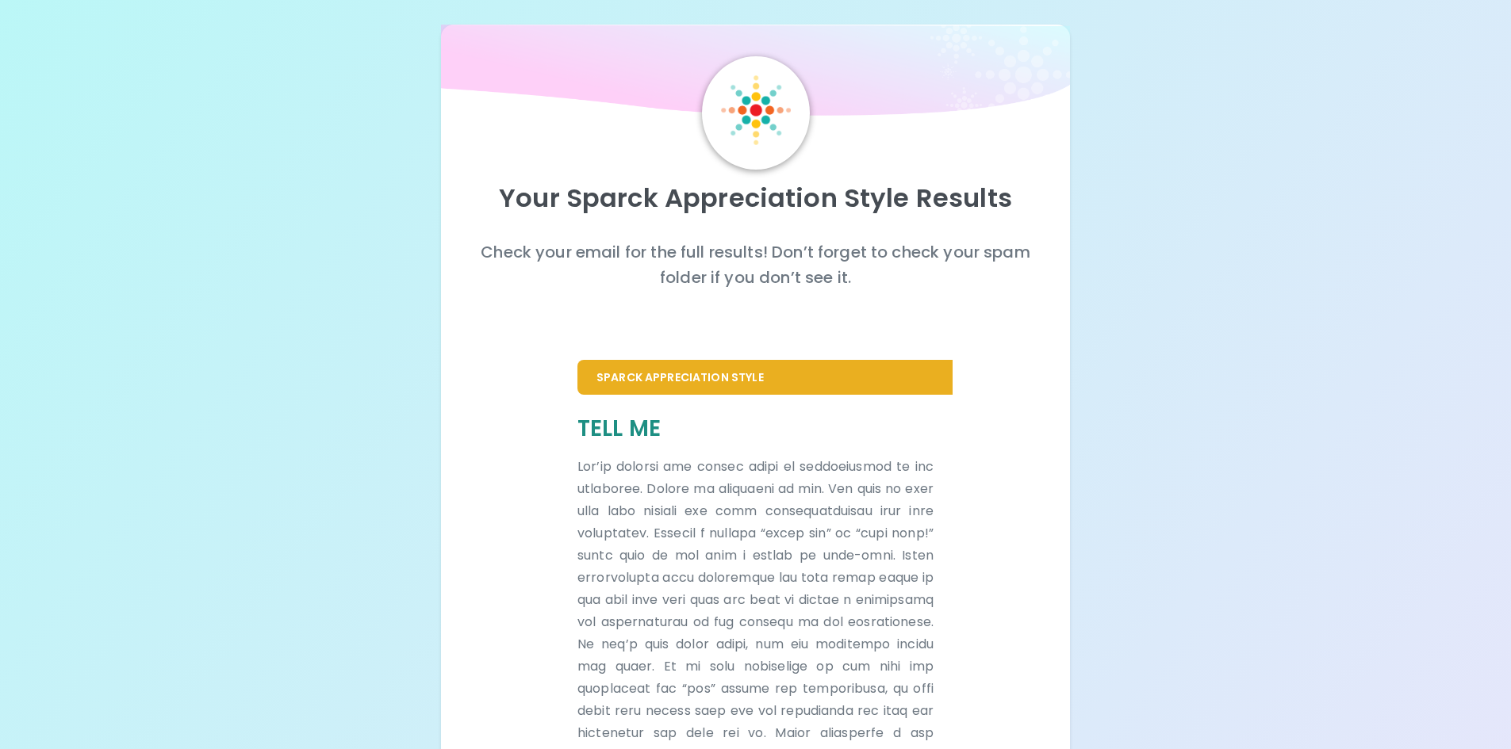
scroll to position [0, 0]
